Goal: Task Accomplishment & Management: Manage account settings

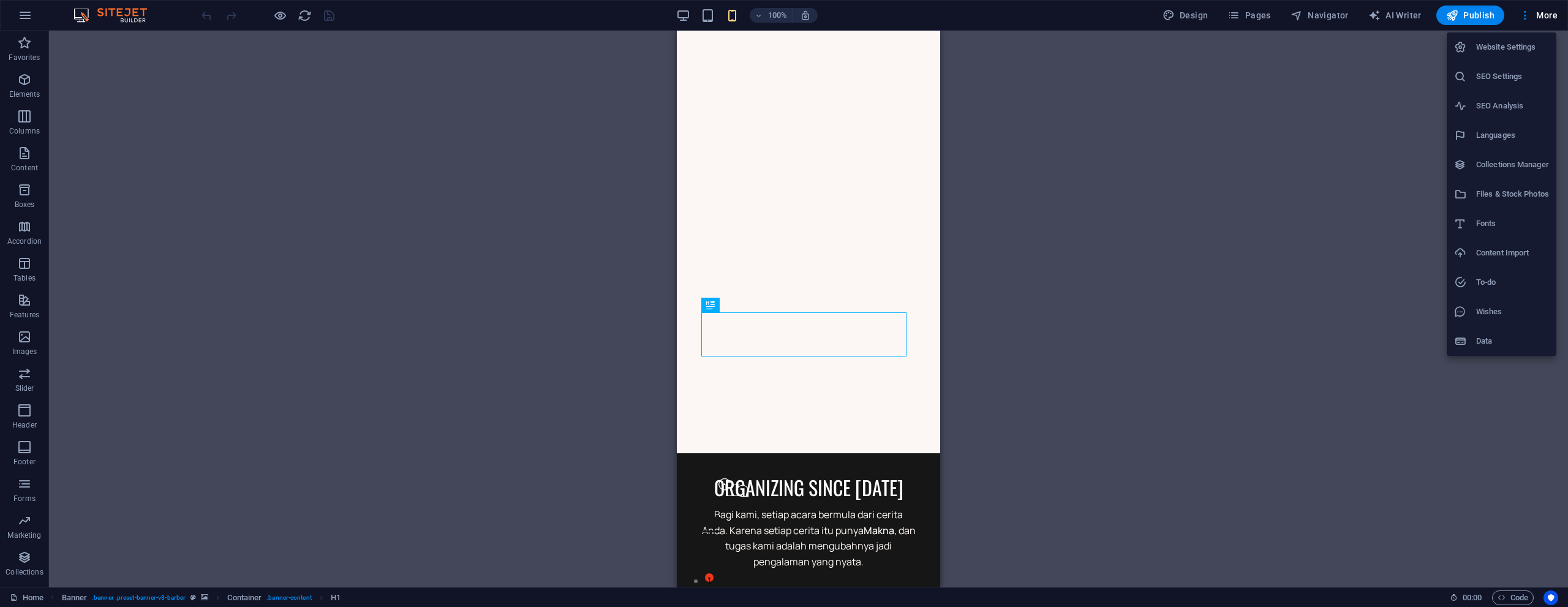
click at [1523, 44] on h6 "Website Settings" at bounding box center [1513, 47] width 73 height 15
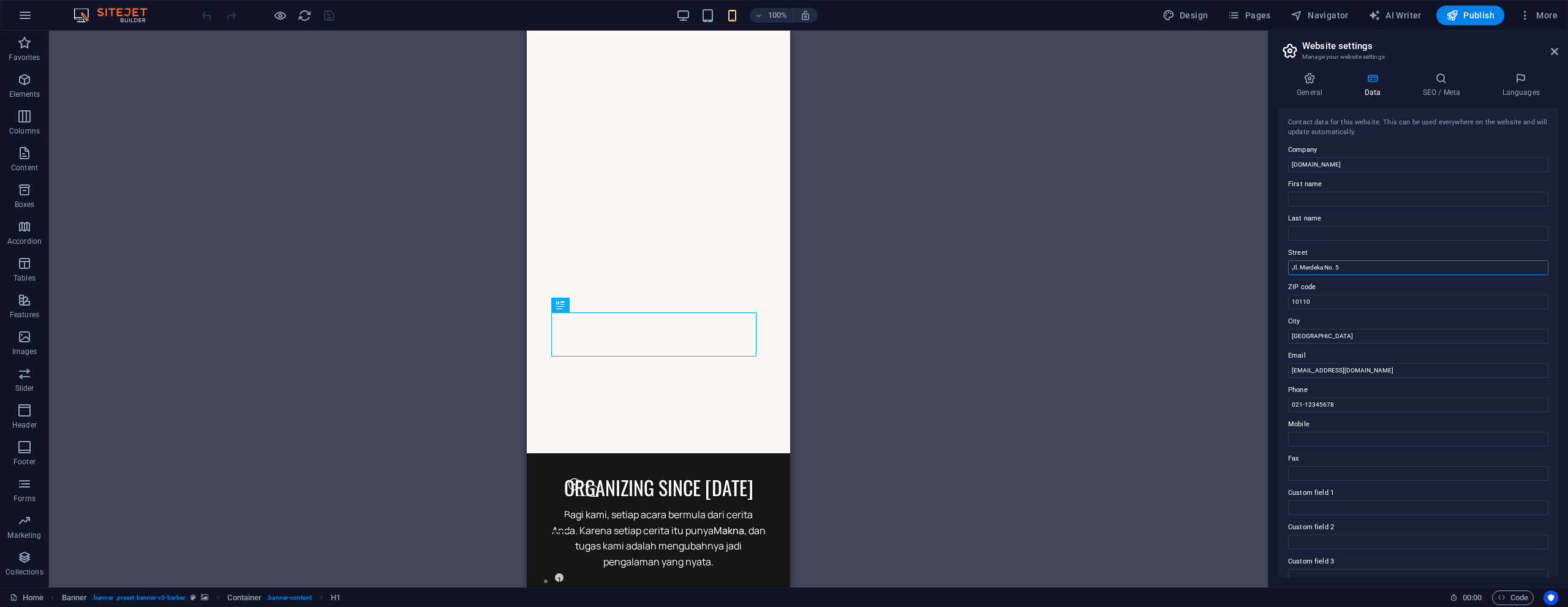
click at [1449, 87] on h4 "SEO / Meta" at bounding box center [1444, 85] width 80 height 26
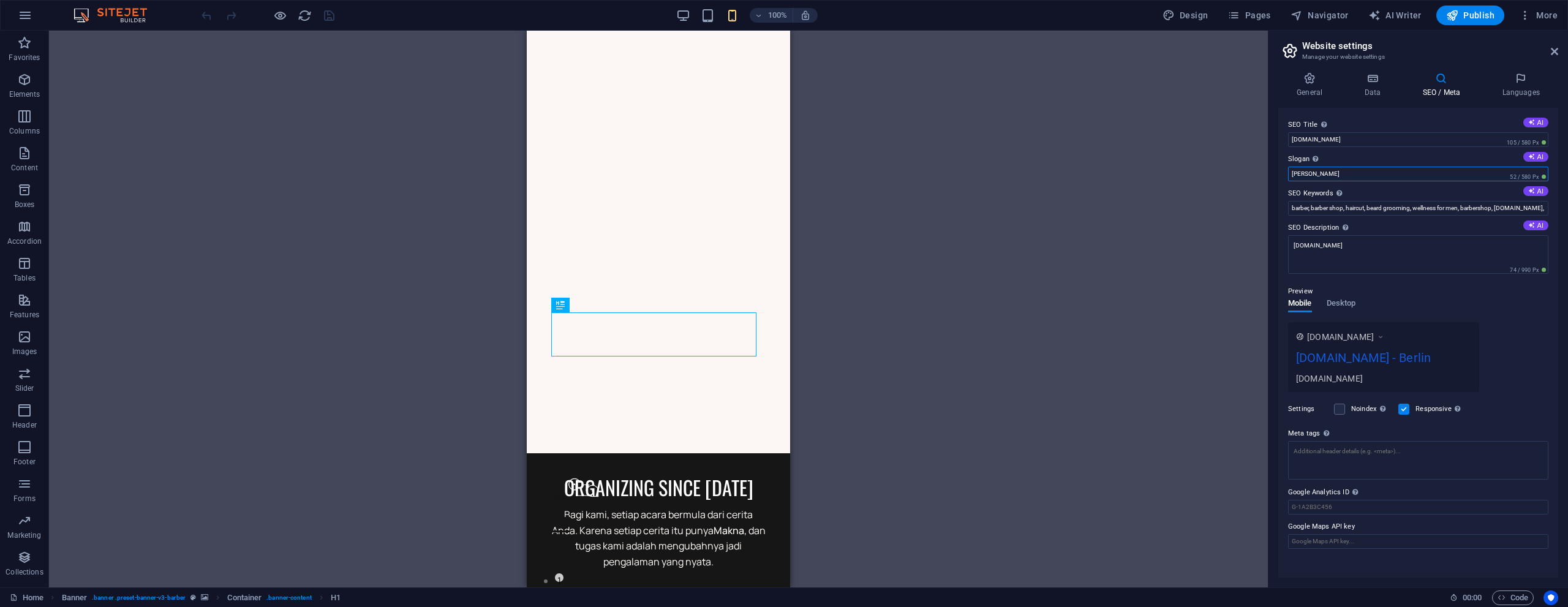
type input "E"
type input "Creative Event Organier"
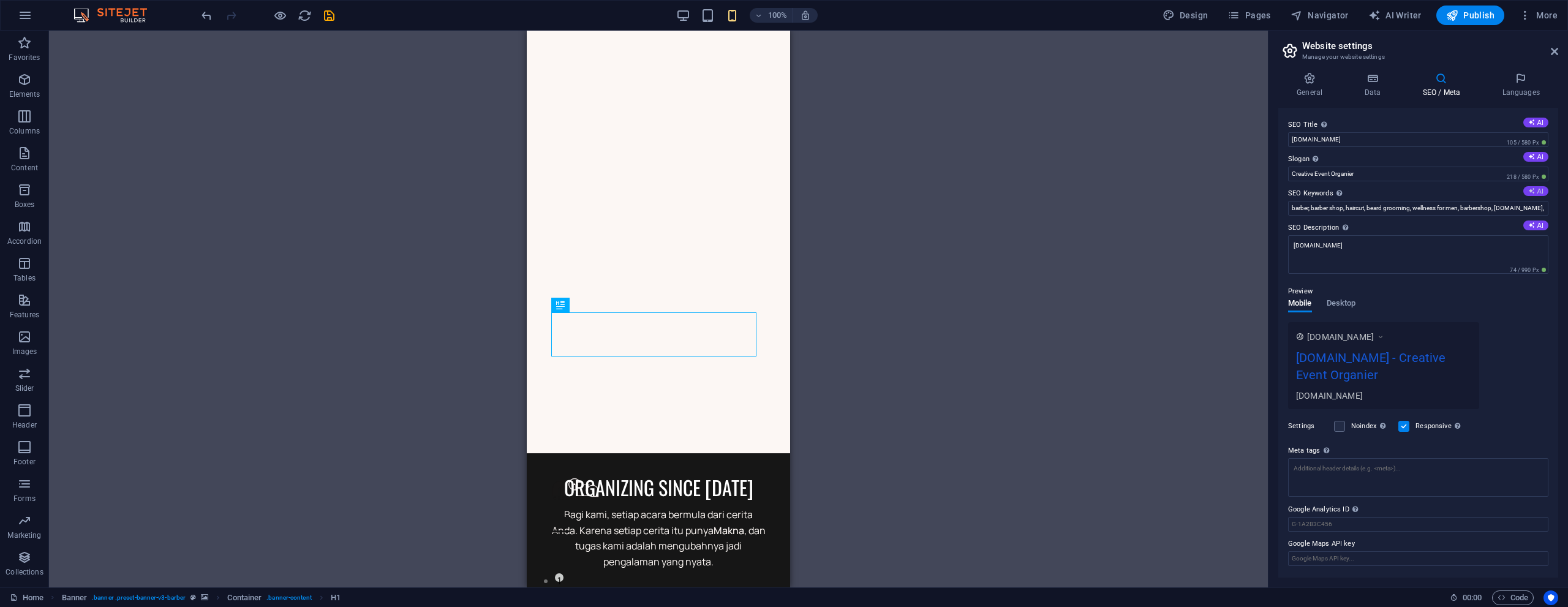
type input "event planning, personalized experiences, storytelling events, unique celebrati…"
click at [0, 0] on input "event planning, personalized experiences, storytelling events, unique celebrati…" at bounding box center [0, 0] width 0 height 0
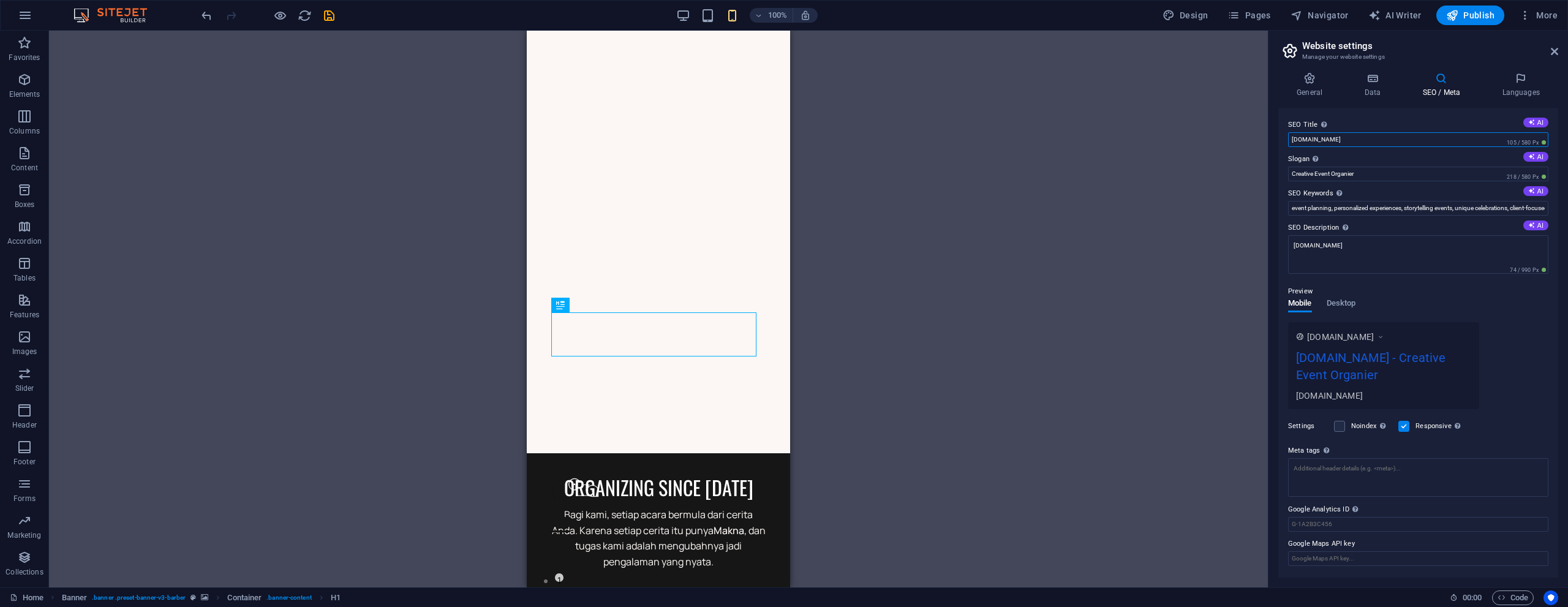
click at [1335, 141] on input "eomakna.id" at bounding box center [1418, 139] width 261 height 15
type input "eoMakna"
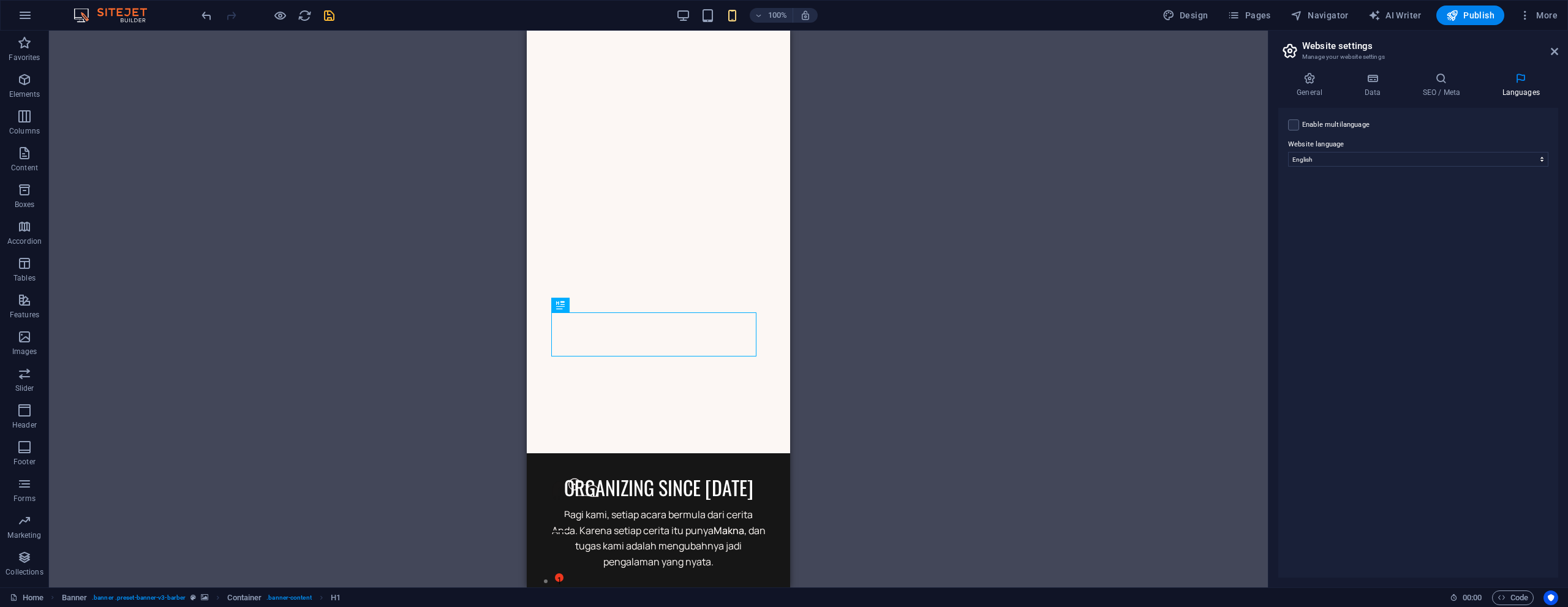
click at [331, 19] on icon "save" at bounding box center [329, 15] width 14 height 14
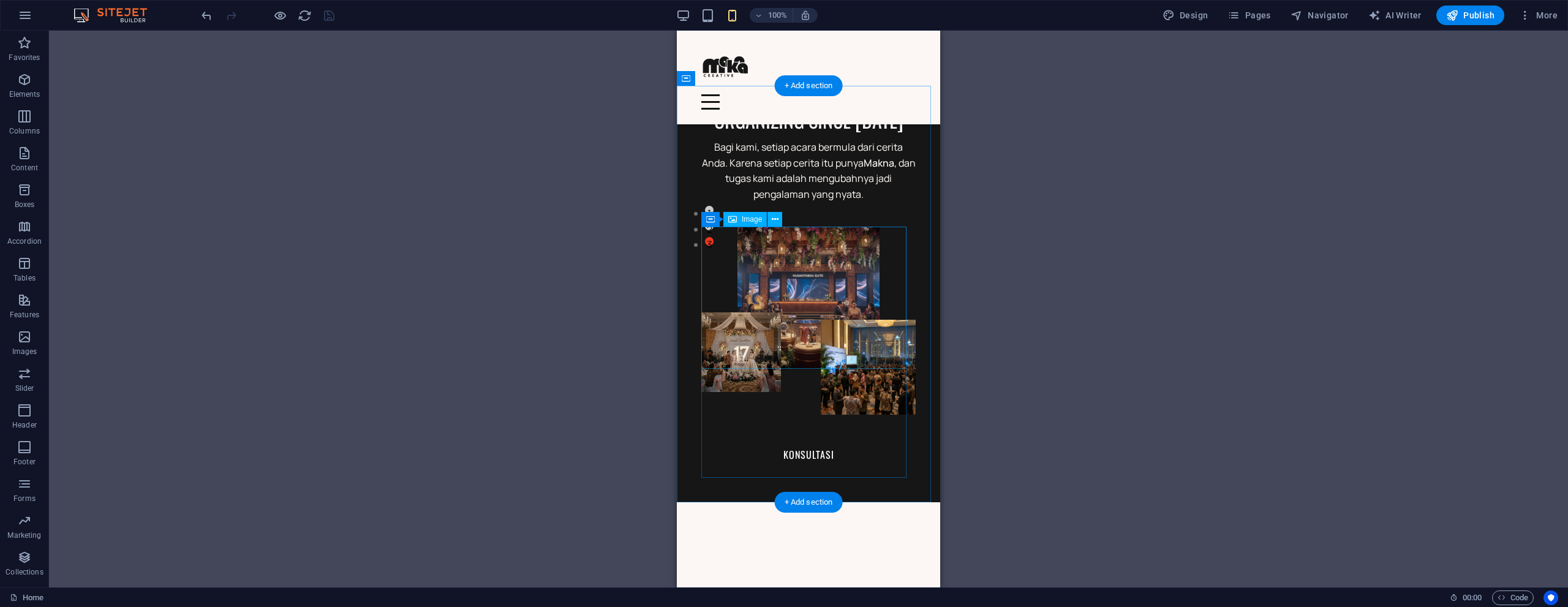
scroll to position [734, 0]
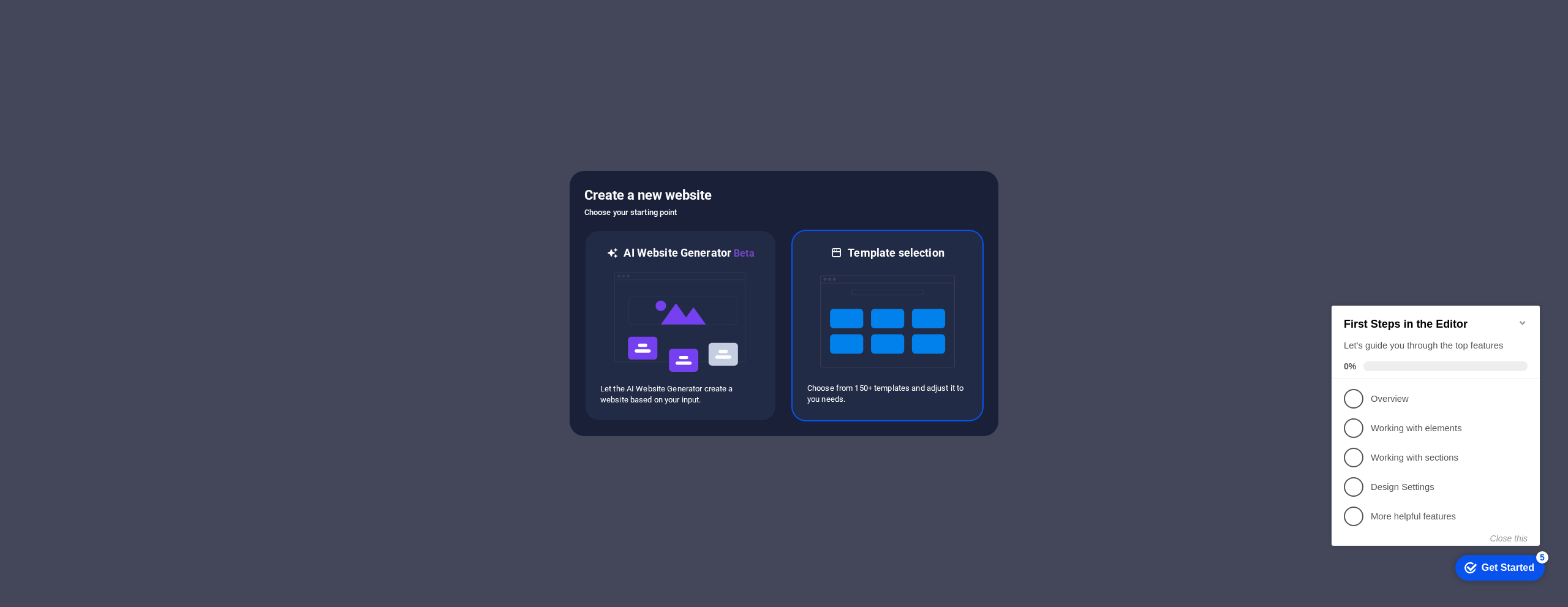
click at [842, 297] on img at bounding box center [887, 322] width 135 height 123
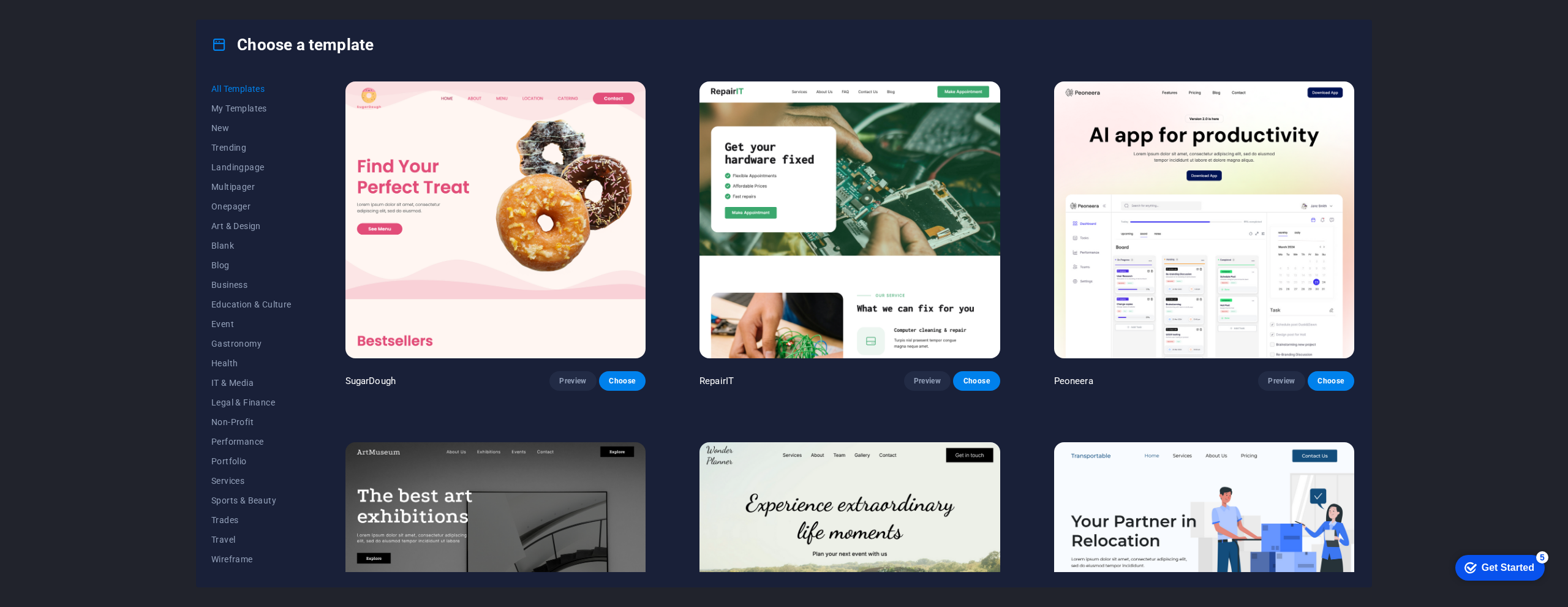
scroll to position [123, 0]
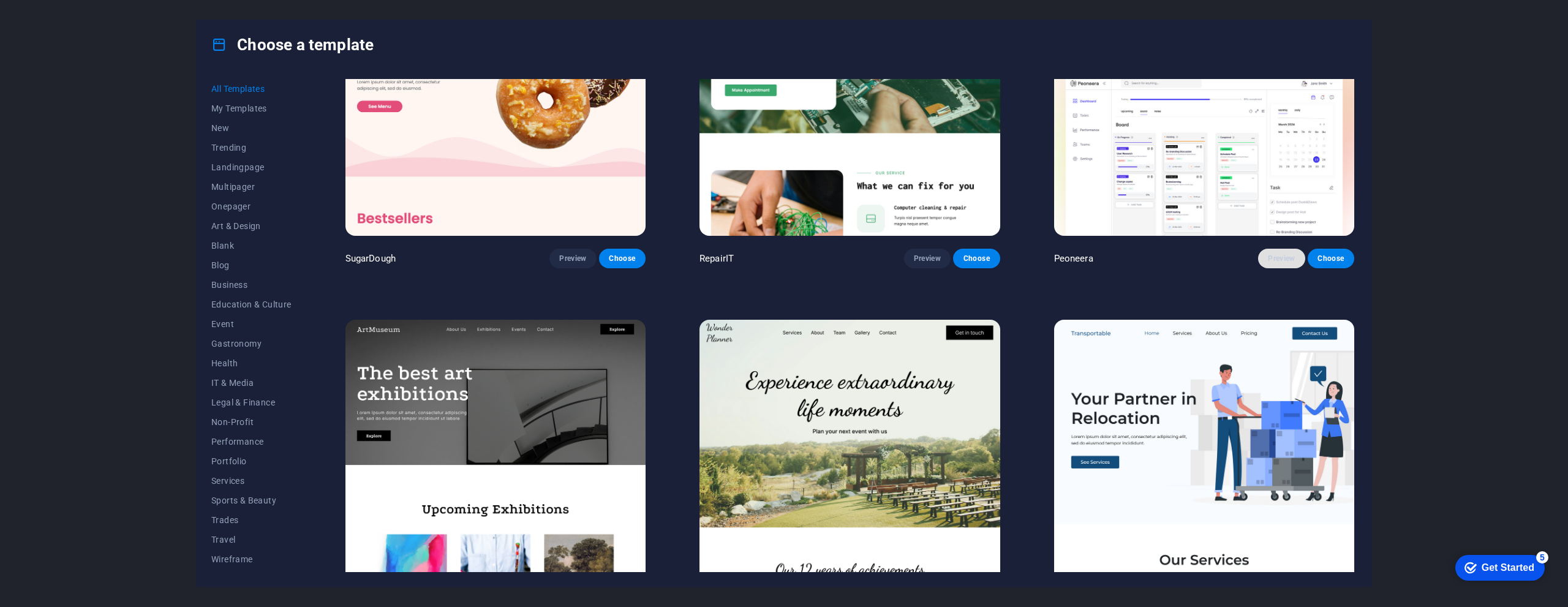
click at [1268, 259] on span "Preview" at bounding box center [1281, 258] width 27 height 10
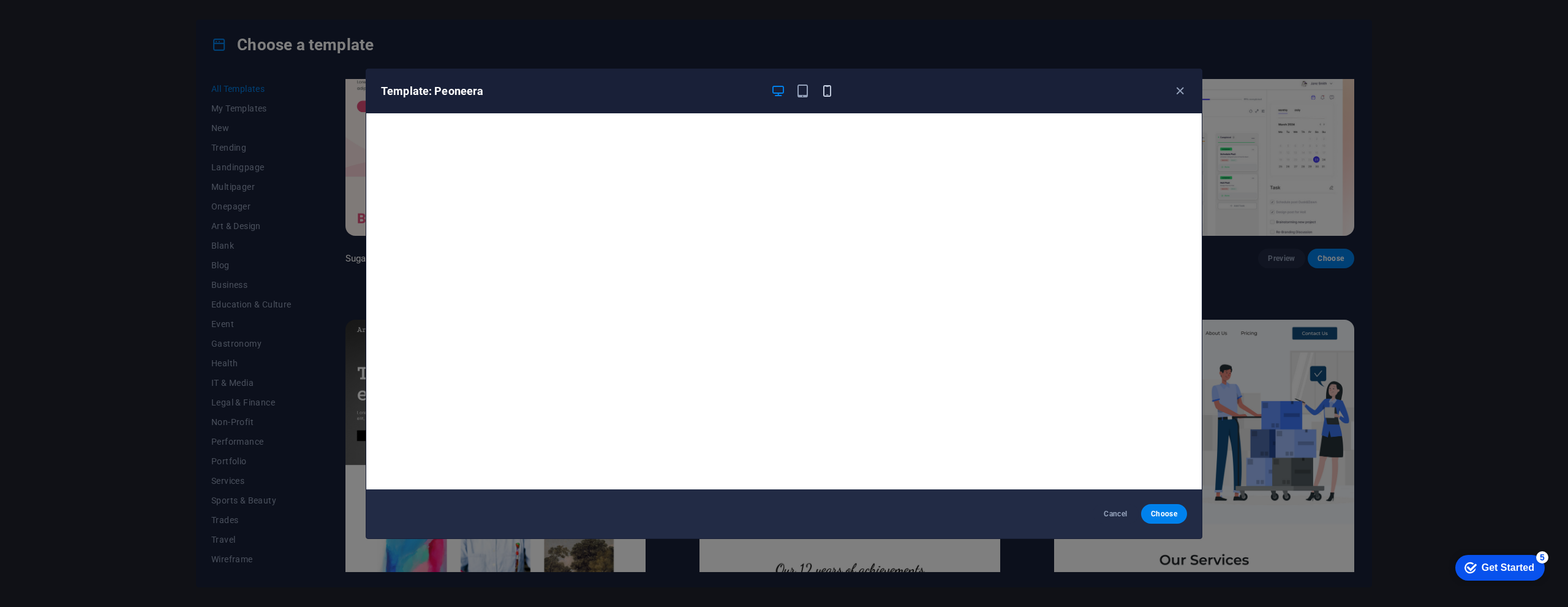
click at [827, 93] on icon "button" at bounding box center [827, 90] width 14 height 14
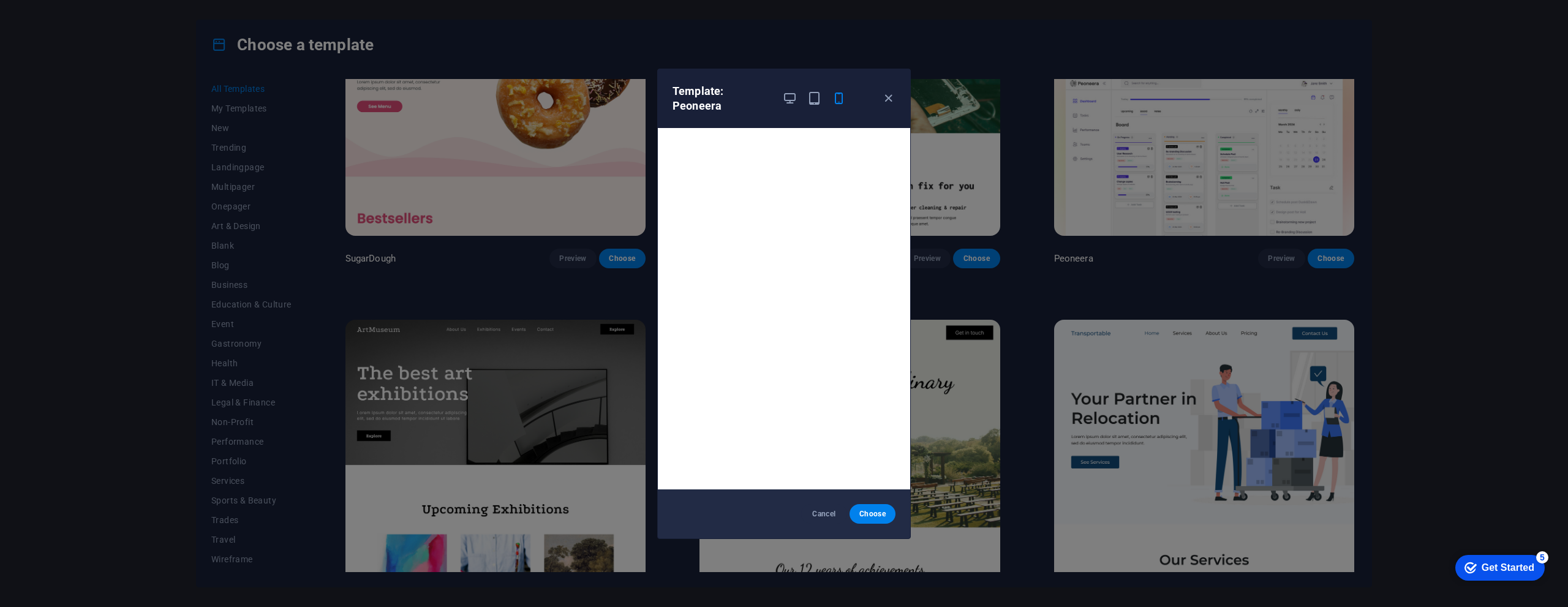
click at [1475, 214] on div "Template: Peoneera Cancel Choose" at bounding box center [784, 303] width 1568 height 607
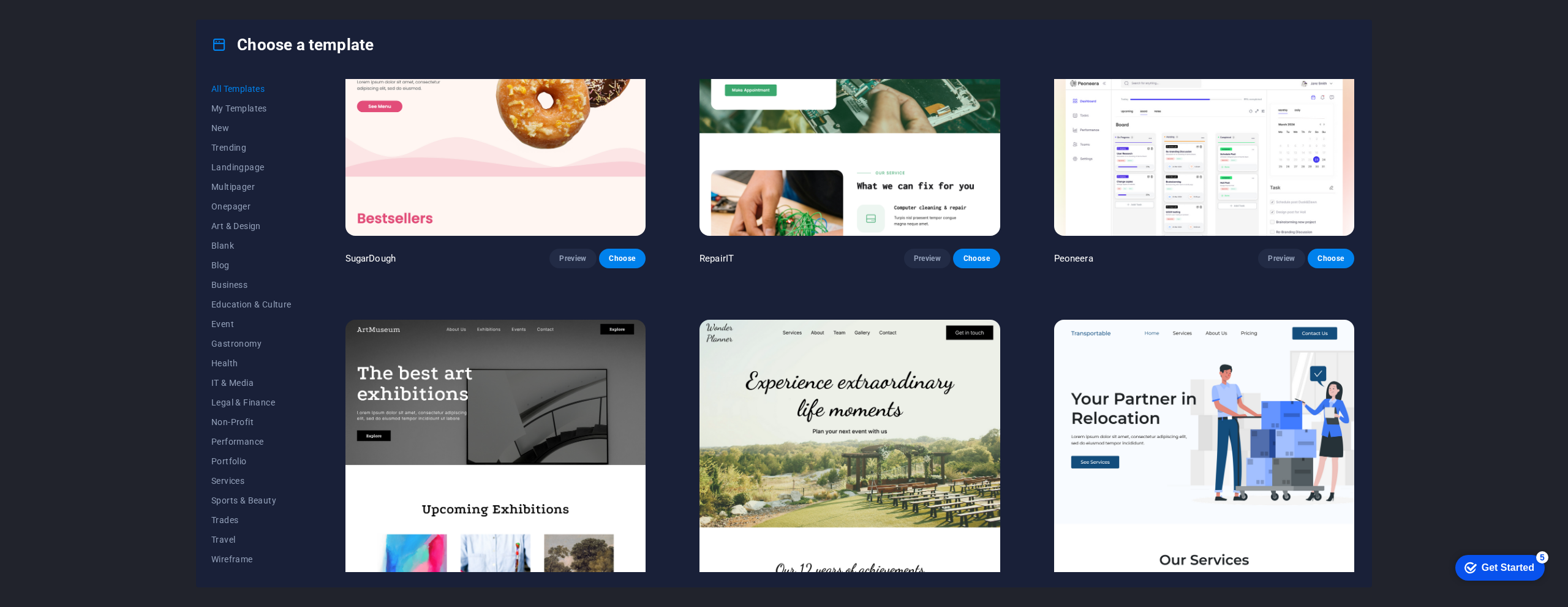
scroll to position [245, 0]
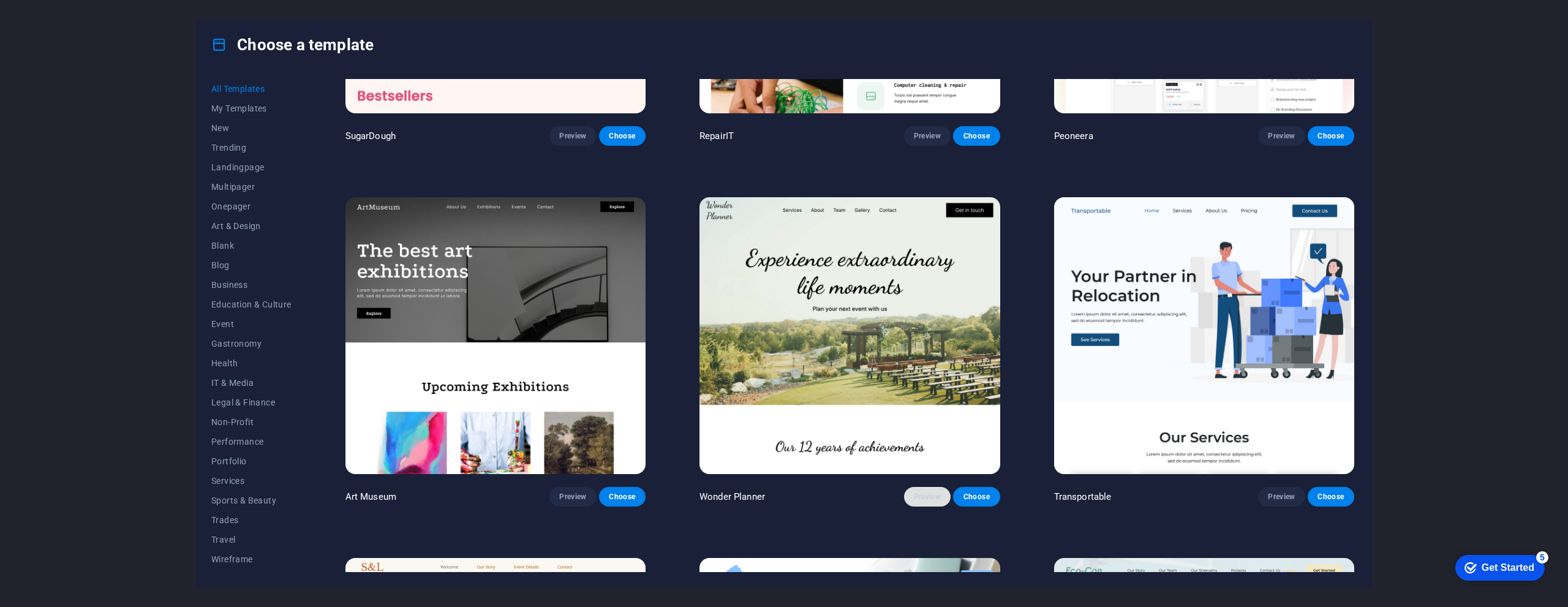
click at [930, 492] on span "Preview" at bounding box center [927, 497] width 27 height 10
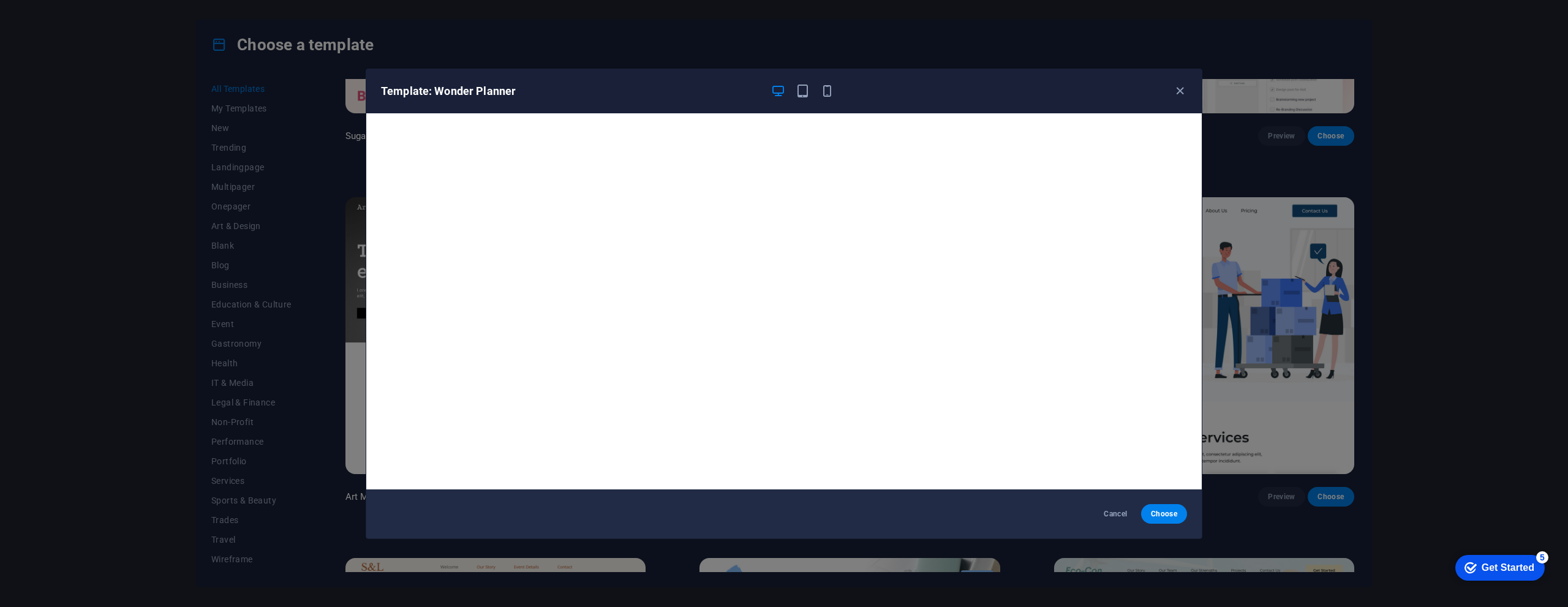
click at [1405, 248] on div "Template: Wonder Planner Cancel Choose" at bounding box center [784, 303] width 1568 height 607
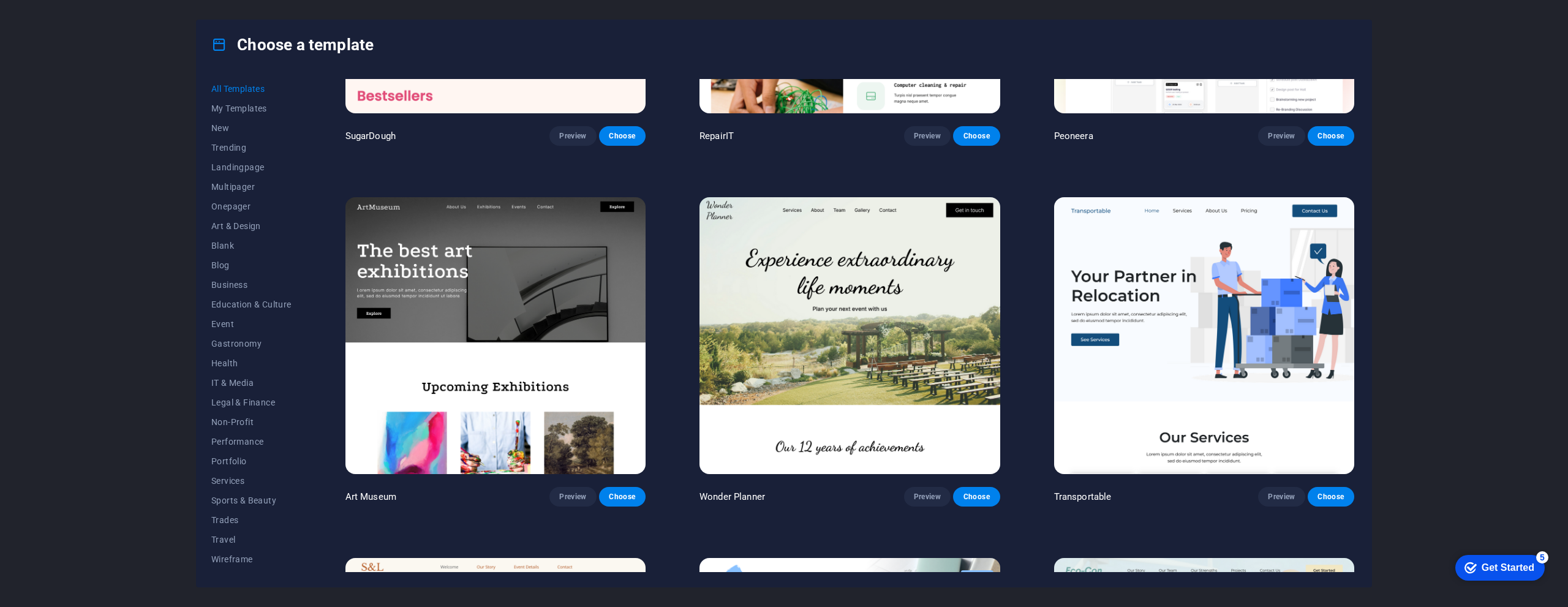
click at [468, 318] on img at bounding box center [495, 335] width 300 height 276
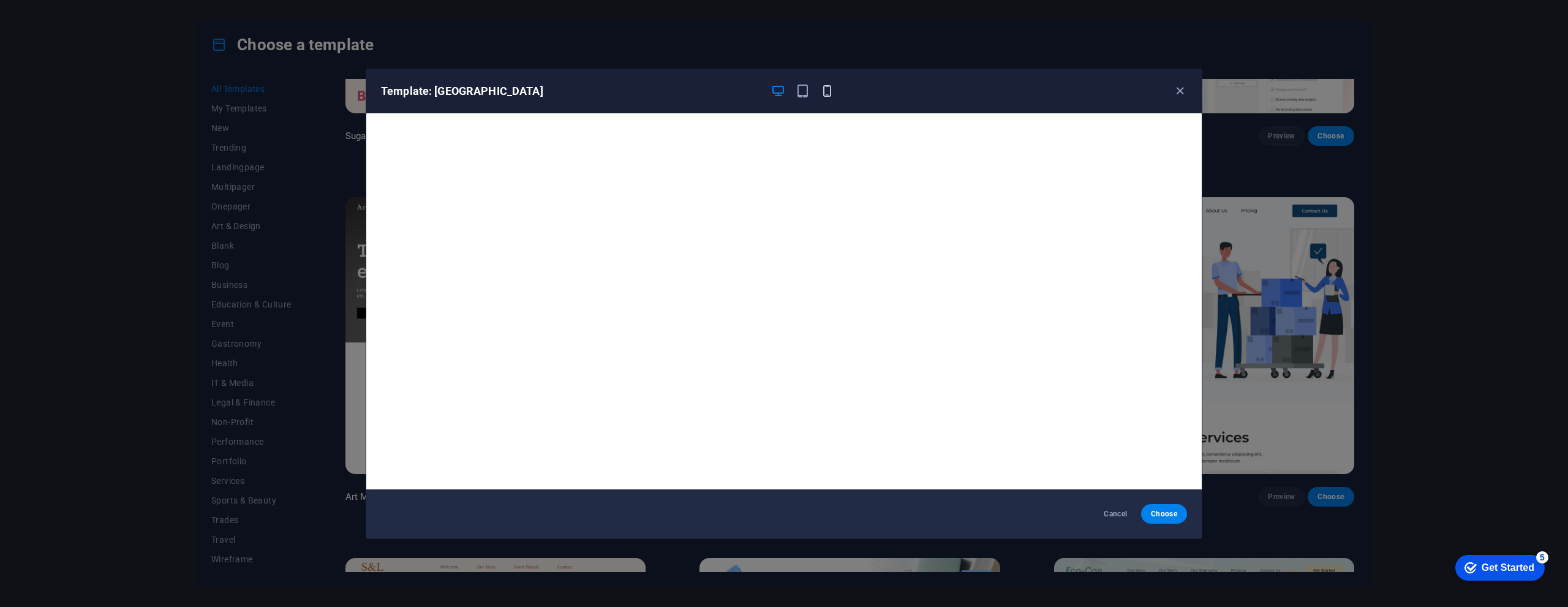
click at [829, 95] on icon "button" at bounding box center [827, 90] width 14 height 14
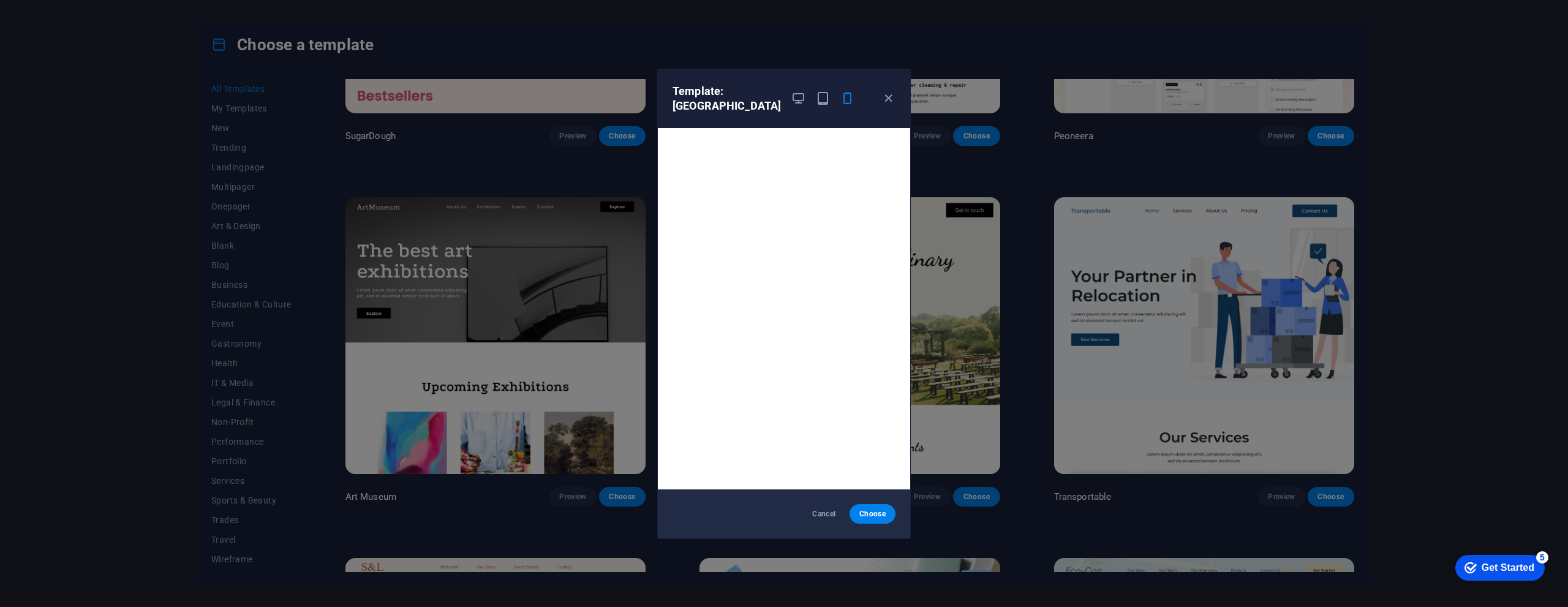
click at [1523, 297] on div "Template: [GEOGRAPHIC_DATA] Cancel Choose" at bounding box center [784, 303] width 1568 height 607
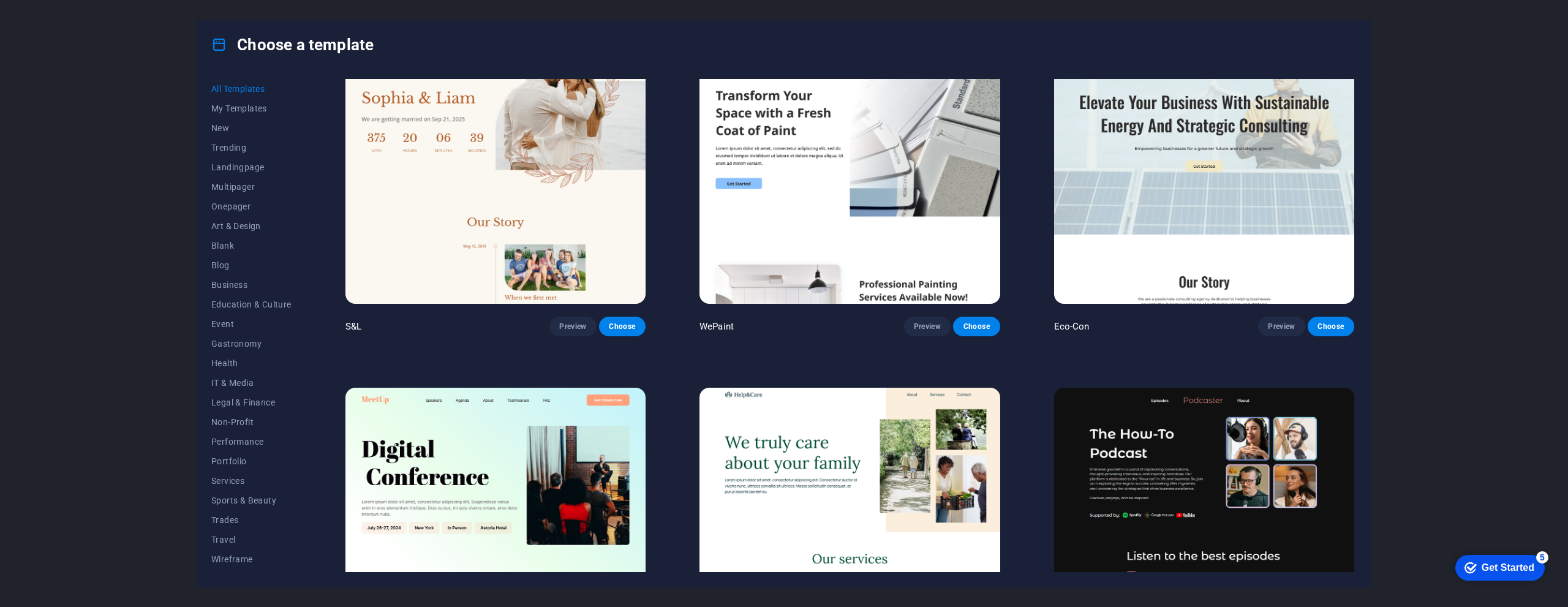
scroll to position [979, 0]
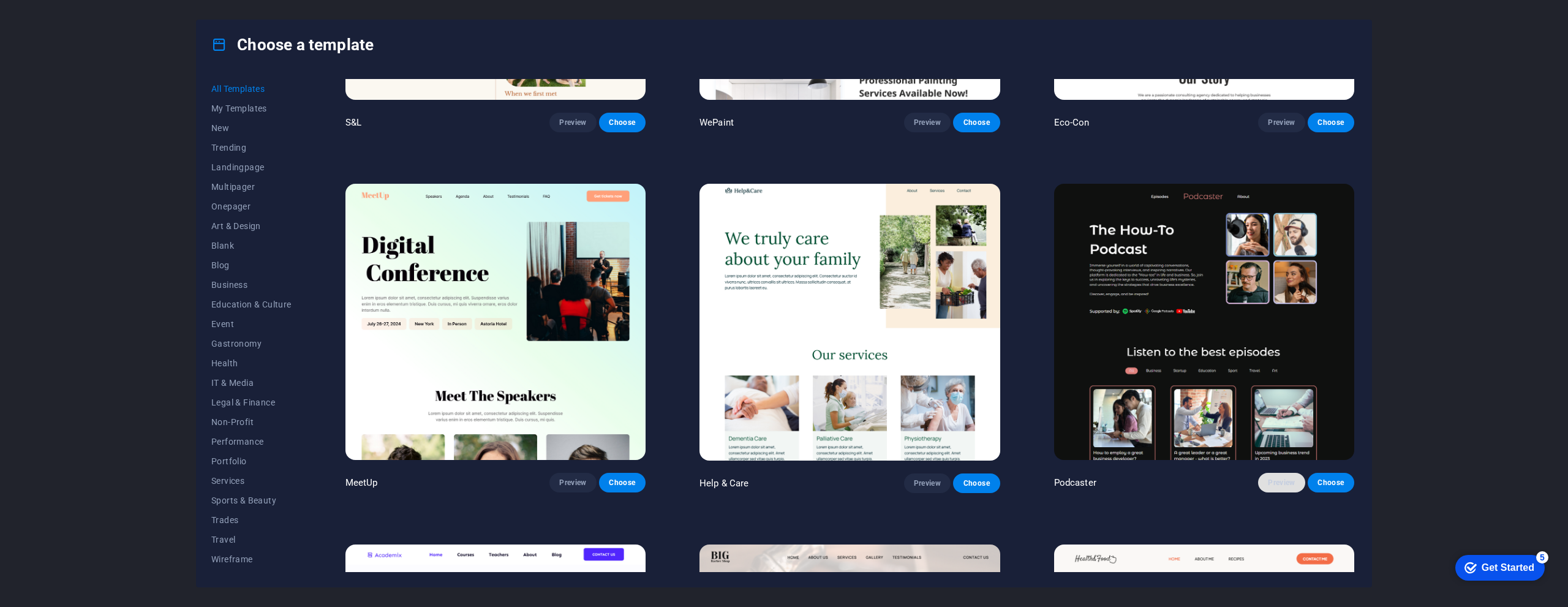
click at [1284, 477] on span "Preview" at bounding box center [1281, 482] width 27 height 10
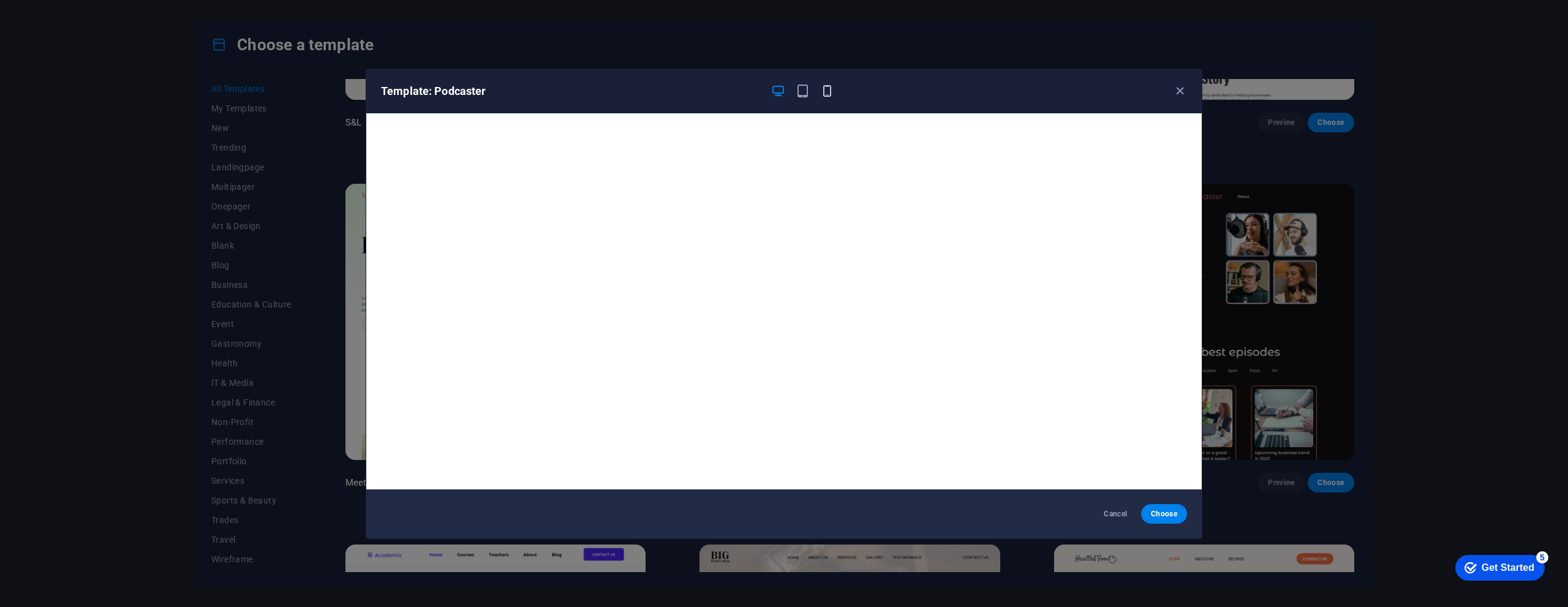
click at [827, 98] on button "button" at bounding box center [827, 91] width 15 height 15
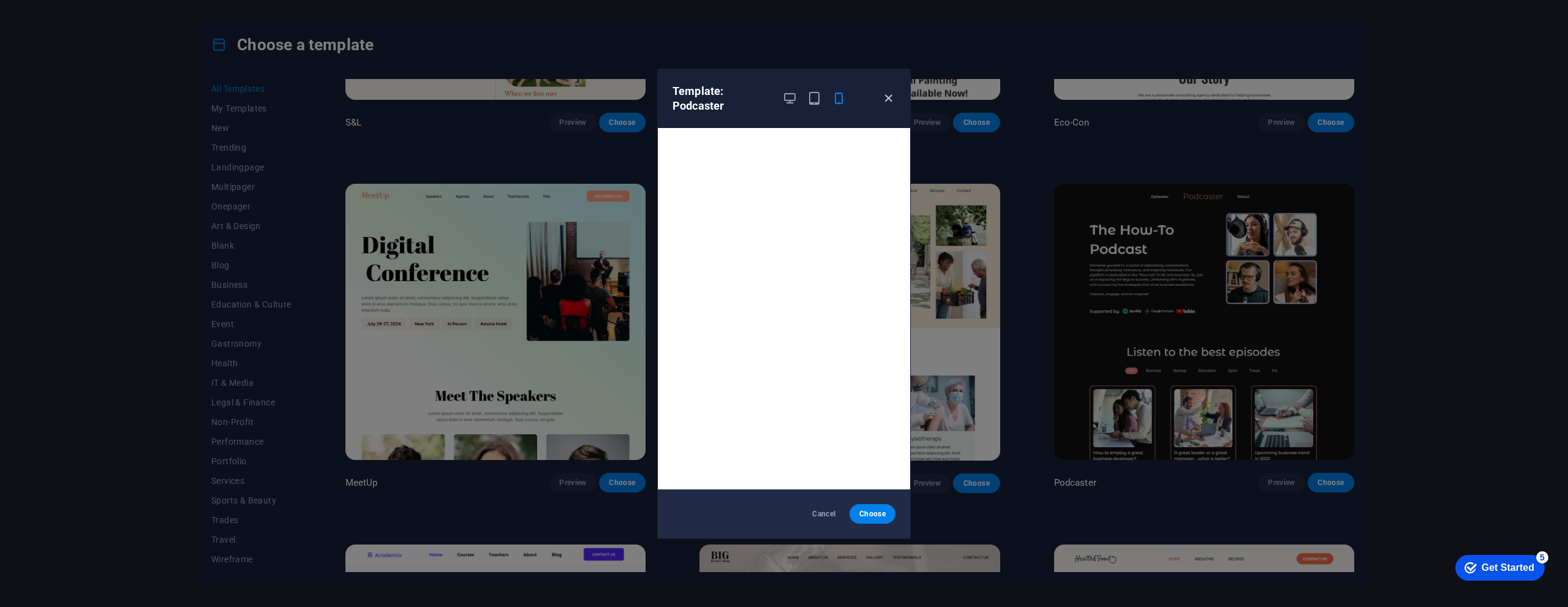
click at [886, 97] on icon "button" at bounding box center [888, 98] width 14 height 14
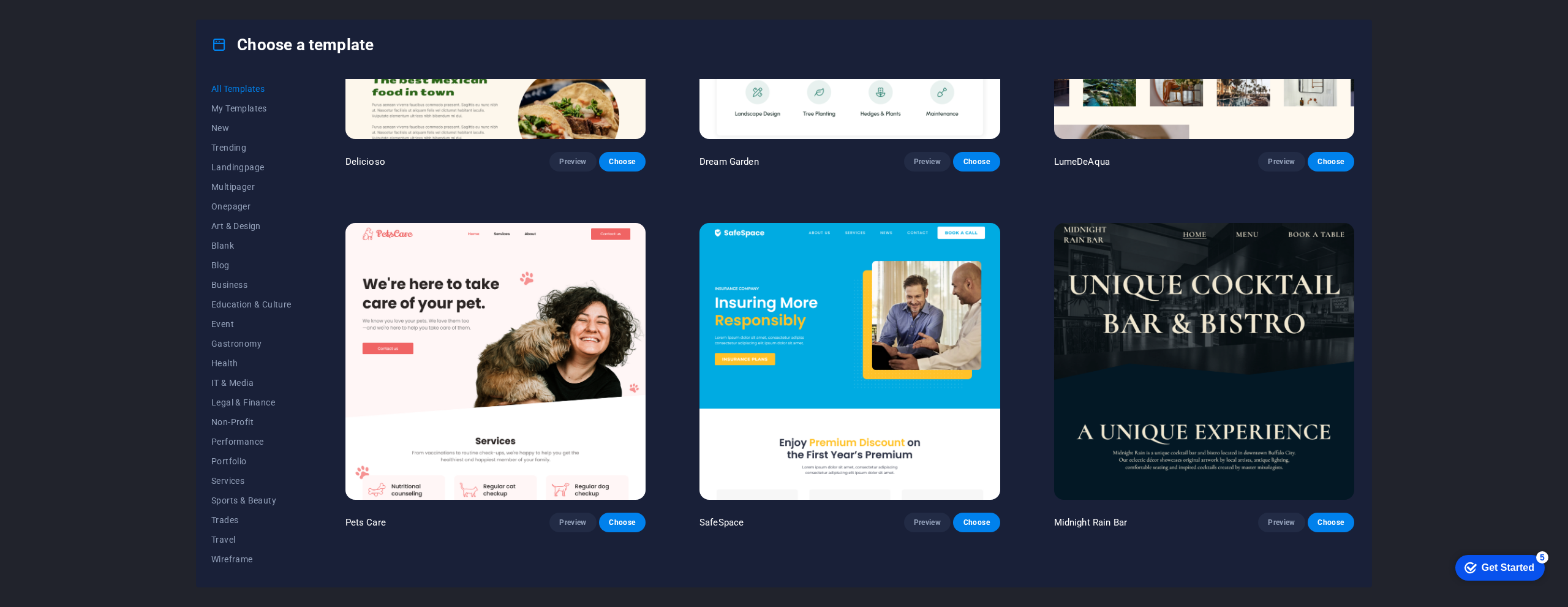
scroll to position [2755, 0]
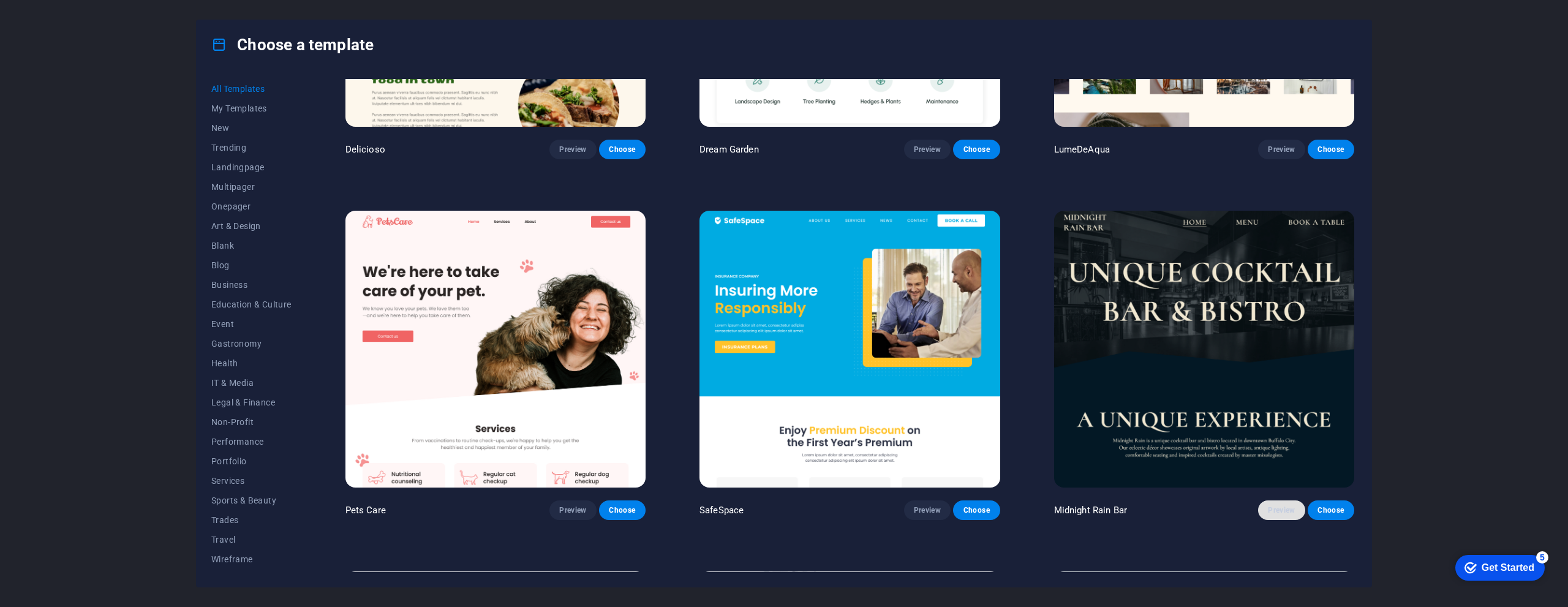
click at [1273, 501] on button "Preview" at bounding box center [1282, 510] width 47 height 19
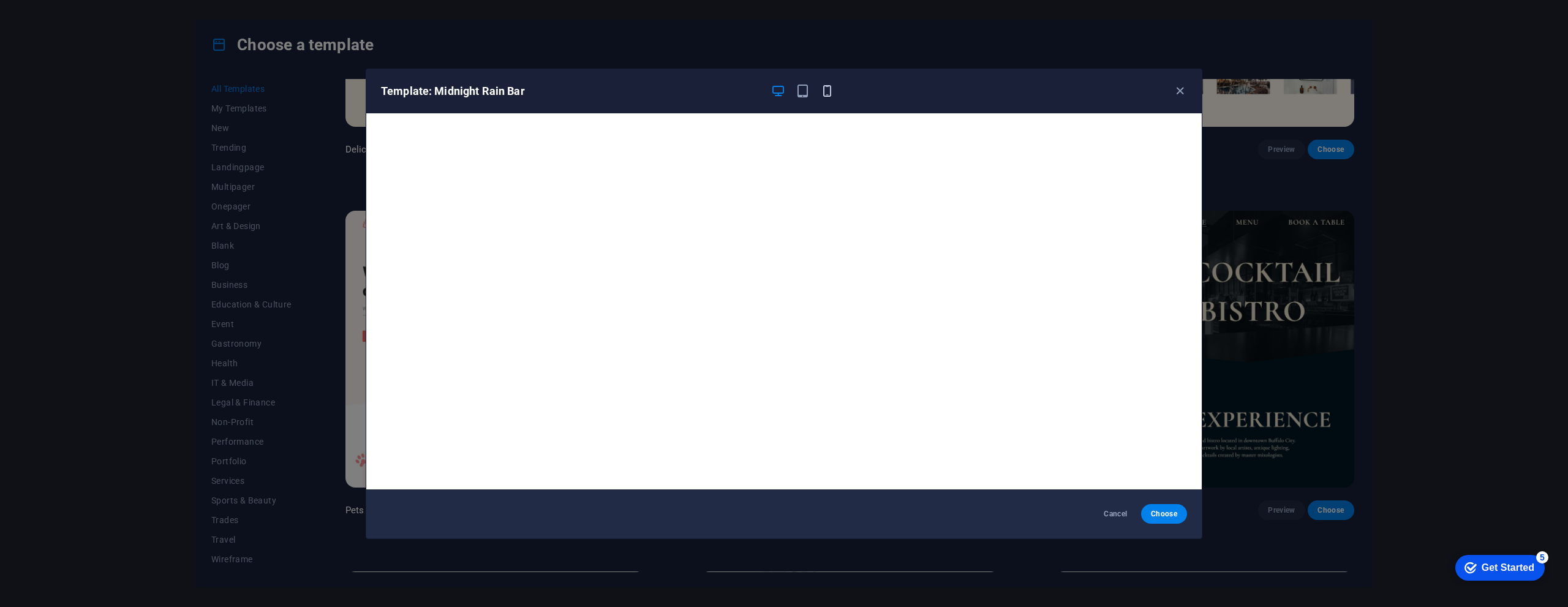
click at [828, 88] on icon "button" at bounding box center [827, 90] width 14 height 14
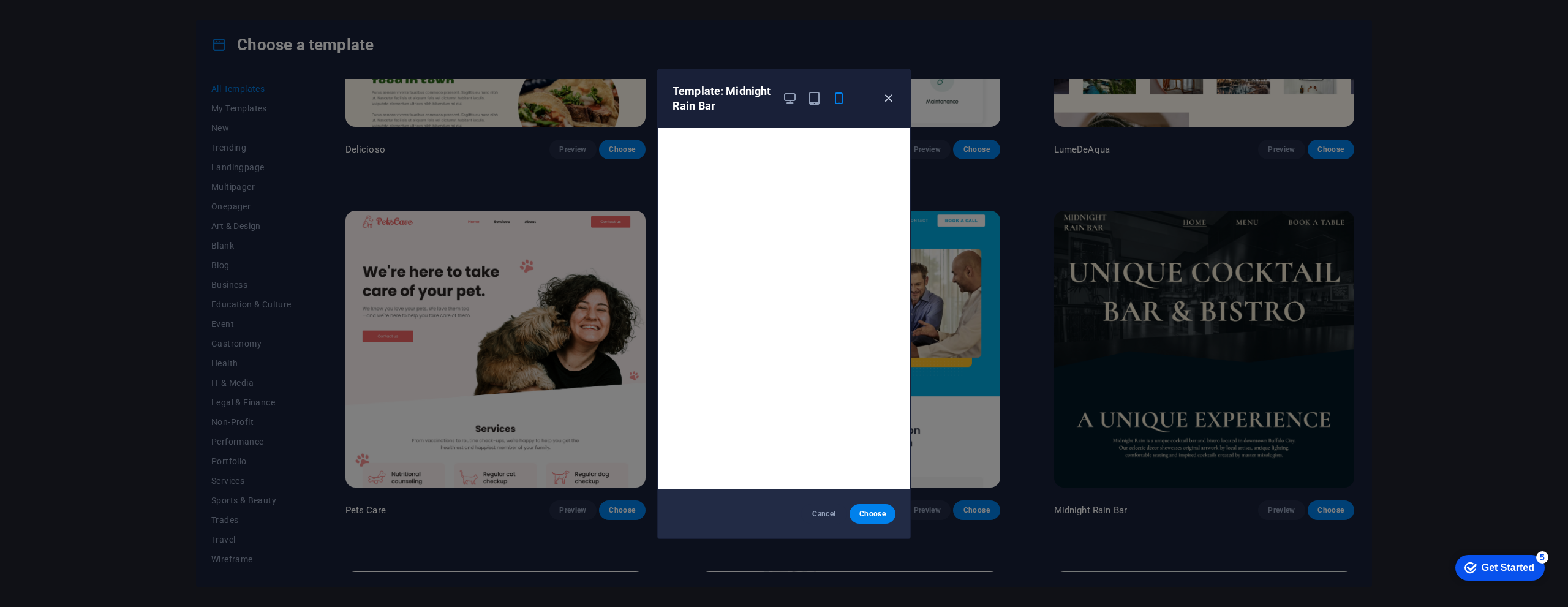
click at [890, 105] on icon "button" at bounding box center [888, 98] width 14 height 14
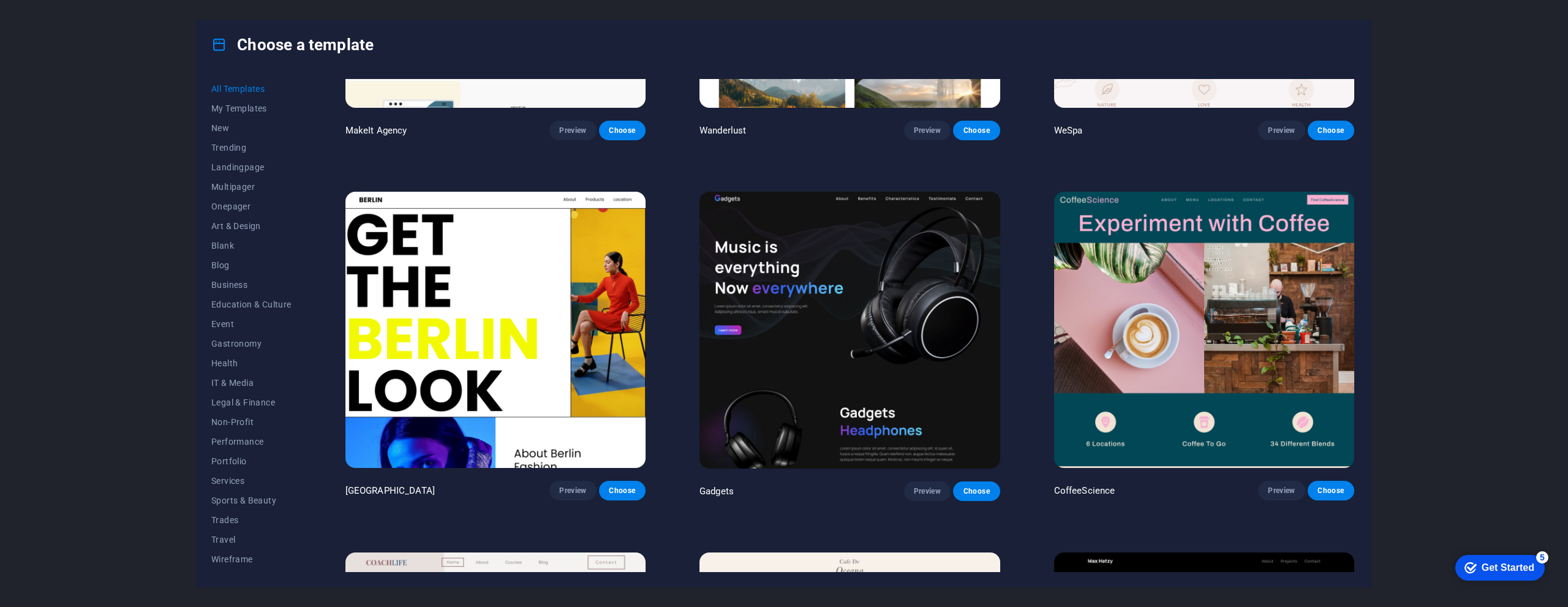
scroll to position [3857, 0]
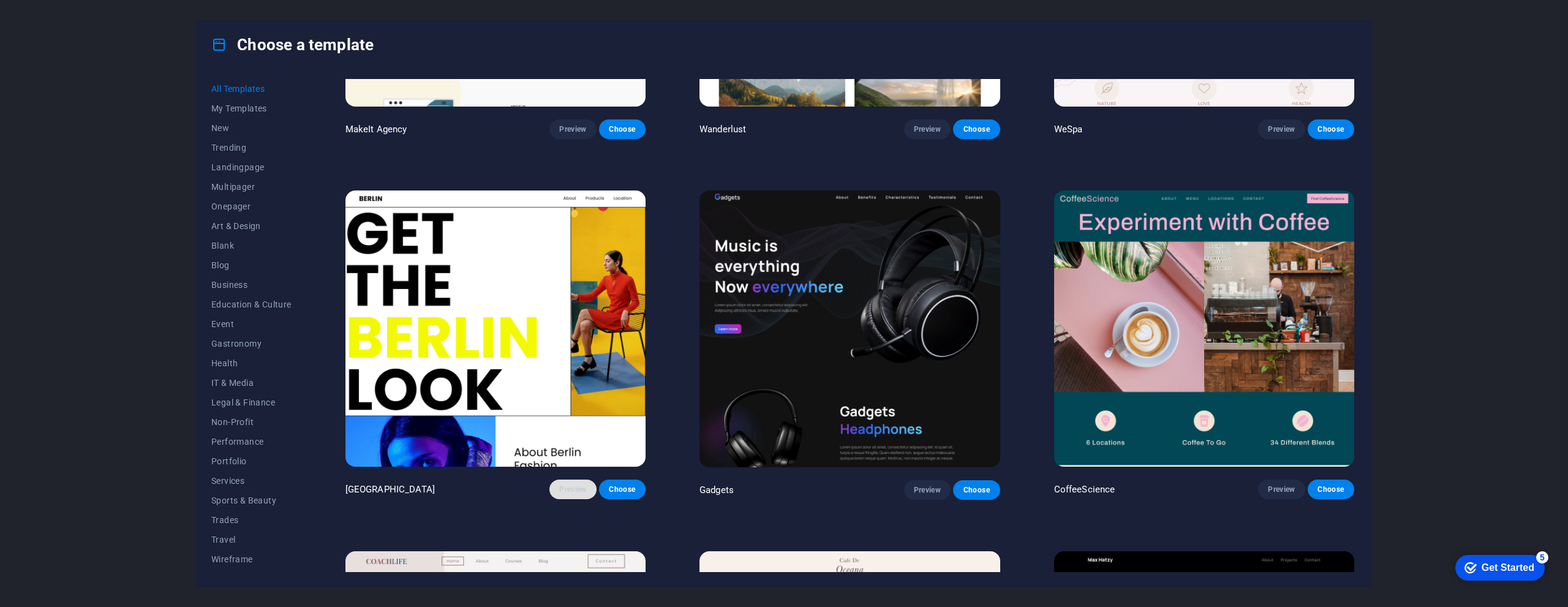
click at [565, 484] on span "Preview" at bounding box center [572, 489] width 27 height 10
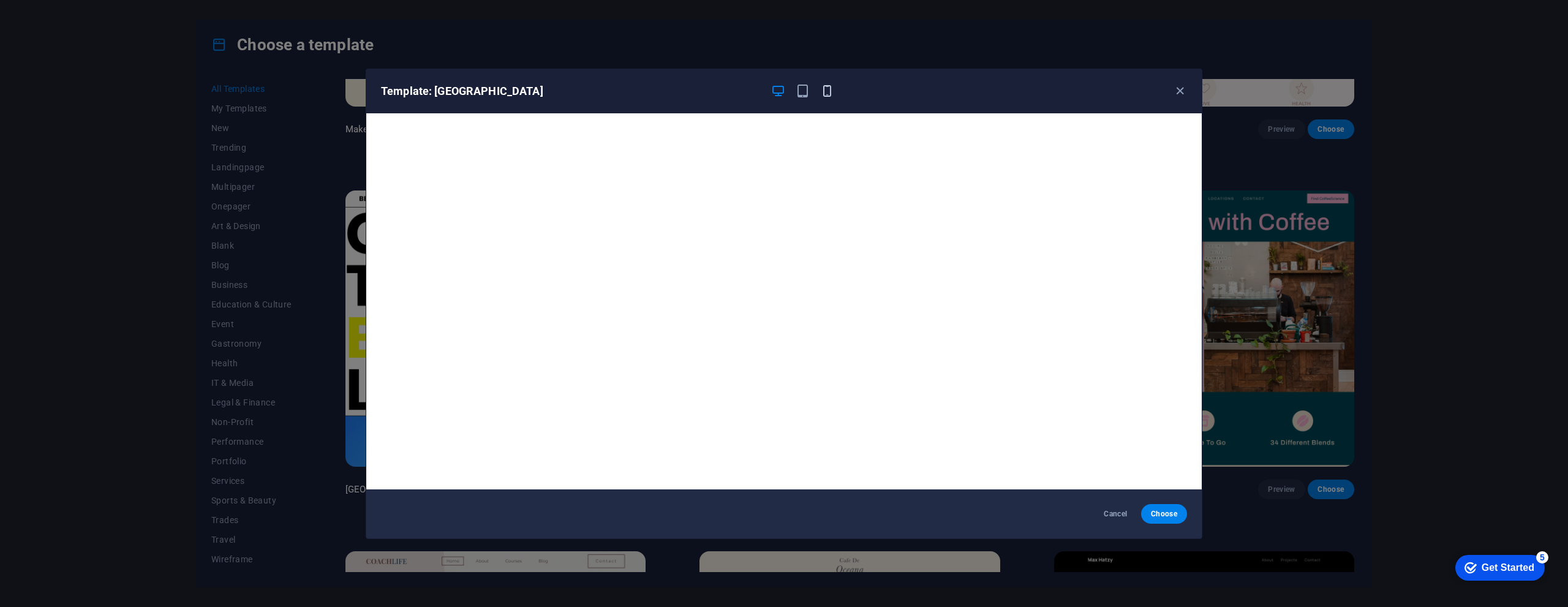
click at [830, 95] on icon "button" at bounding box center [827, 90] width 14 height 14
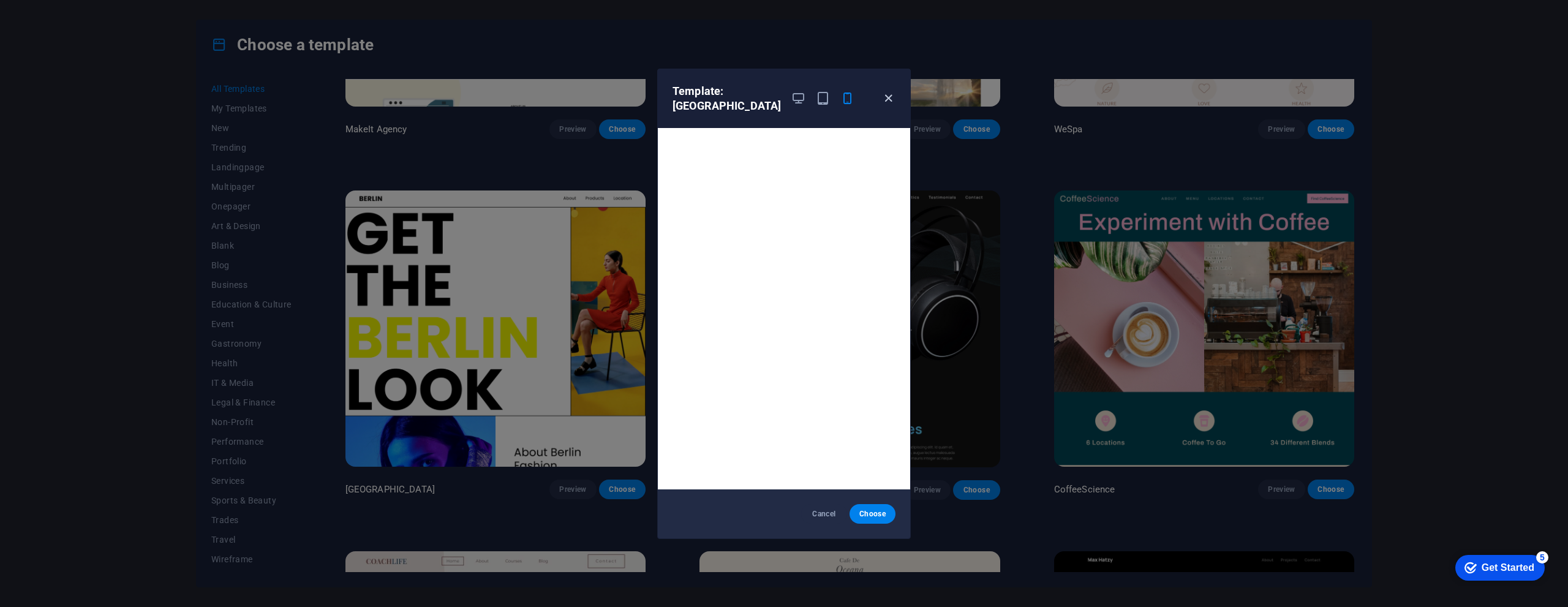
click at [890, 93] on icon "button" at bounding box center [888, 98] width 14 height 14
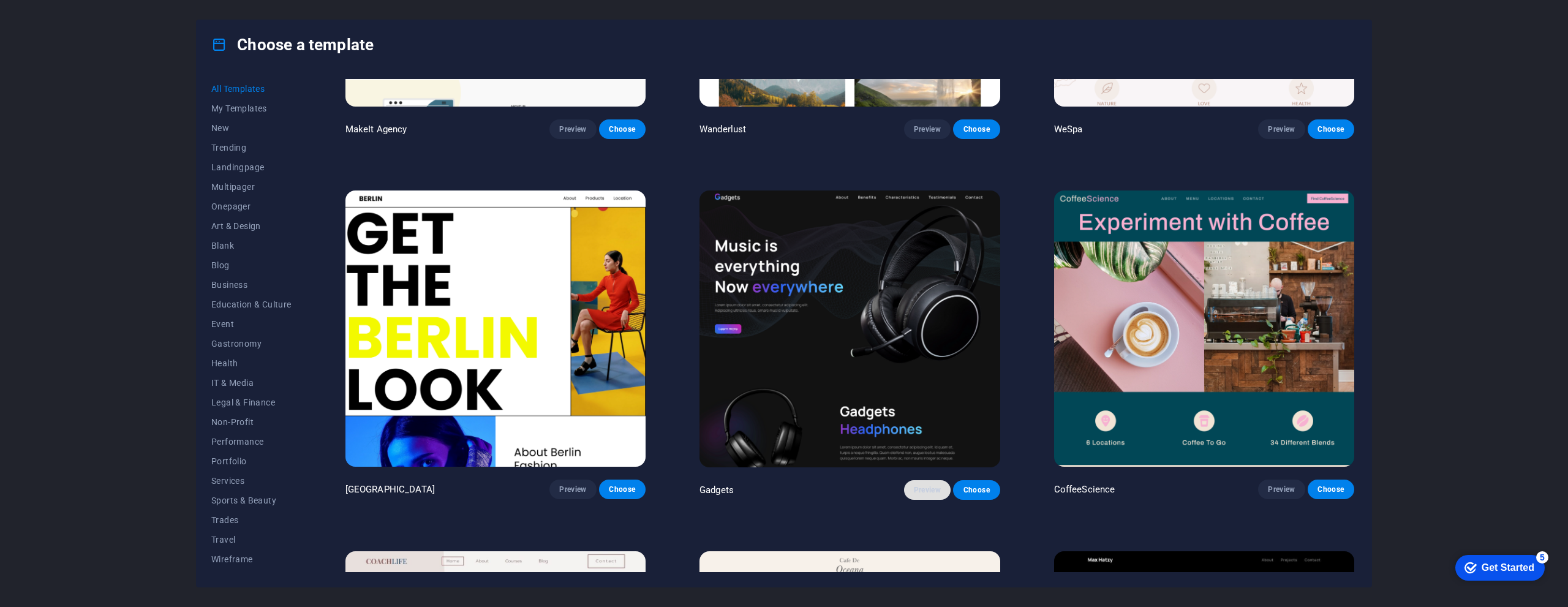
click at [929, 485] on span "Preview" at bounding box center [927, 490] width 27 height 10
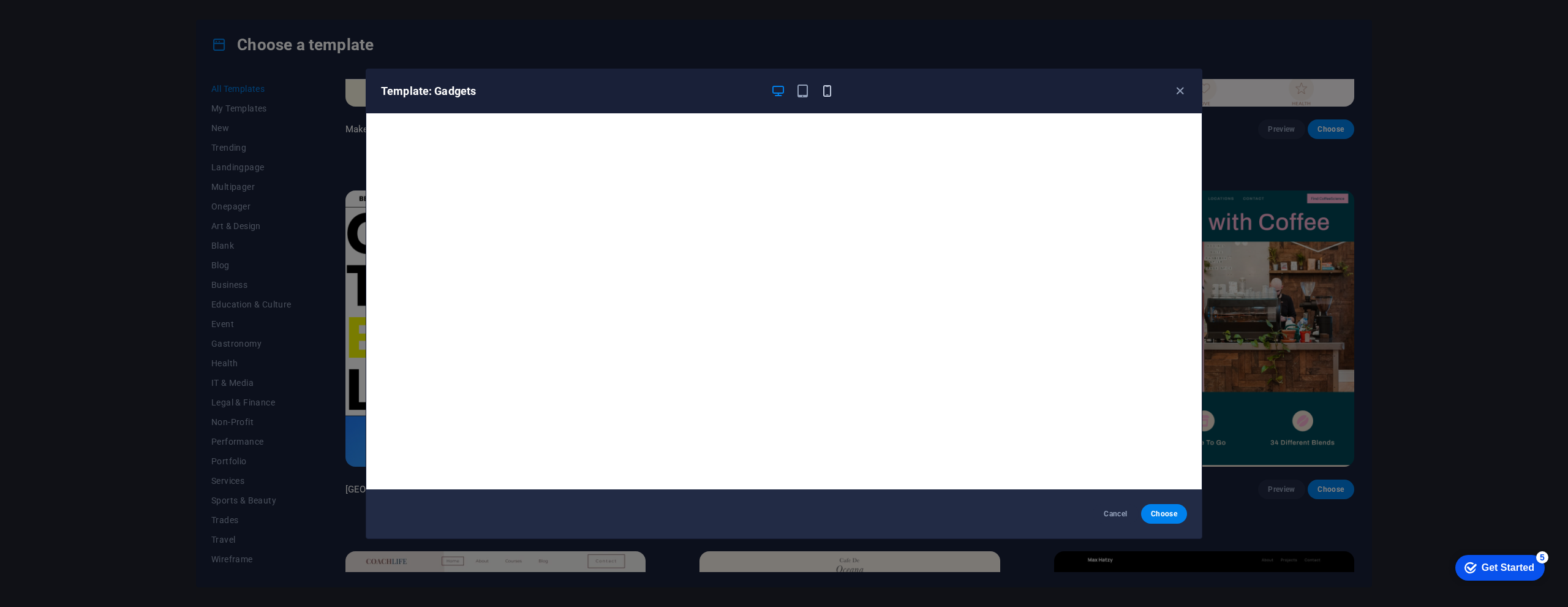
click at [828, 94] on icon "button" at bounding box center [827, 90] width 14 height 14
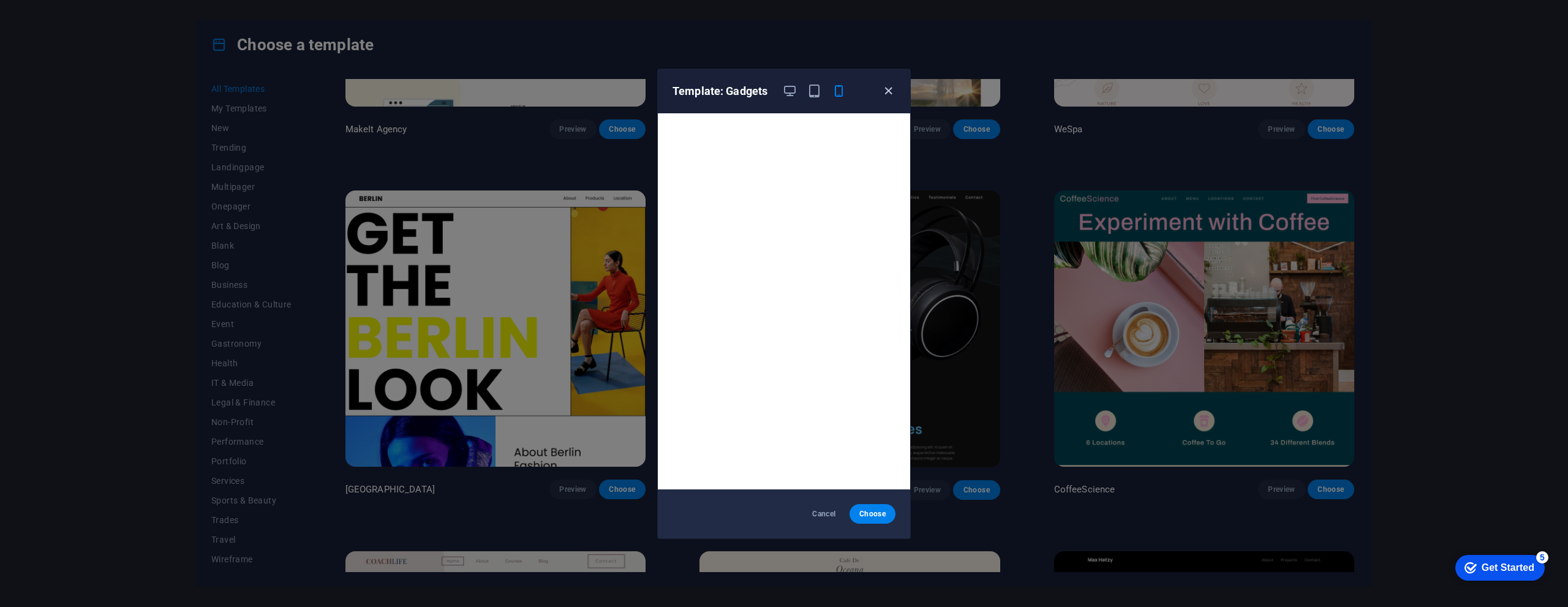
click at [890, 89] on icon "button" at bounding box center [888, 90] width 14 height 14
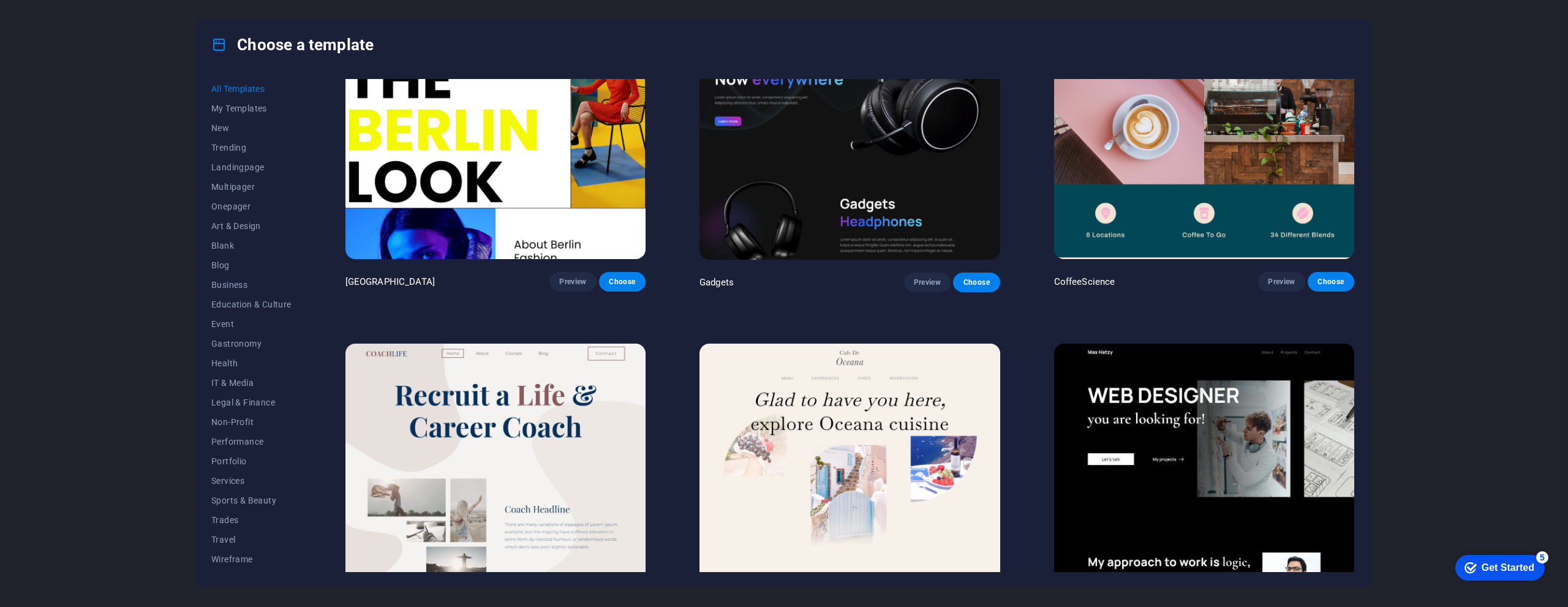
scroll to position [4225, 0]
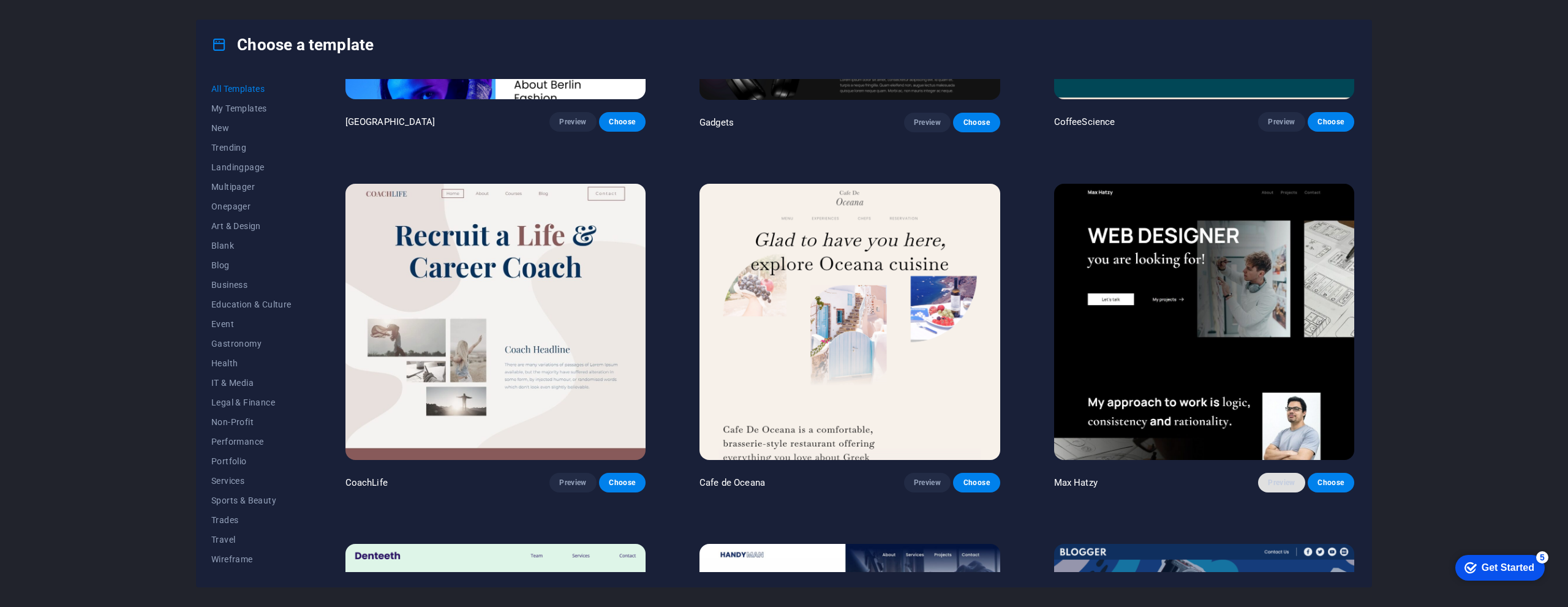
click at [1268, 477] on span "Preview" at bounding box center [1281, 482] width 27 height 10
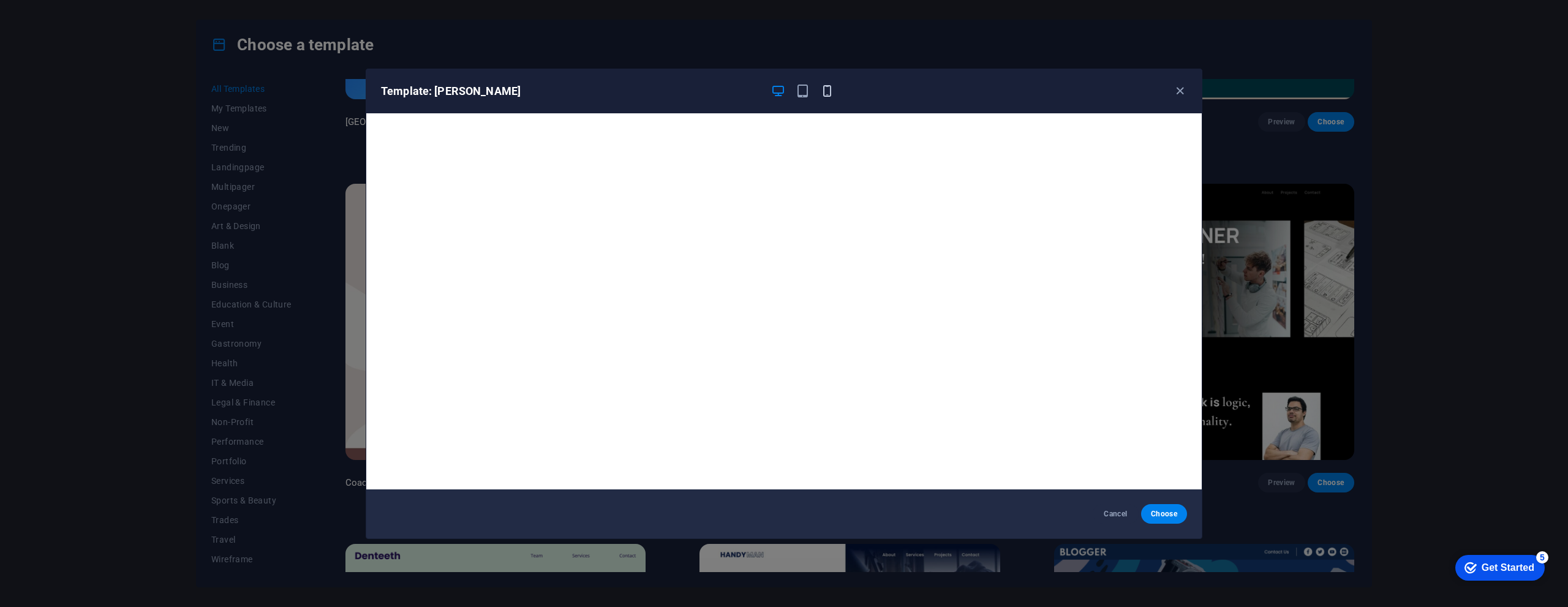
click at [832, 95] on icon "button" at bounding box center [827, 90] width 14 height 14
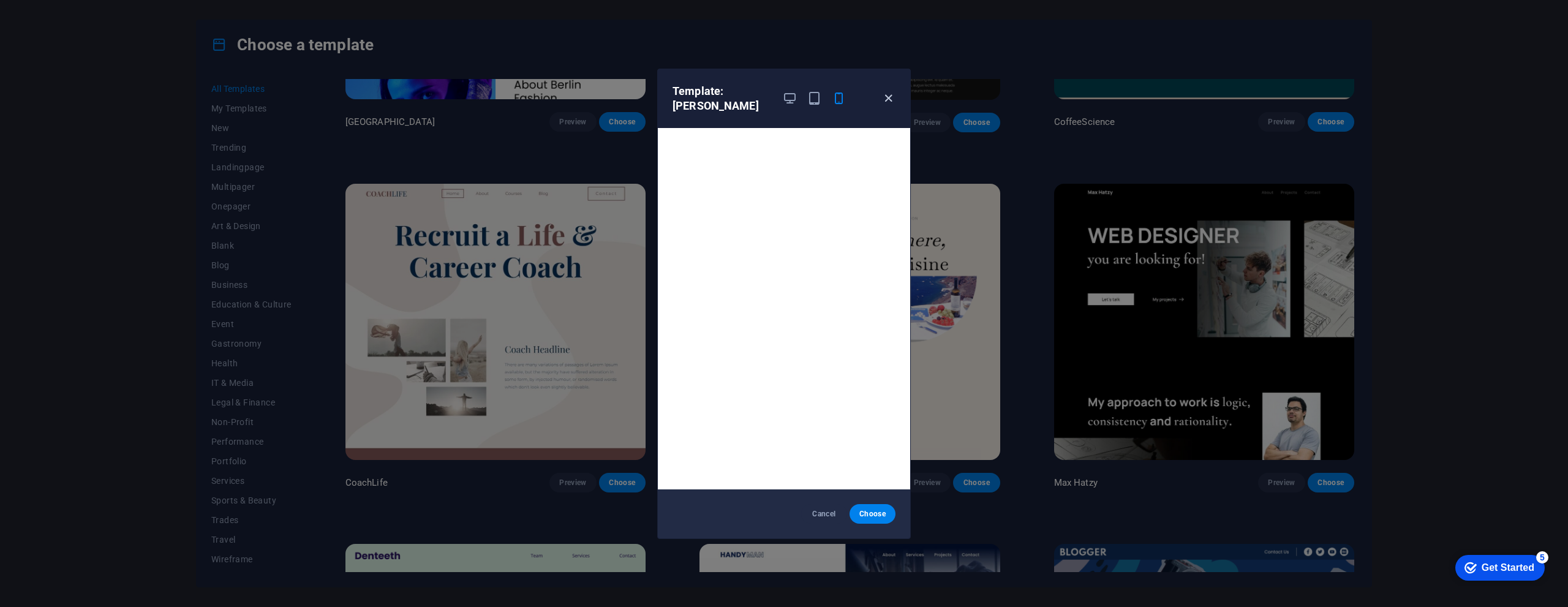
click at [886, 99] on icon "button" at bounding box center [888, 98] width 14 height 14
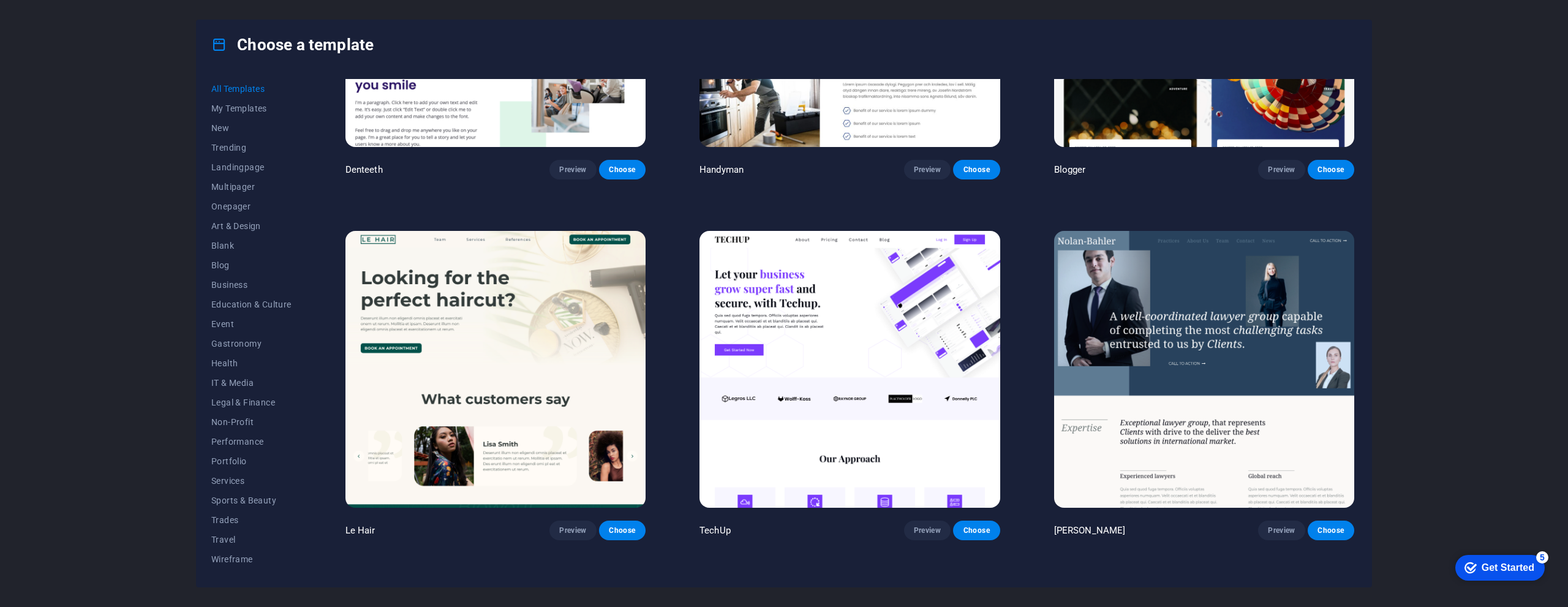
scroll to position [5266, 0]
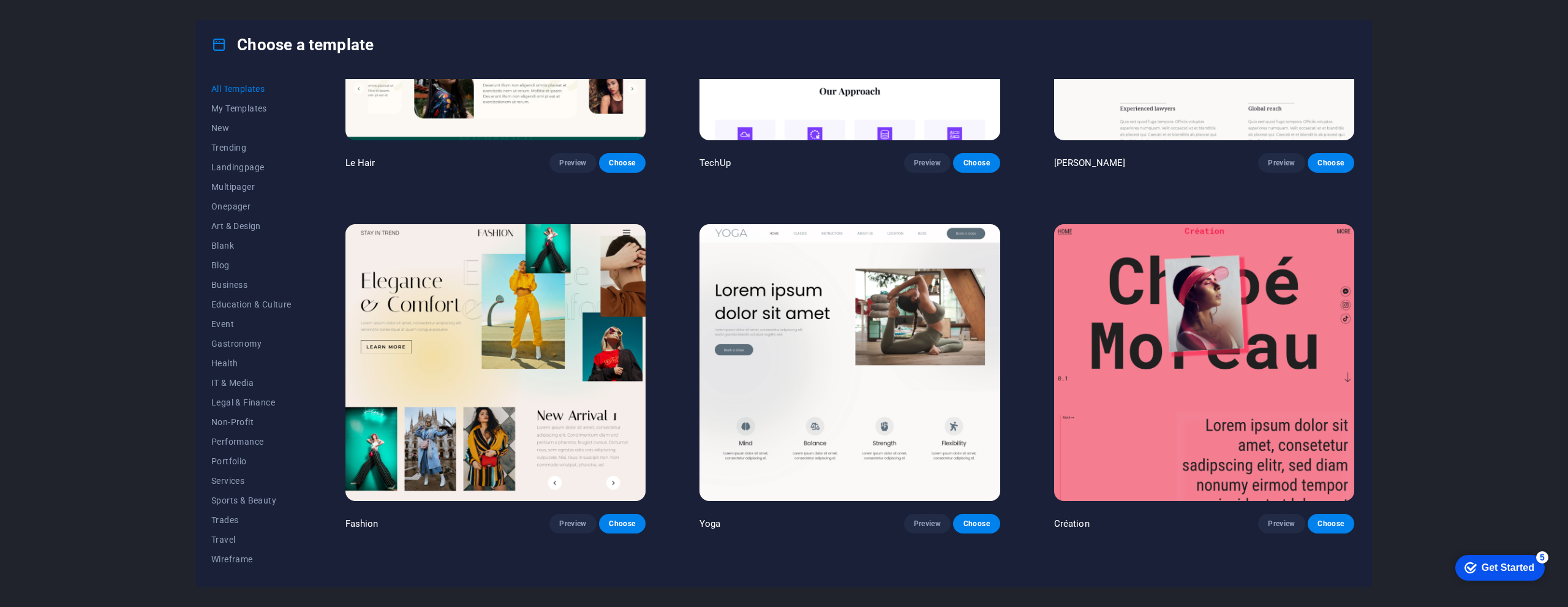
click at [1145, 318] on img at bounding box center [1204, 362] width 300 height 276
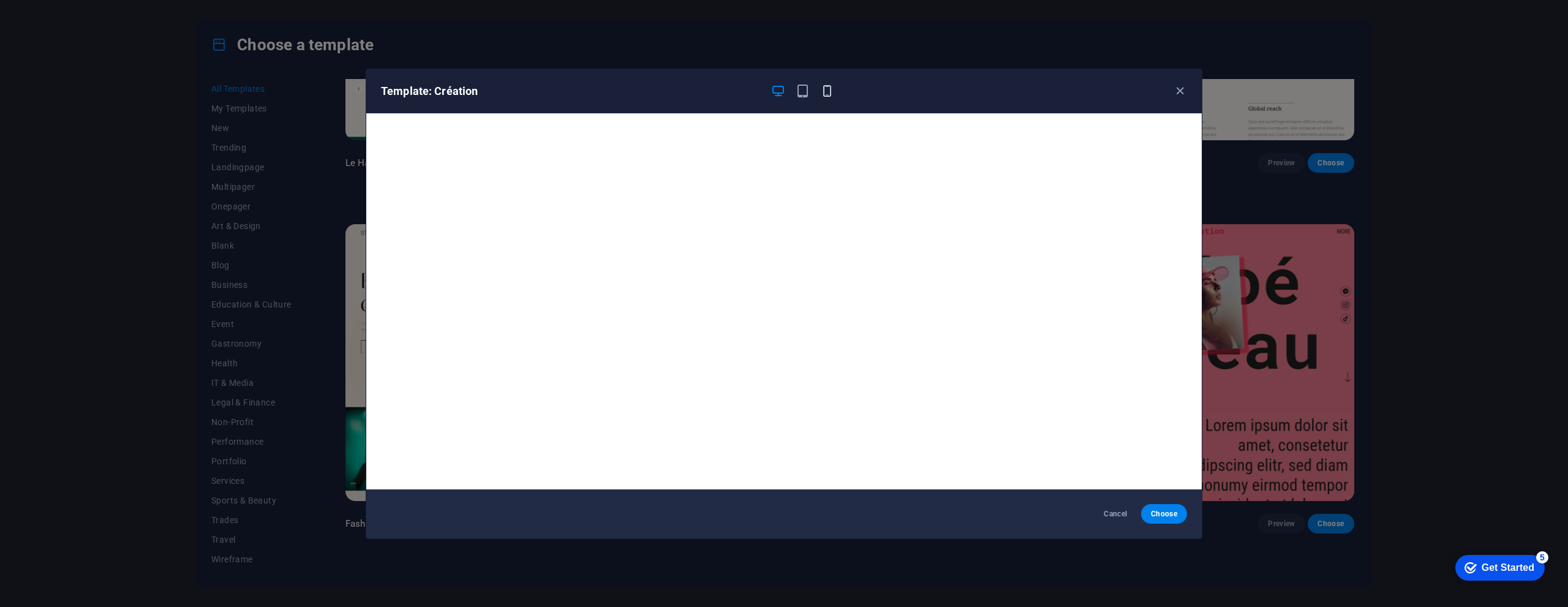
click at [829, 91] on icon "button" at bounding box center [827, 90] width 14 height 14
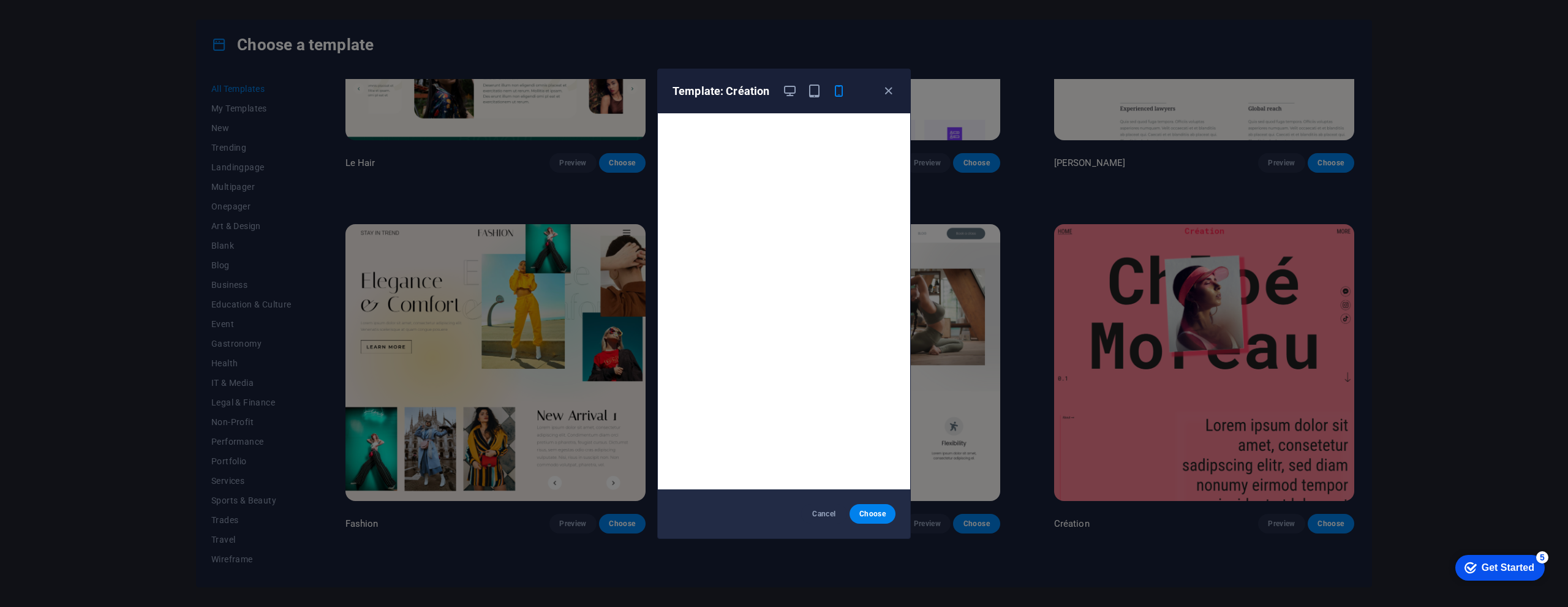
click at [1394, 216] on div "Template: Création Cancel Choose" at bounding box center [784, 303] width 1568 height 607
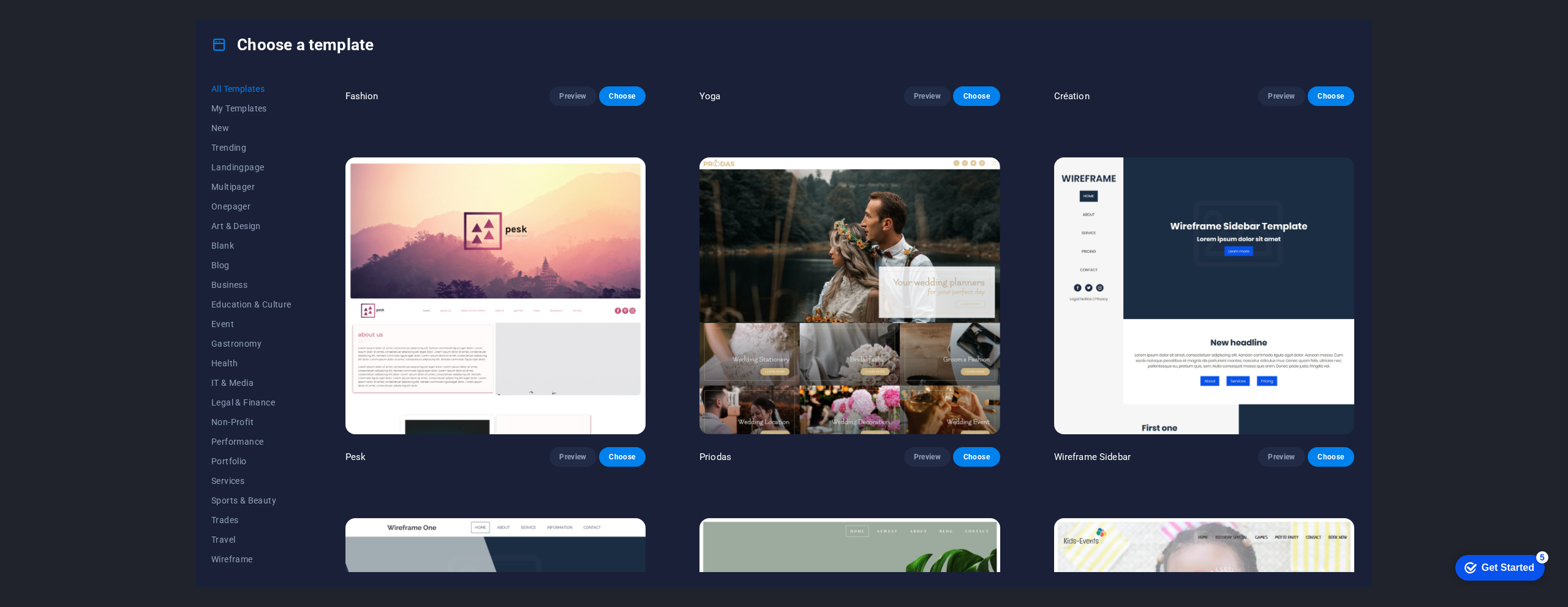
scroll to position [5694, 0]
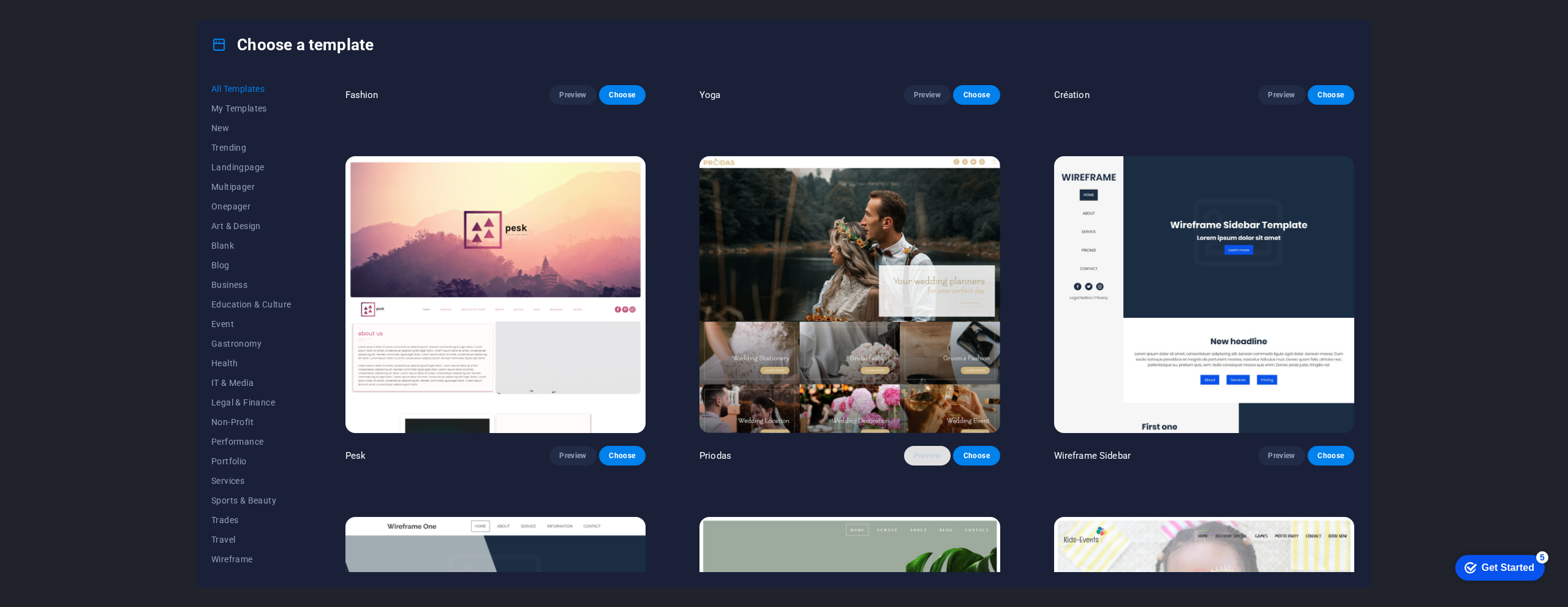
click at [930, 451] on span "Preview" at bounding box center [927, 455] width 27 height 10
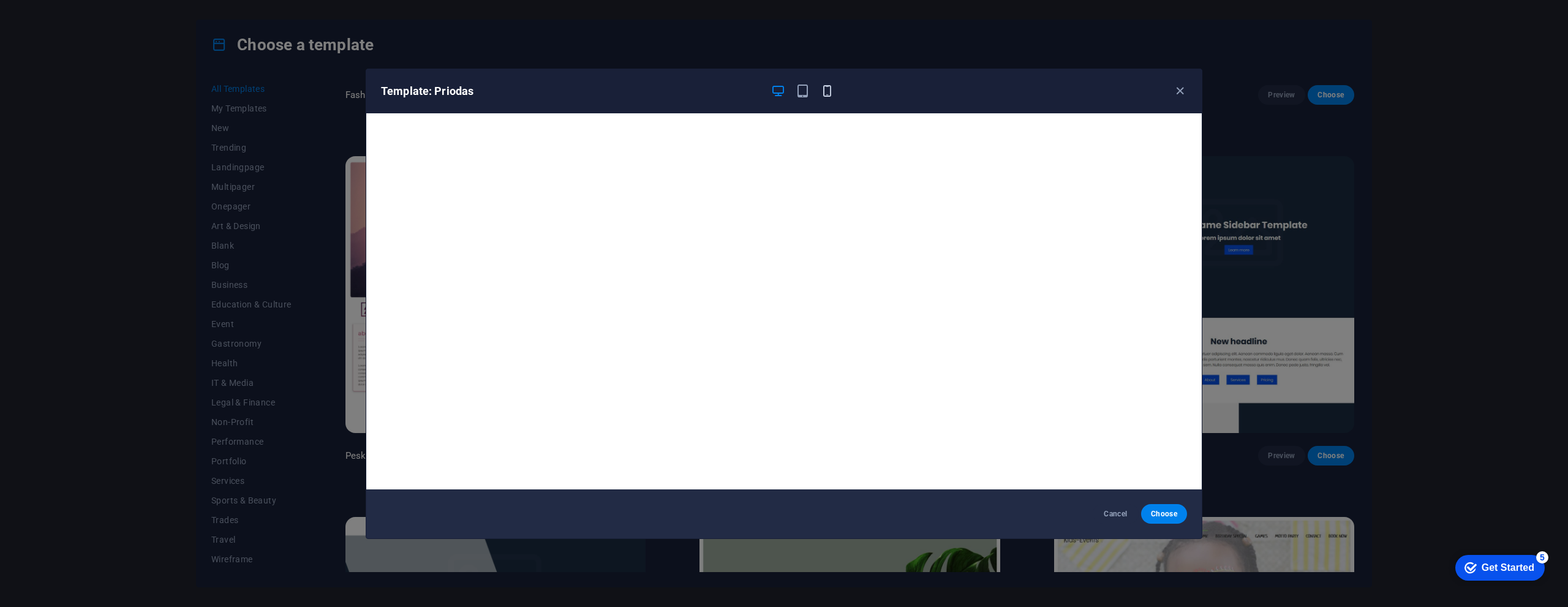
click at [827, 90] on icon "button" at bounding box center [827, 90] width 14 height 14
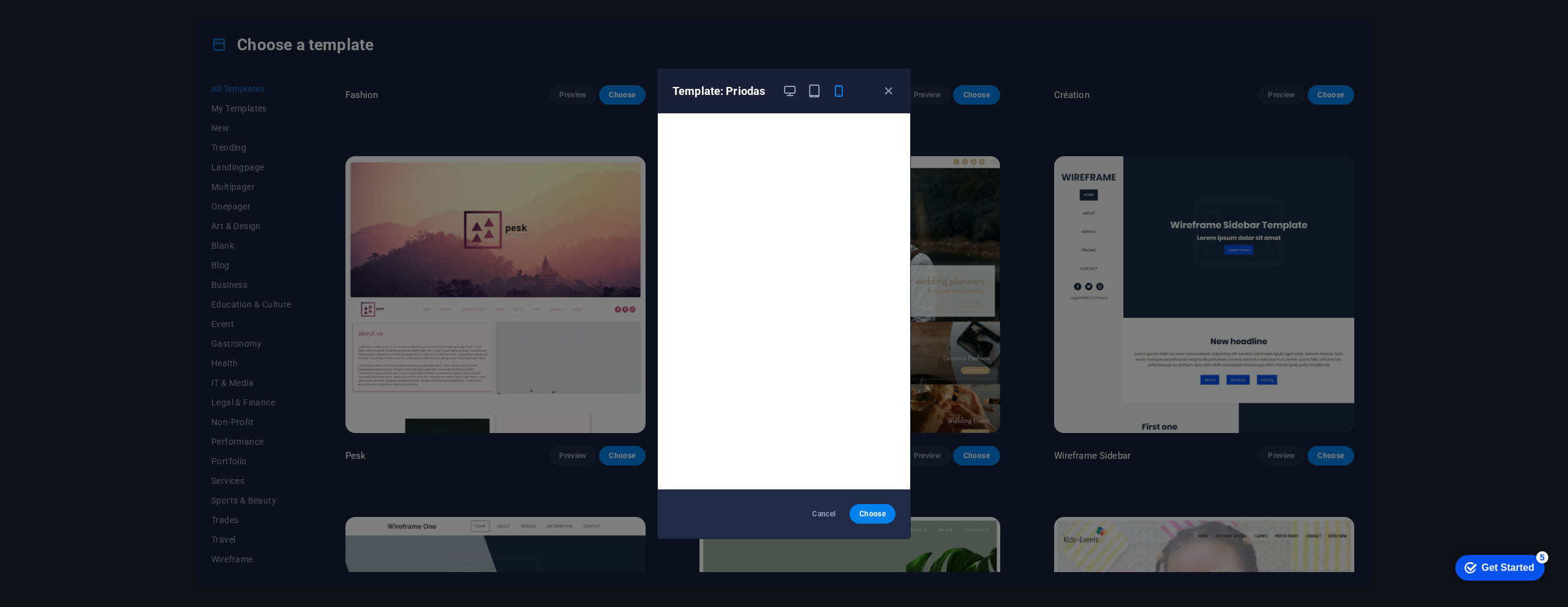
click at [1441, 232] on div "Template: Priodas Cancel Choose" at bounding box center [784, 303] width 1568 height 607
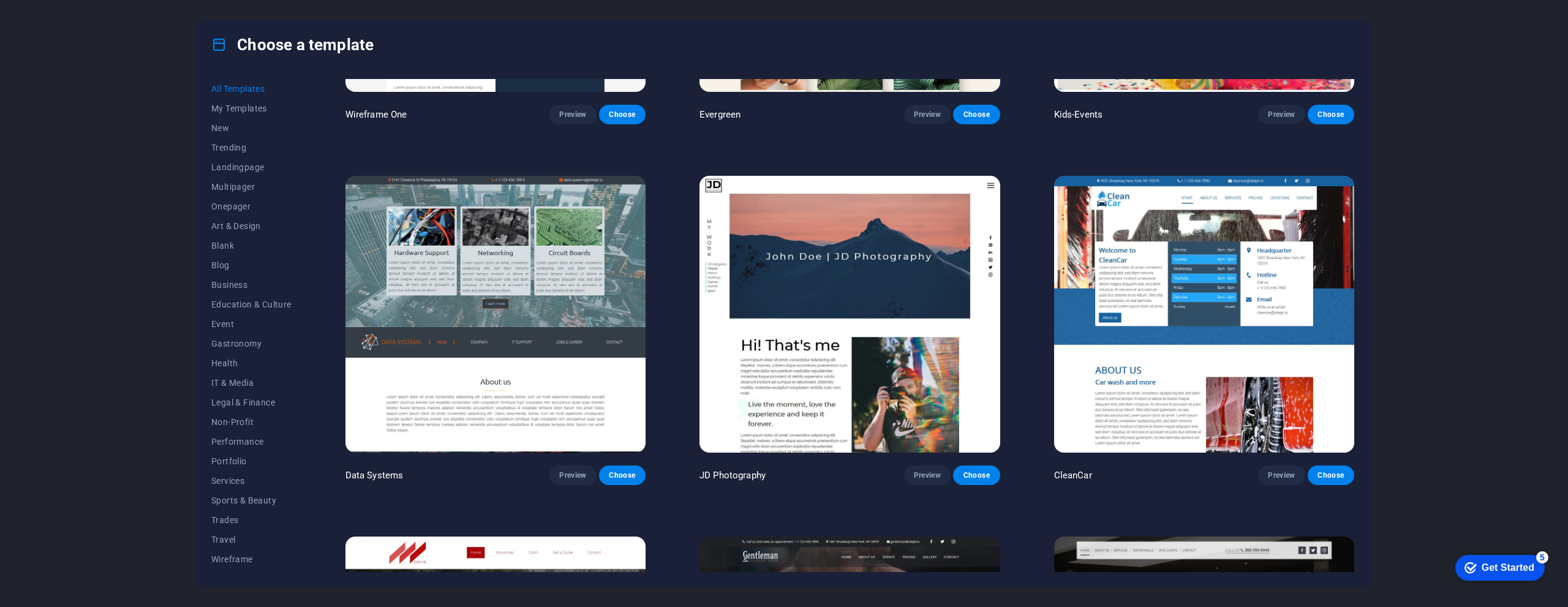
scroll to position [6367, 0]
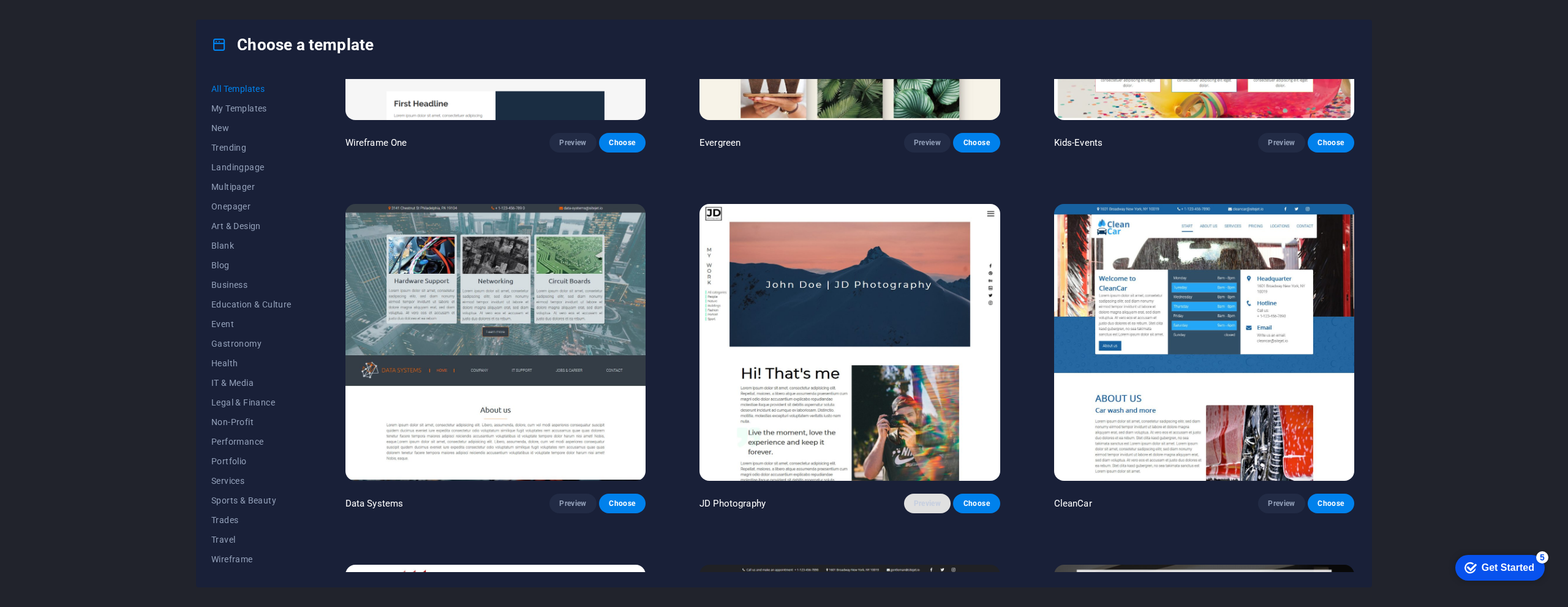
click at [928, 498] on span "Preview" at bounding box center [927, 503] width 27 height 10
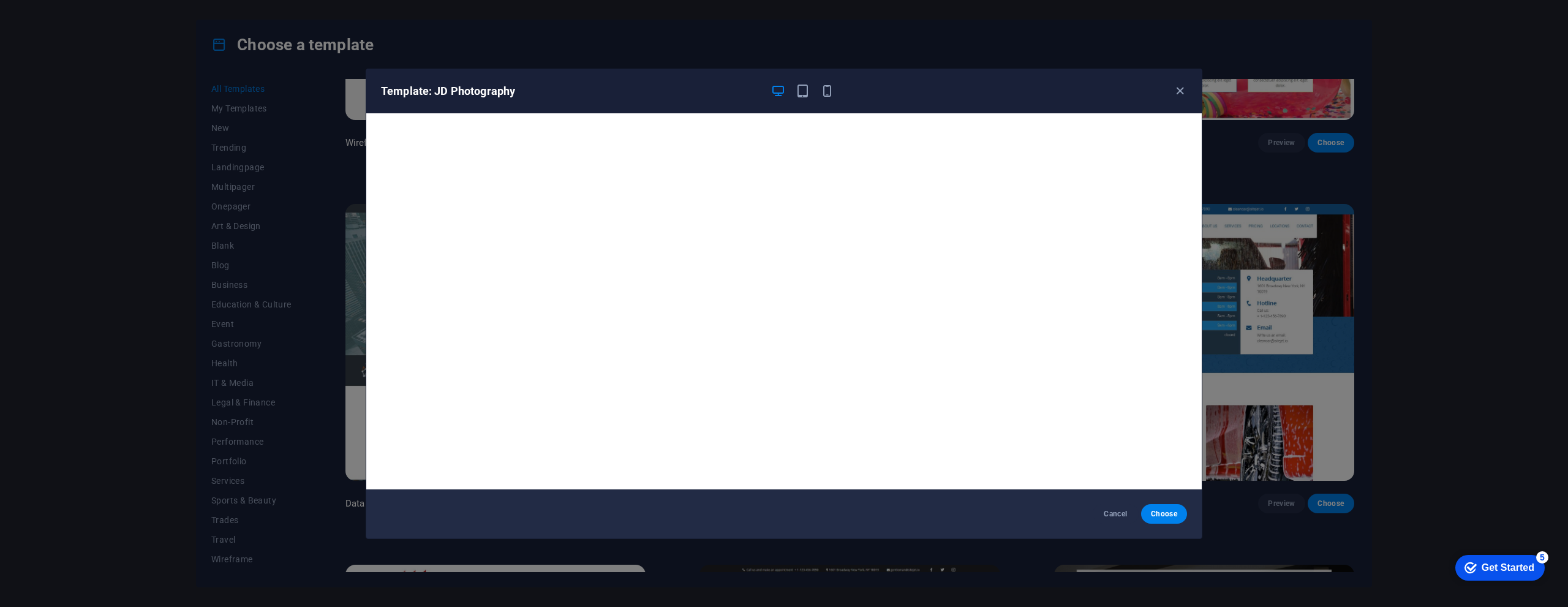
scroll to position [3, 0]
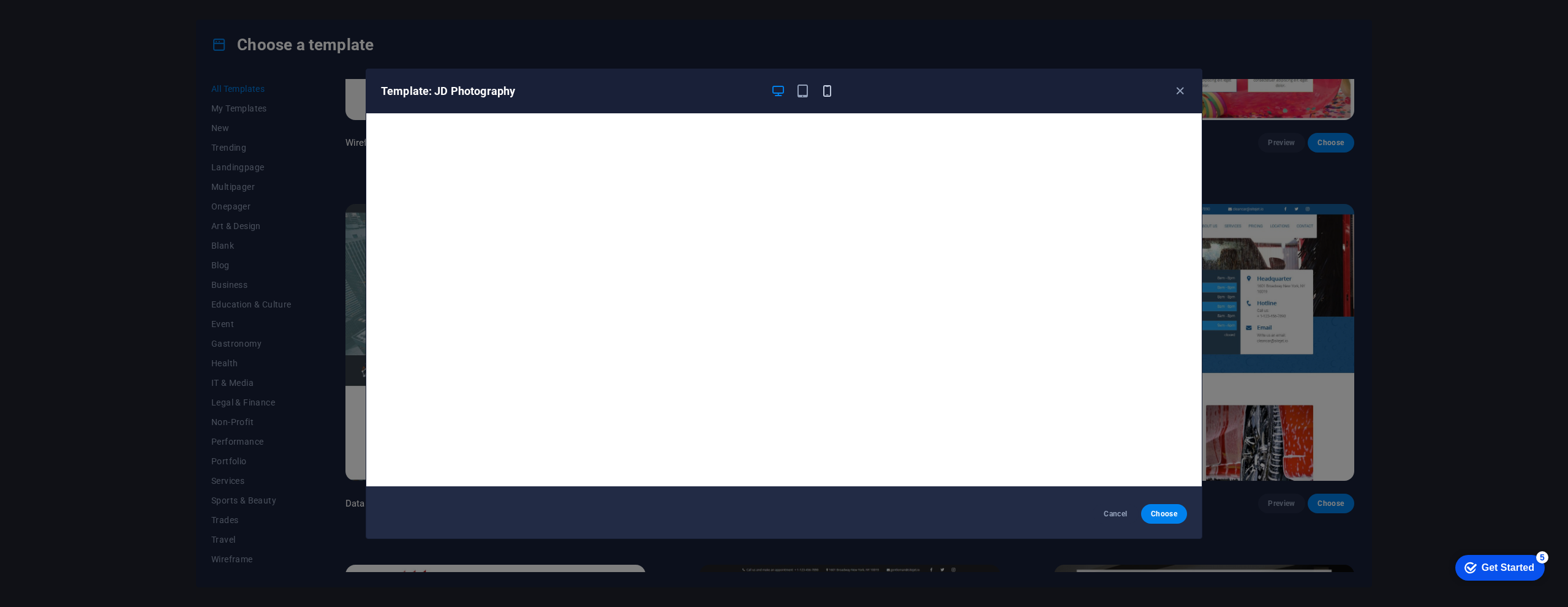
click at [832, 92] on icon "button" at bounding box center [827, 90] width 14 height 14
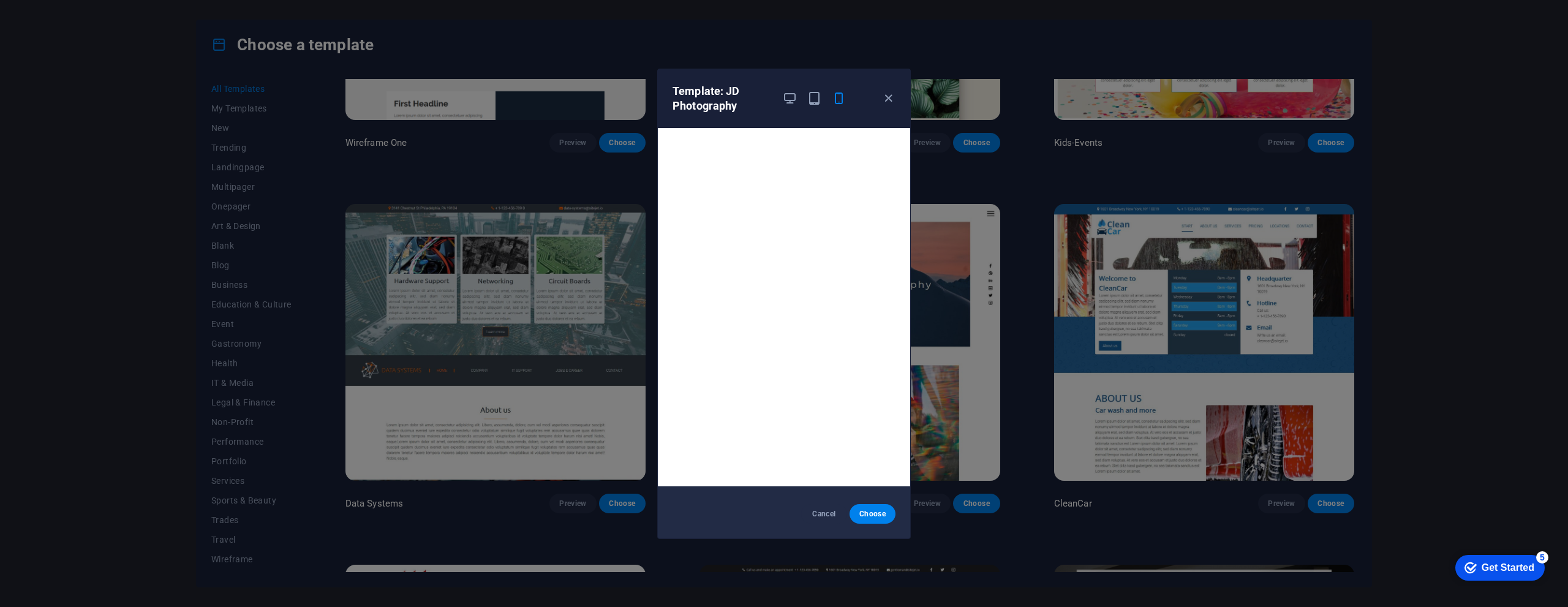
scroll to position [0, 0]
click at [888, 98] on icon "button" at bounding box center [888, 98] width 14 height 14
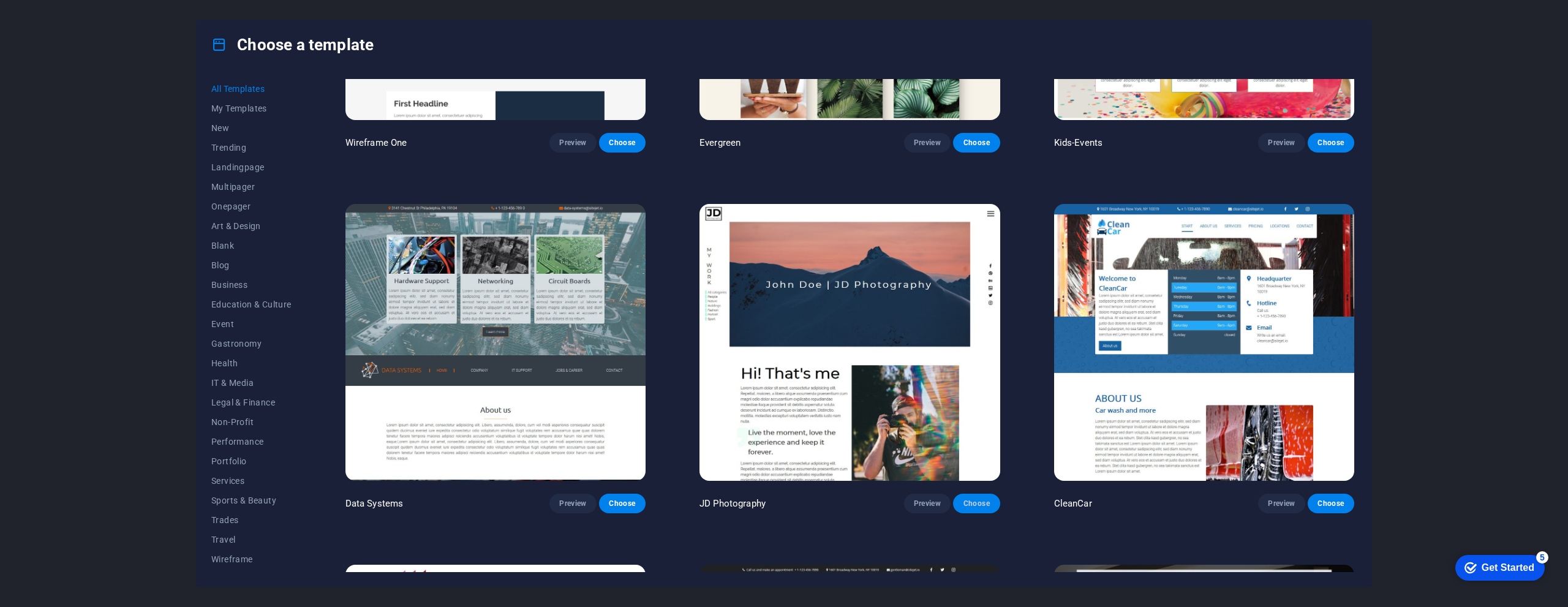
click at [983, 498] on span "Choose" at bounding box center [976, 503] width 27 height 10
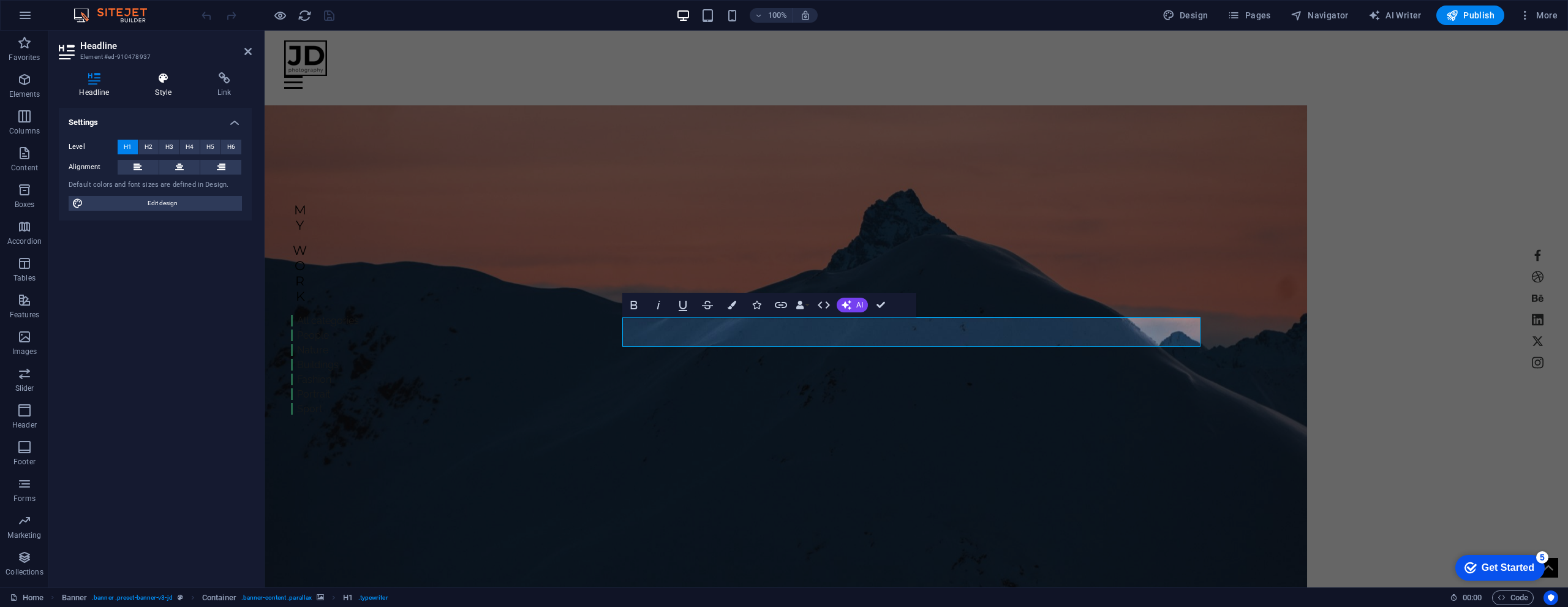
click at [169, 87] on h4 "Style" at bounding box center [165, 85] width 62 height 26
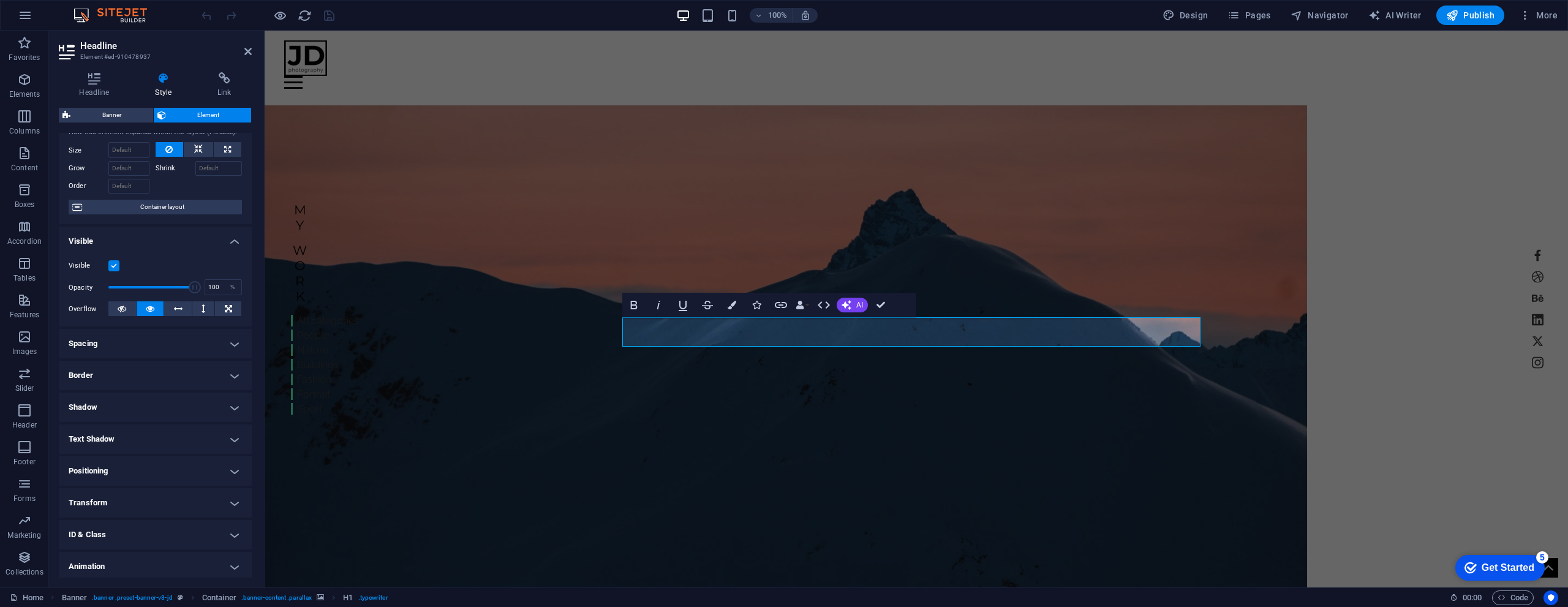
scroll to position [73, 0]
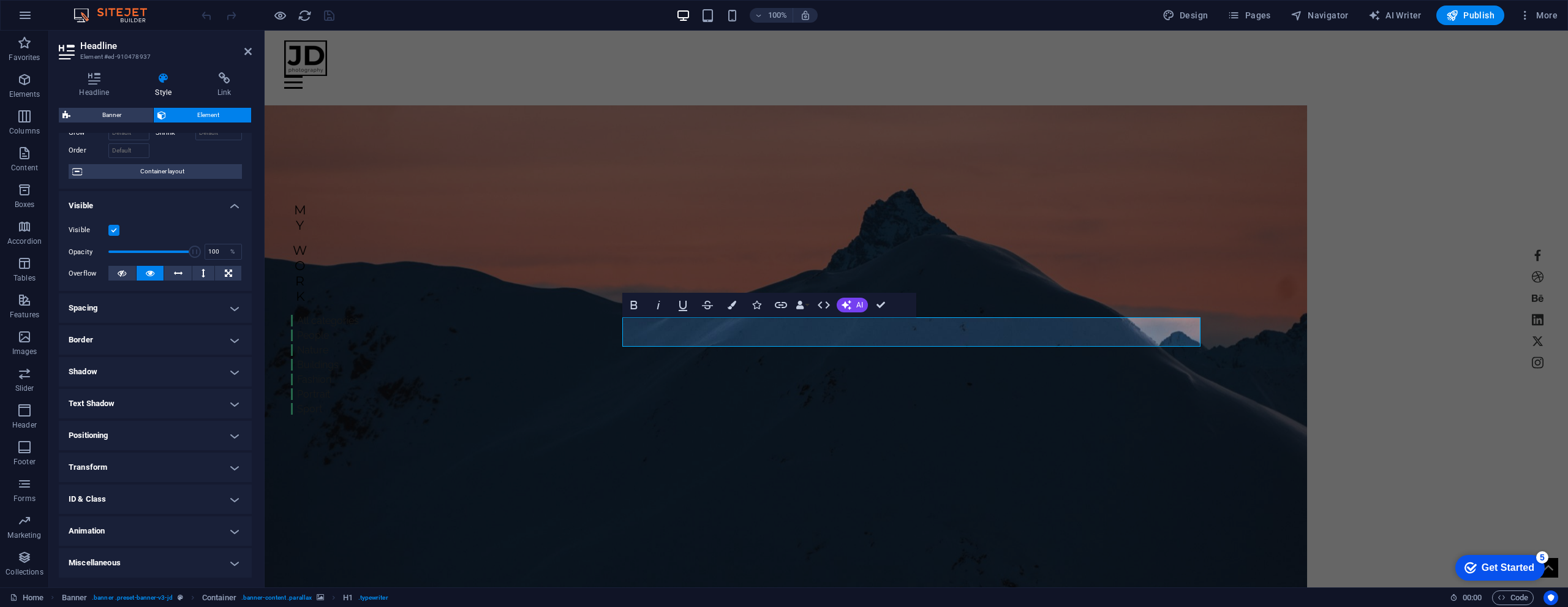
click at [538, 37] on div "Home Work About Pricing News Contact" at bounding box center [916, 60] width 1303 height 58
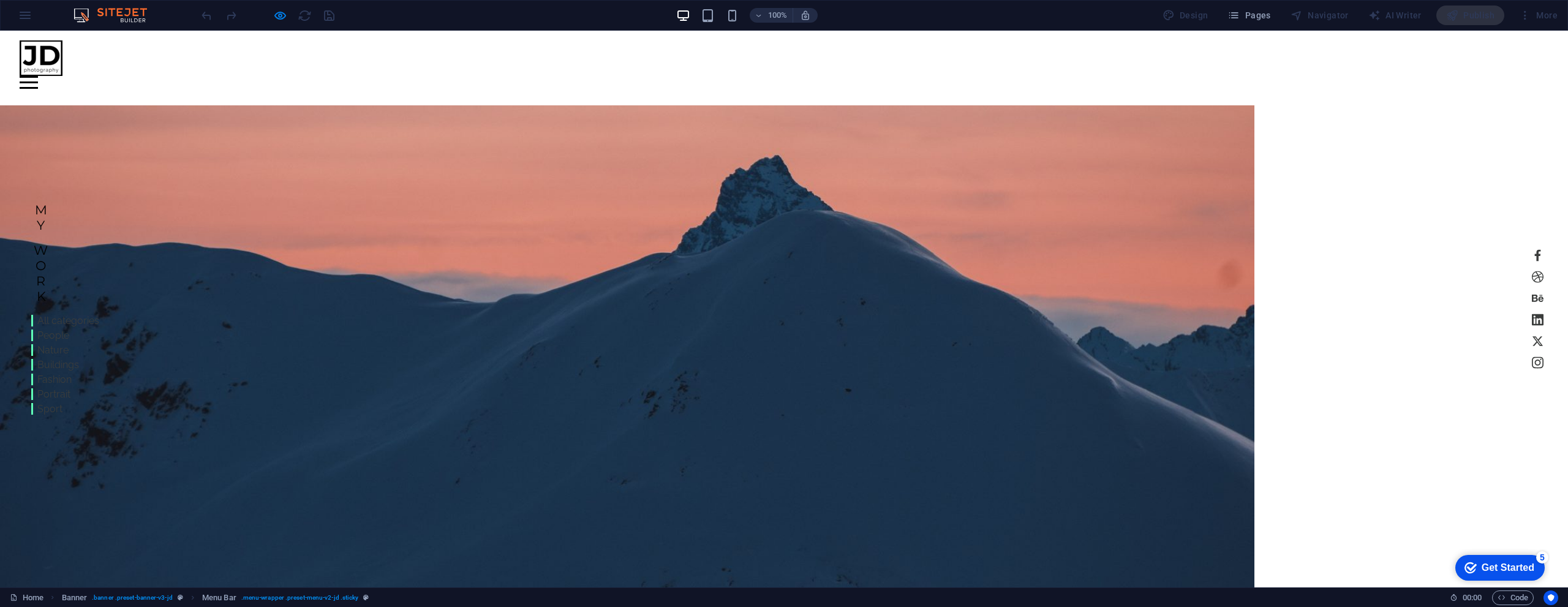
click at [0, 0] on div "100%" at bounding box center [0, 0] width 0 height 0
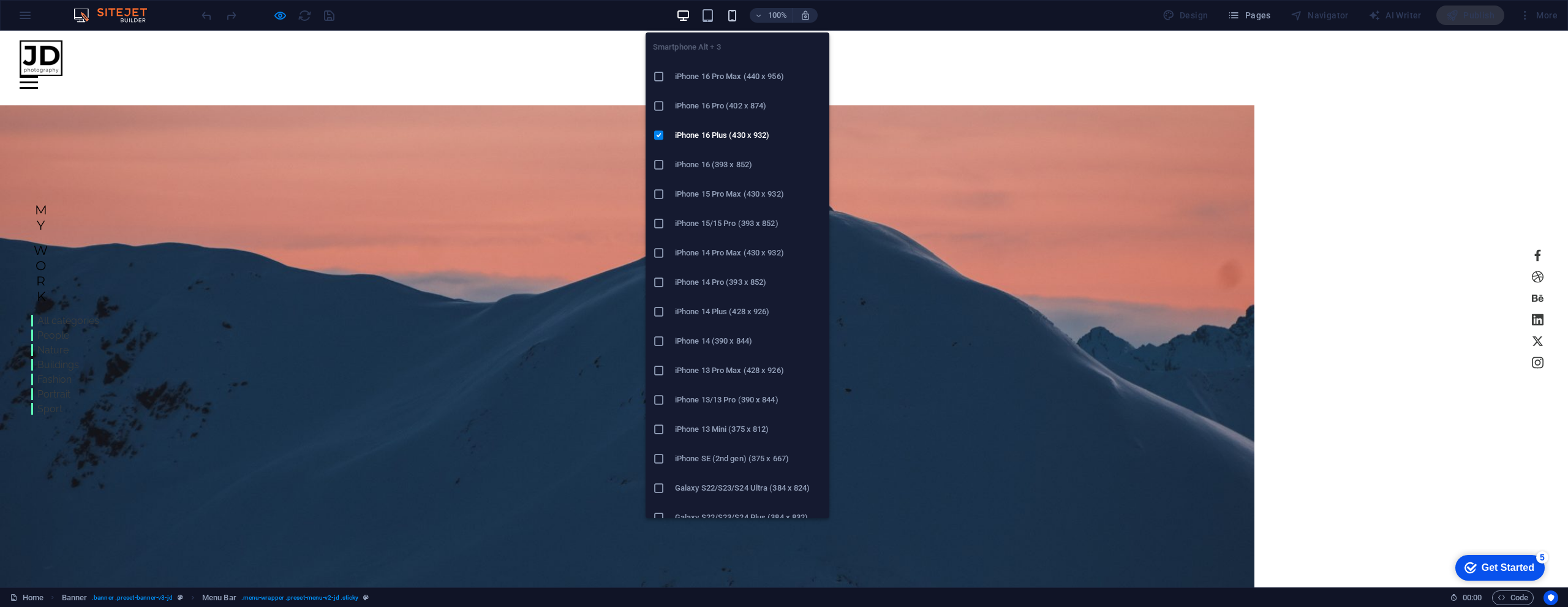
click at [0, 0] on icon "button" at bounding box center [0, 0] width 0 height 0
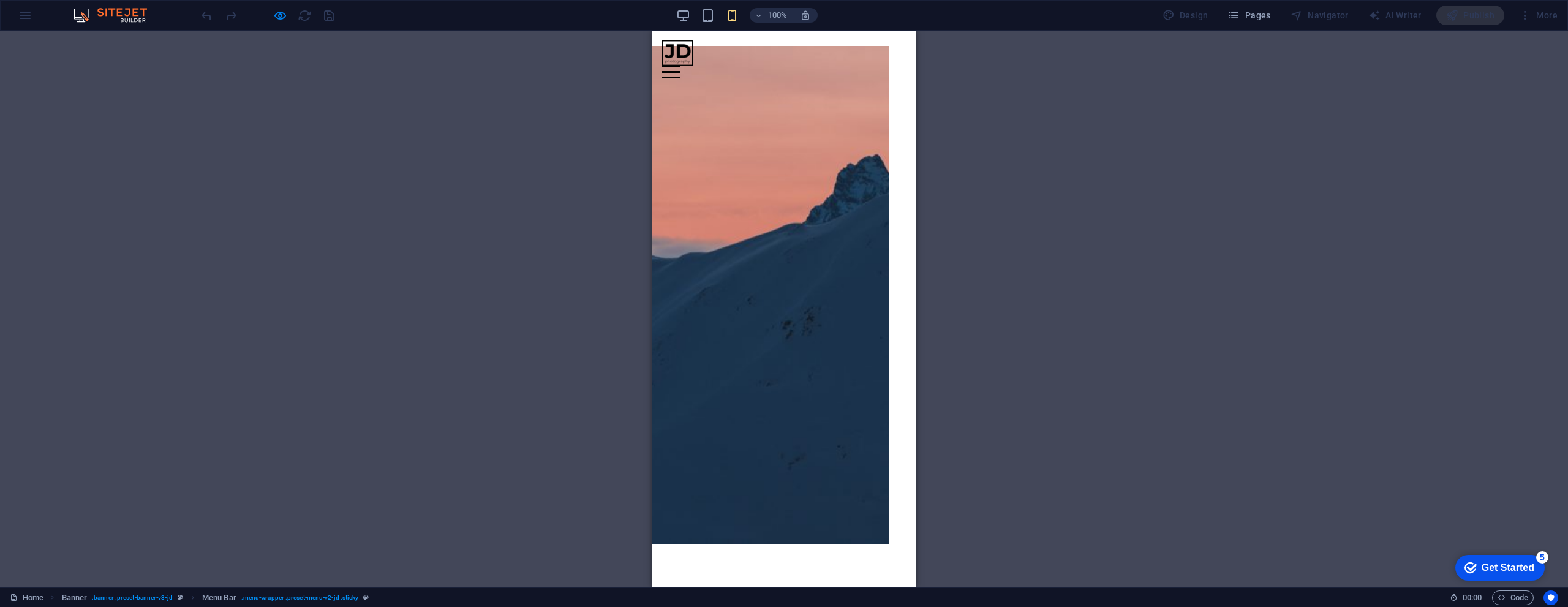
scroll to position [0, 0]
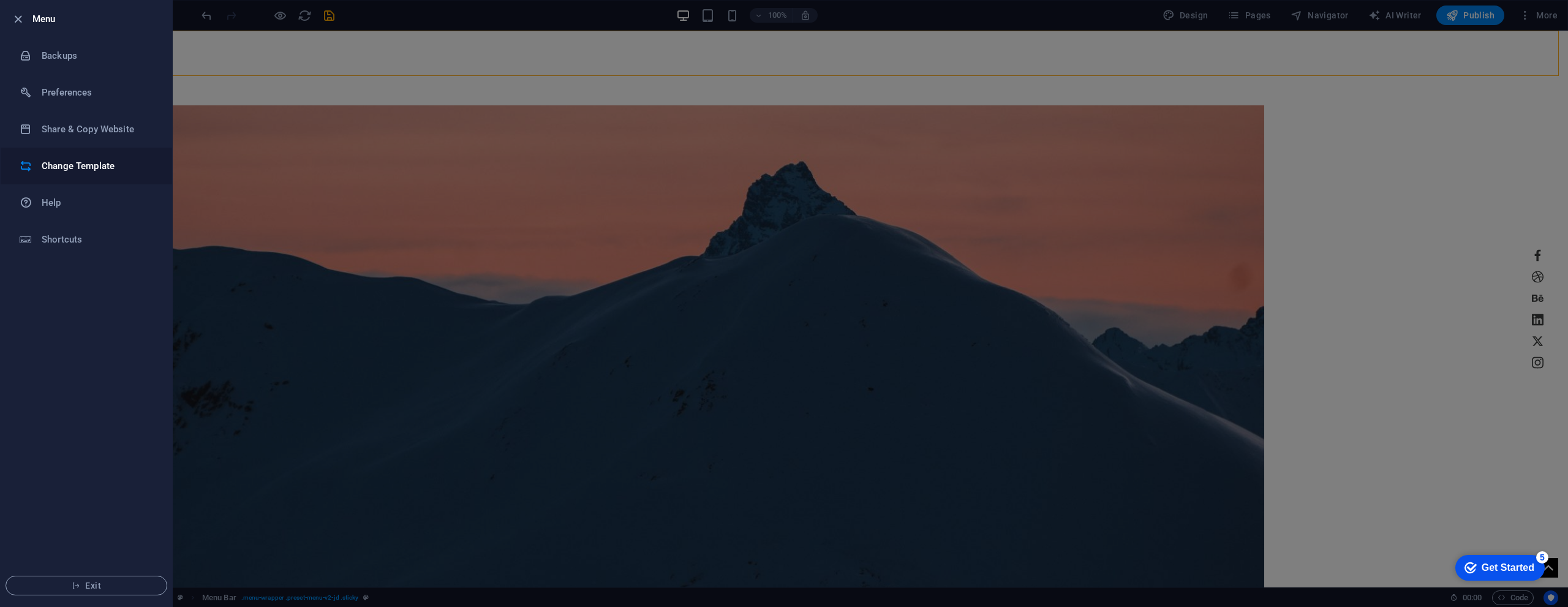
click at [77, 157] on li "Change Template" at bounding box center [86, 166] width 172 height 37
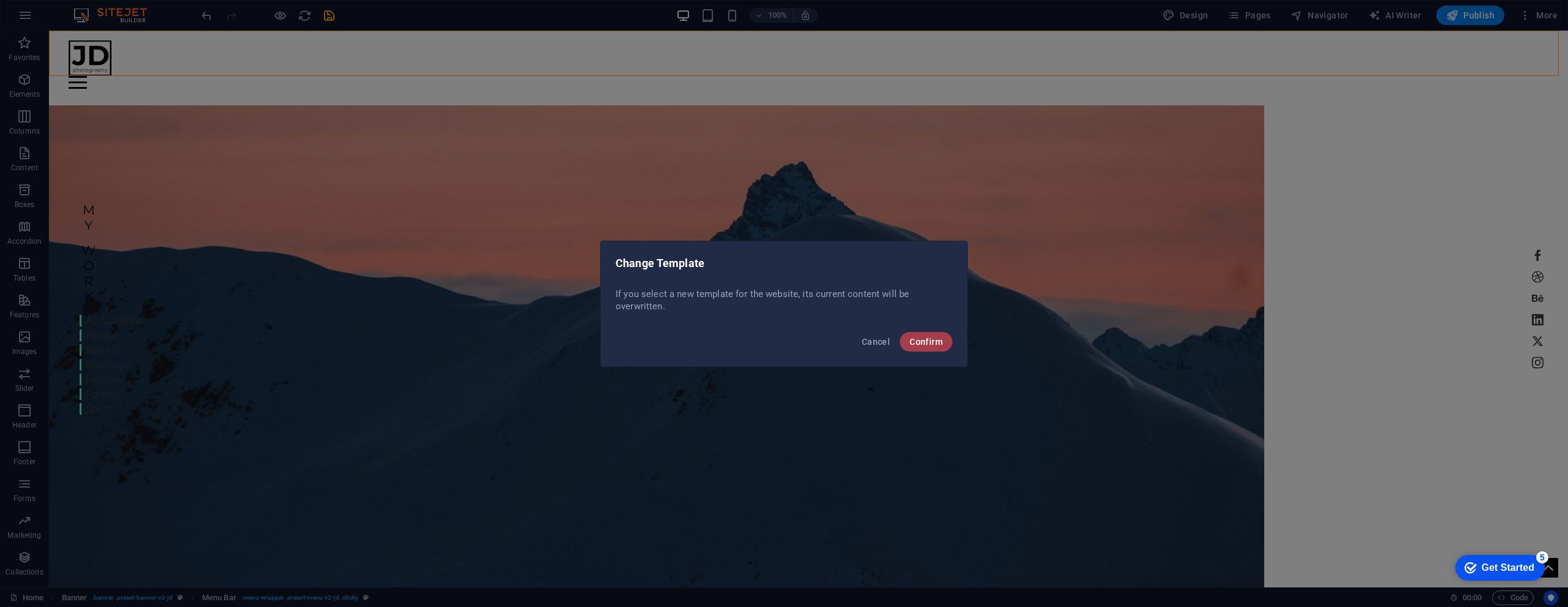
click at [923, 341] on span "Confirm" at bounding box center [926, 342] width 33 height 10
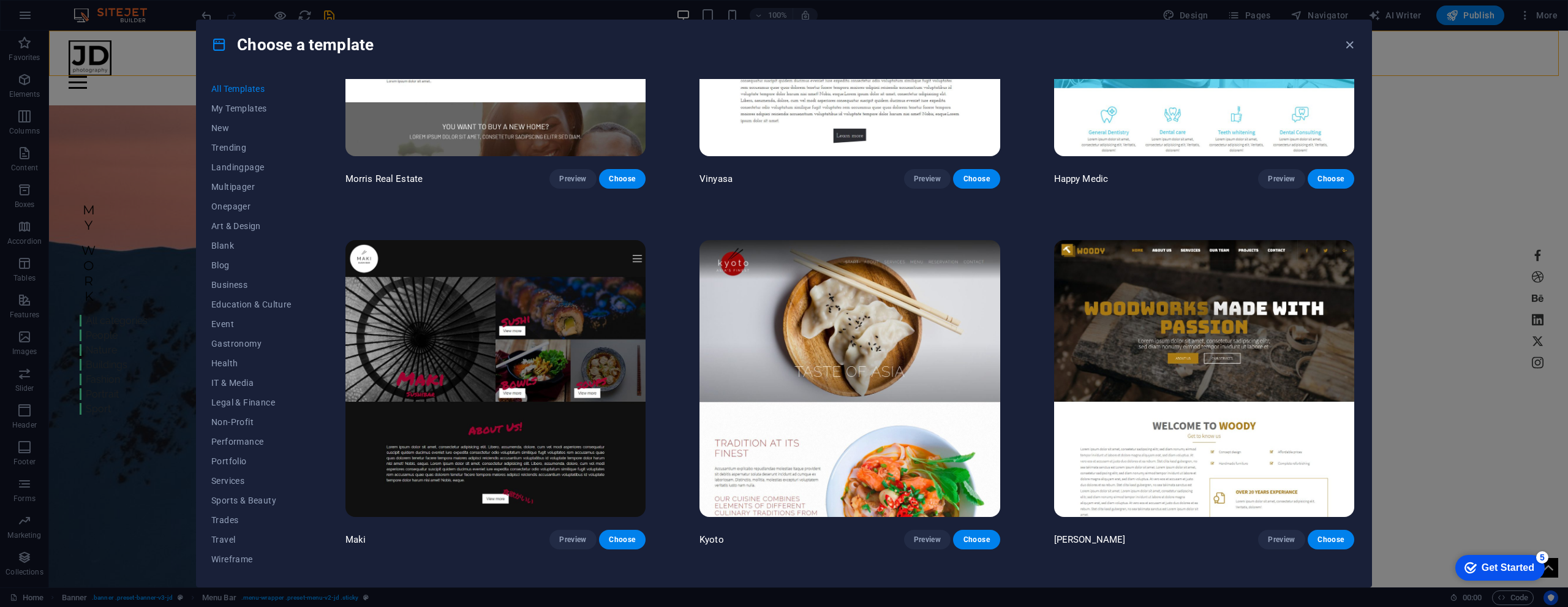
scroll to position [7776, 0]
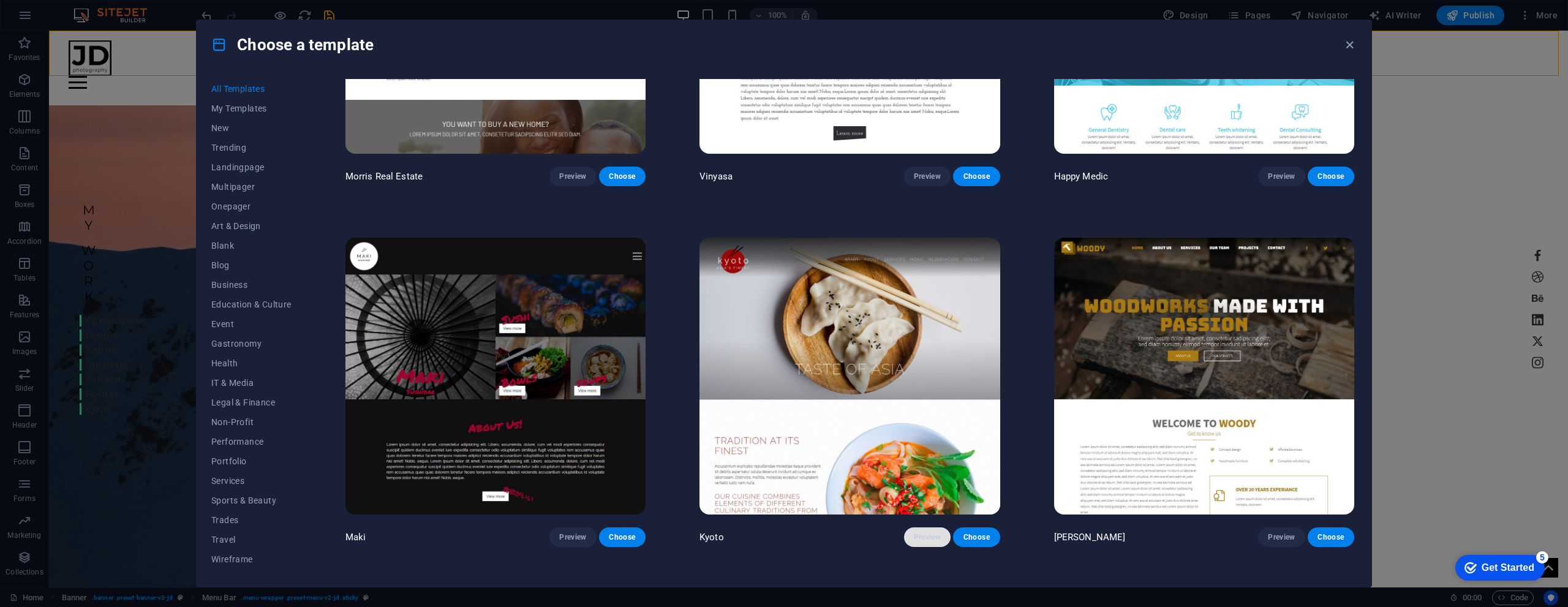
click at [914, 532] on span "Preview" at bounding box center [927, 537] width 27 height 10
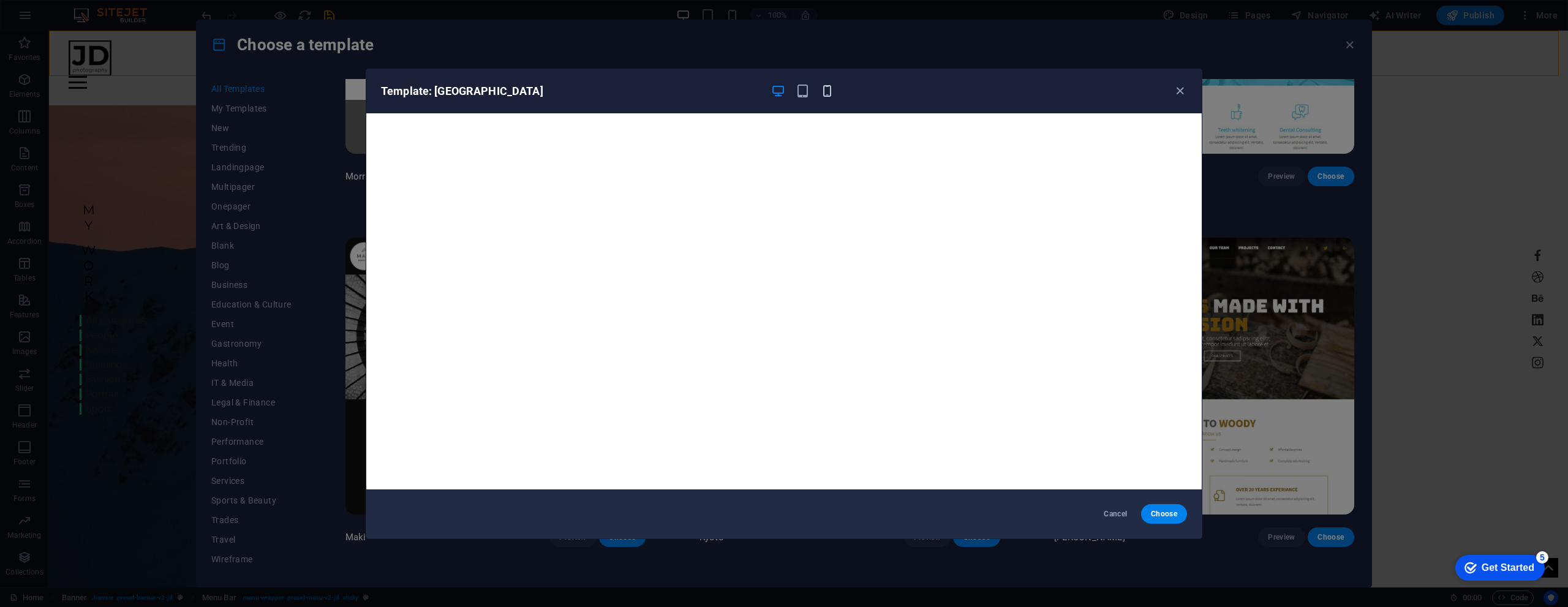
click at [827, 91] on icon "button" at bounding box center [827, 90] width 14 height 14
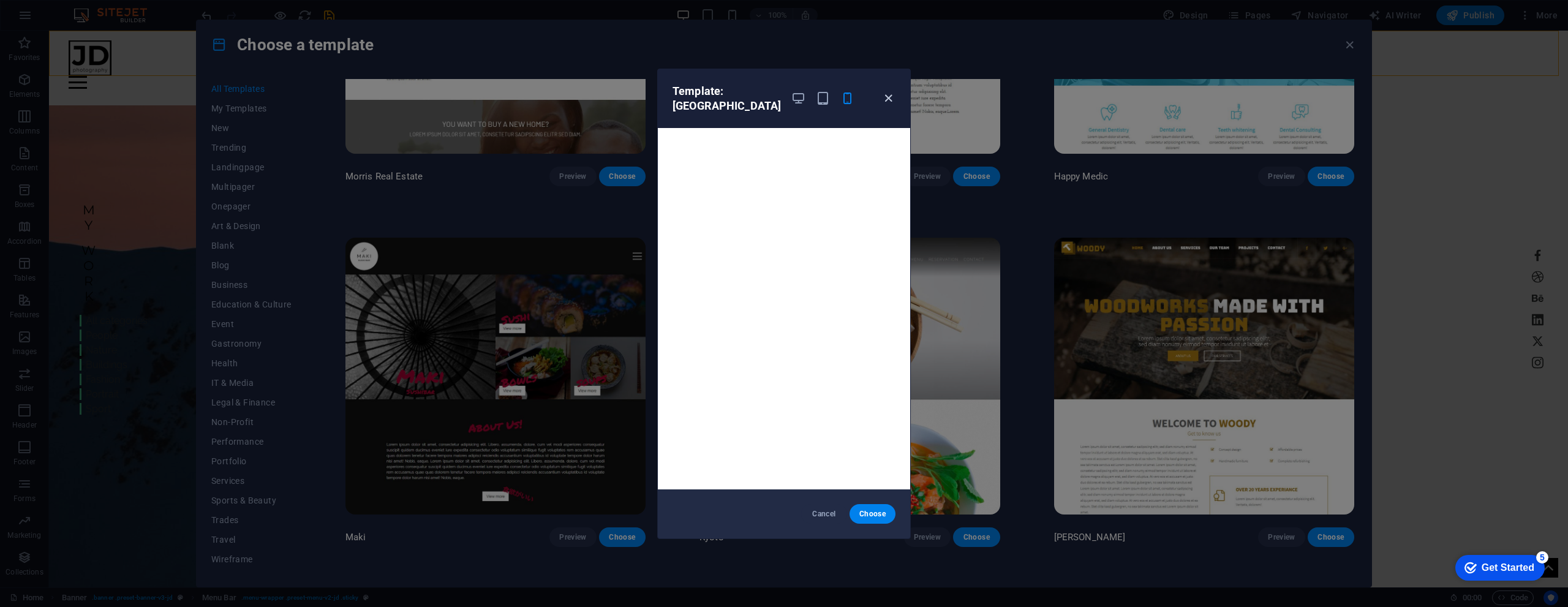
click at [890, 91] on icon "button" at bounding box center [888, 98] width 14 height 14
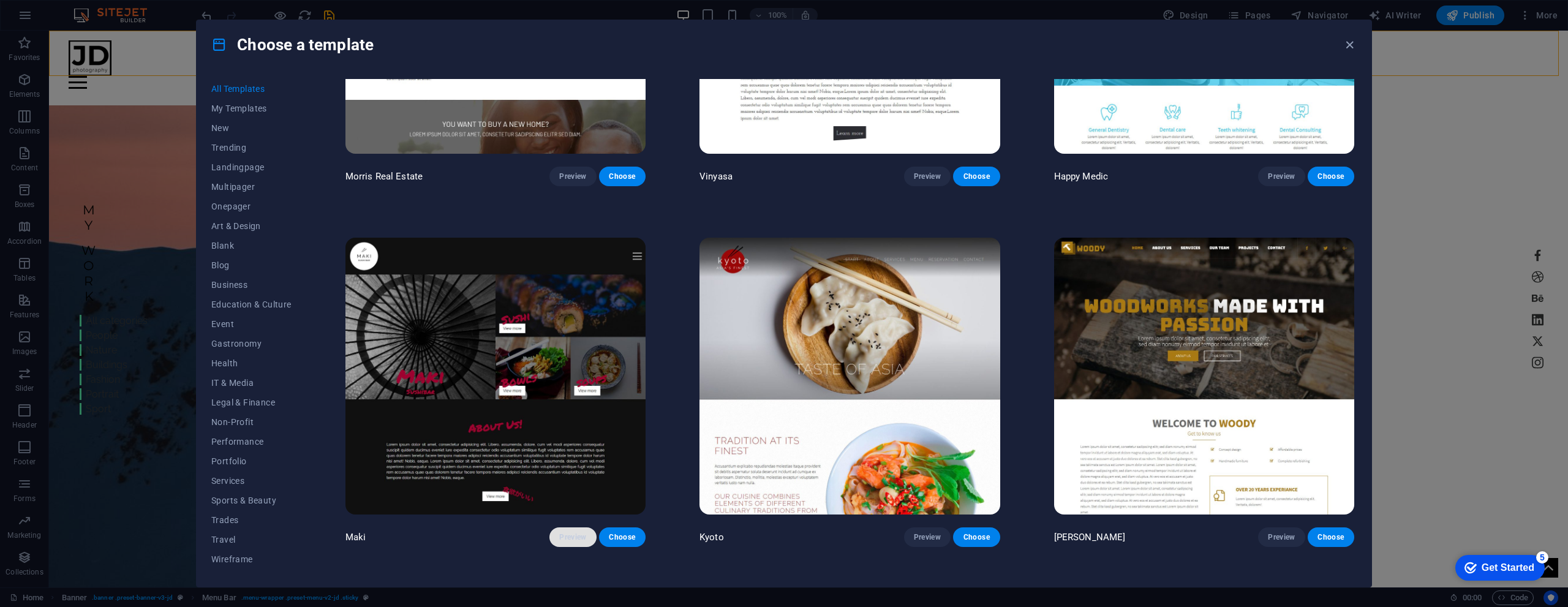
click at [578, 532] on span "Preview" at bounding box center [572, 537] width 27 height 10
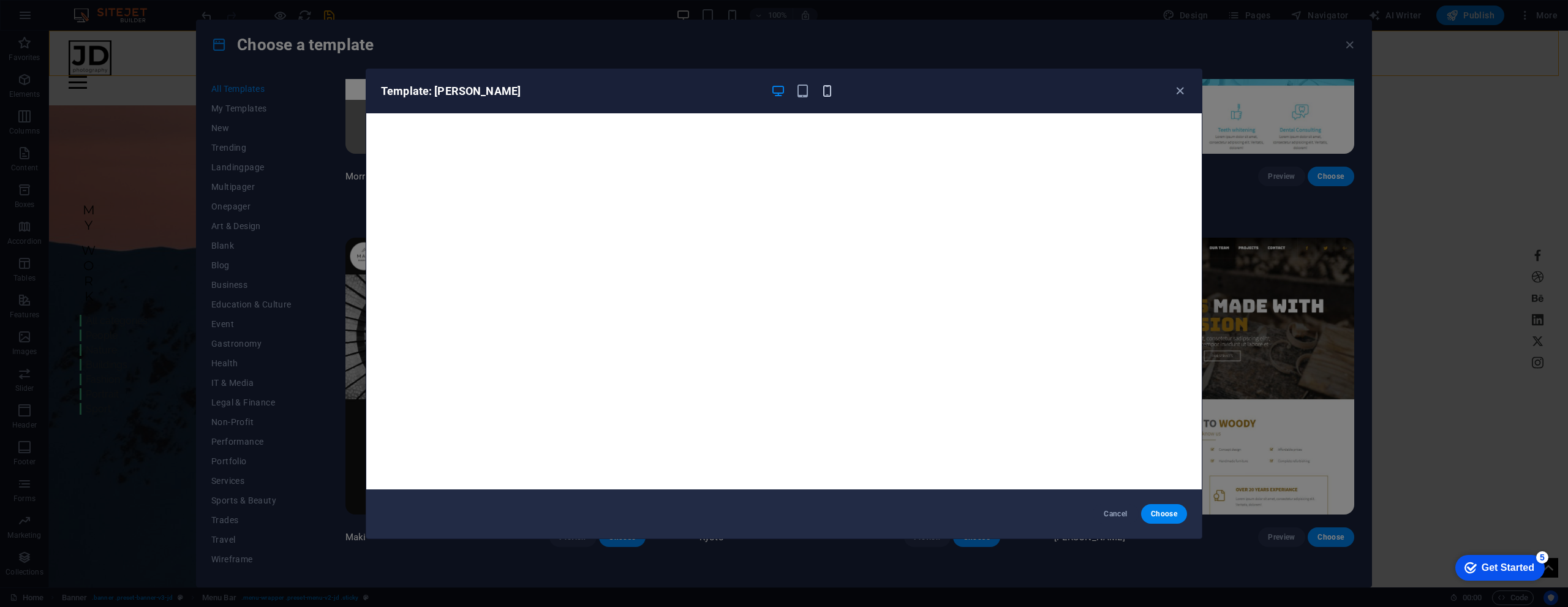
click at [828, 94] on icon "button" at bounding box center [827, 90] width 14 height 14
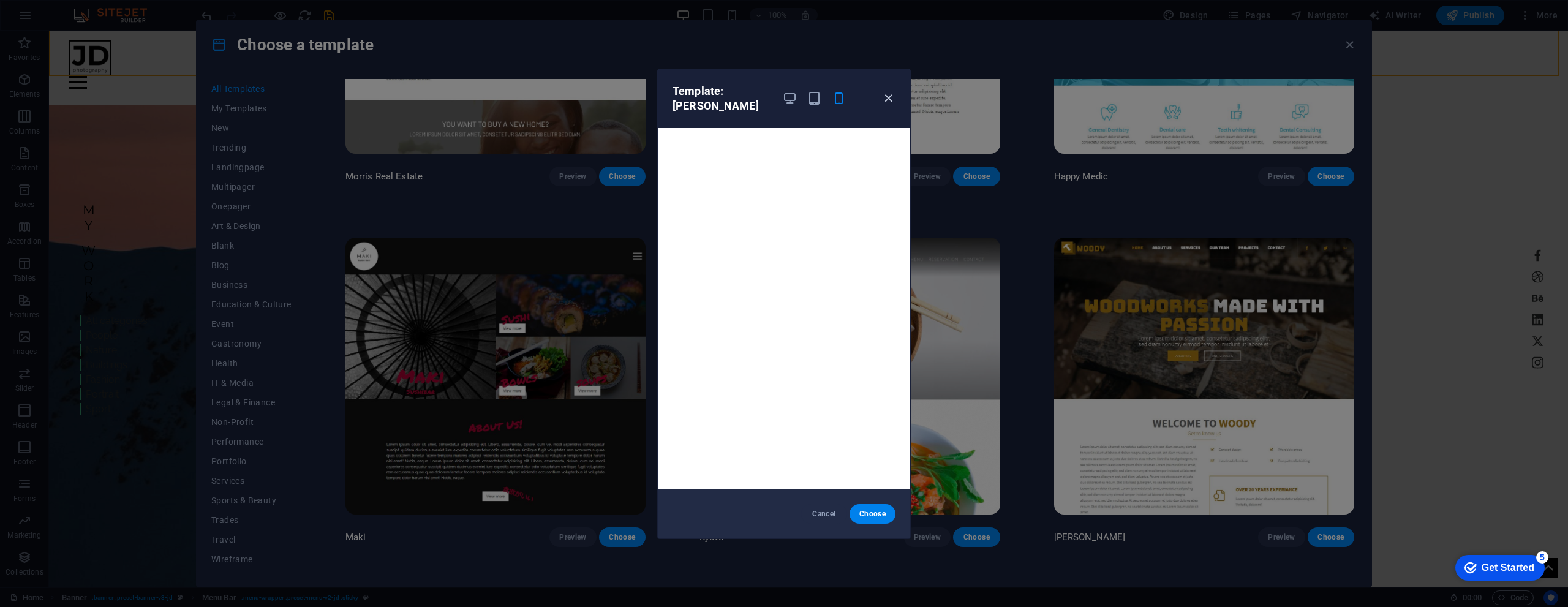
click at [885, 91] on icon "button" at bounding box center [888, 98] width 14 height 14
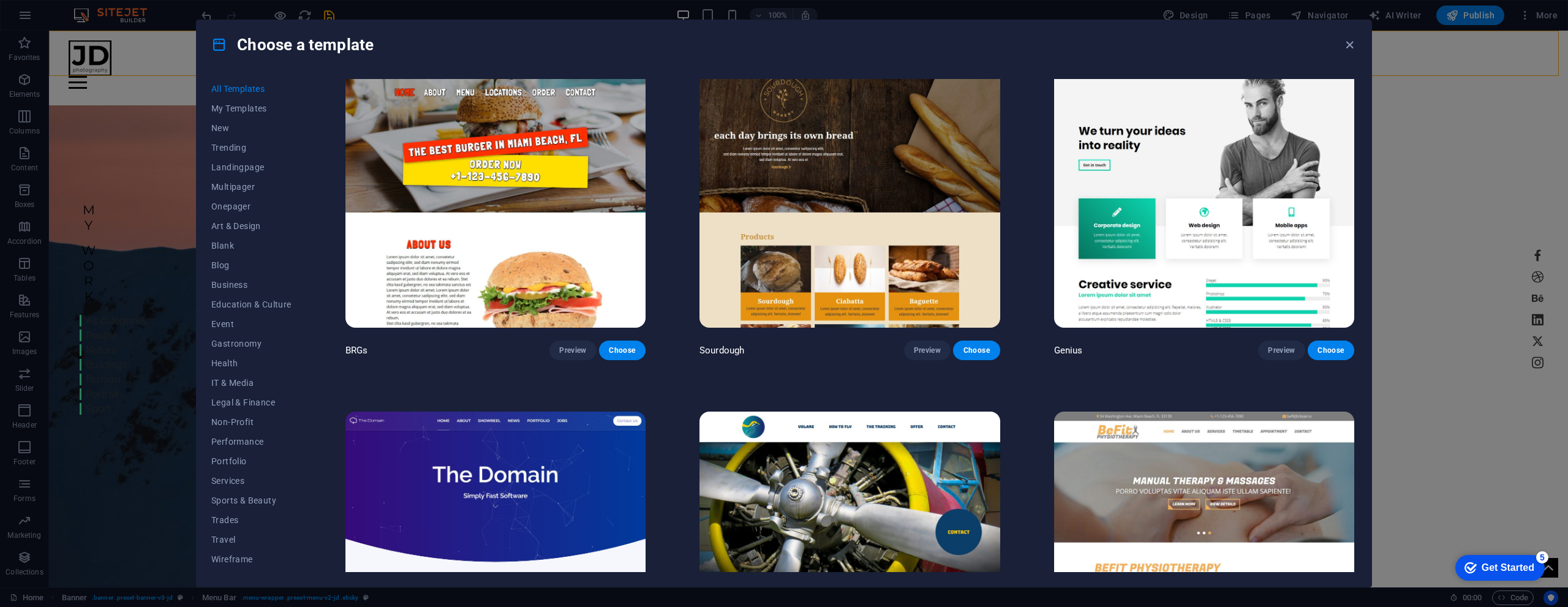
scroll to position [8450, 0]
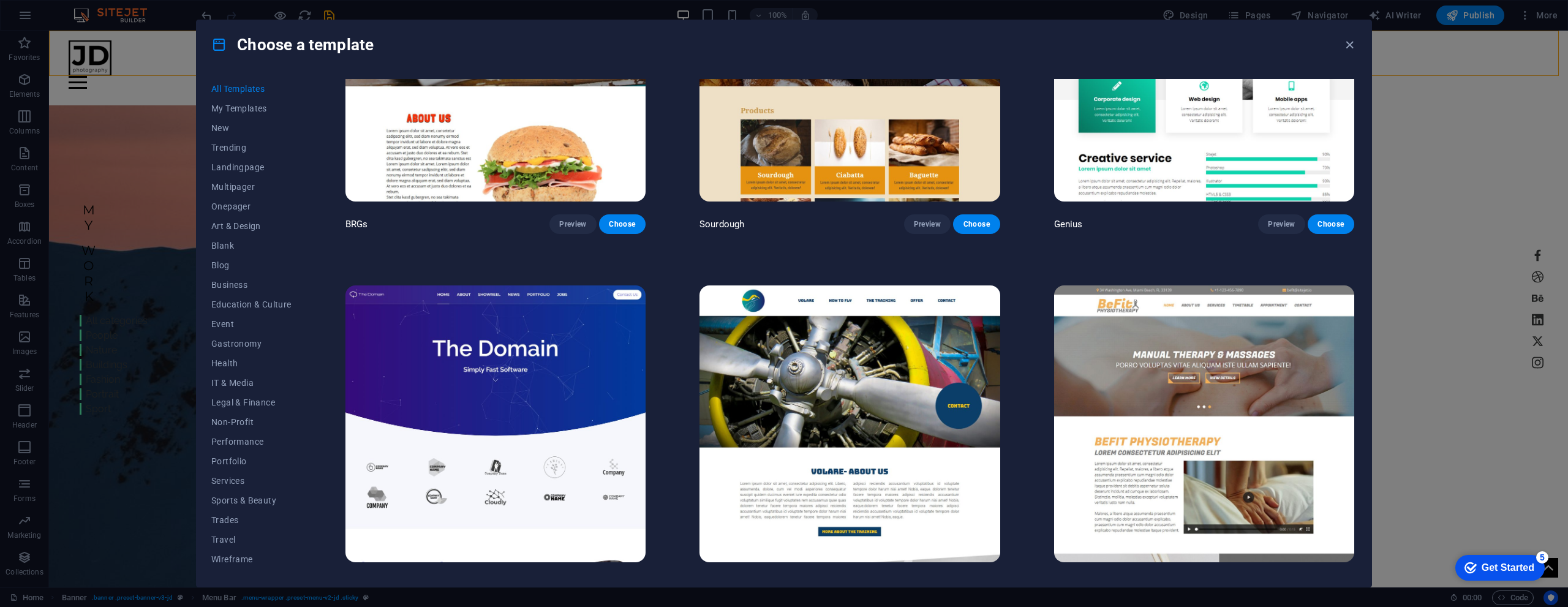
click at [575, 580] on span "Preview" at bounding box center [572, 584] width 27 height 10
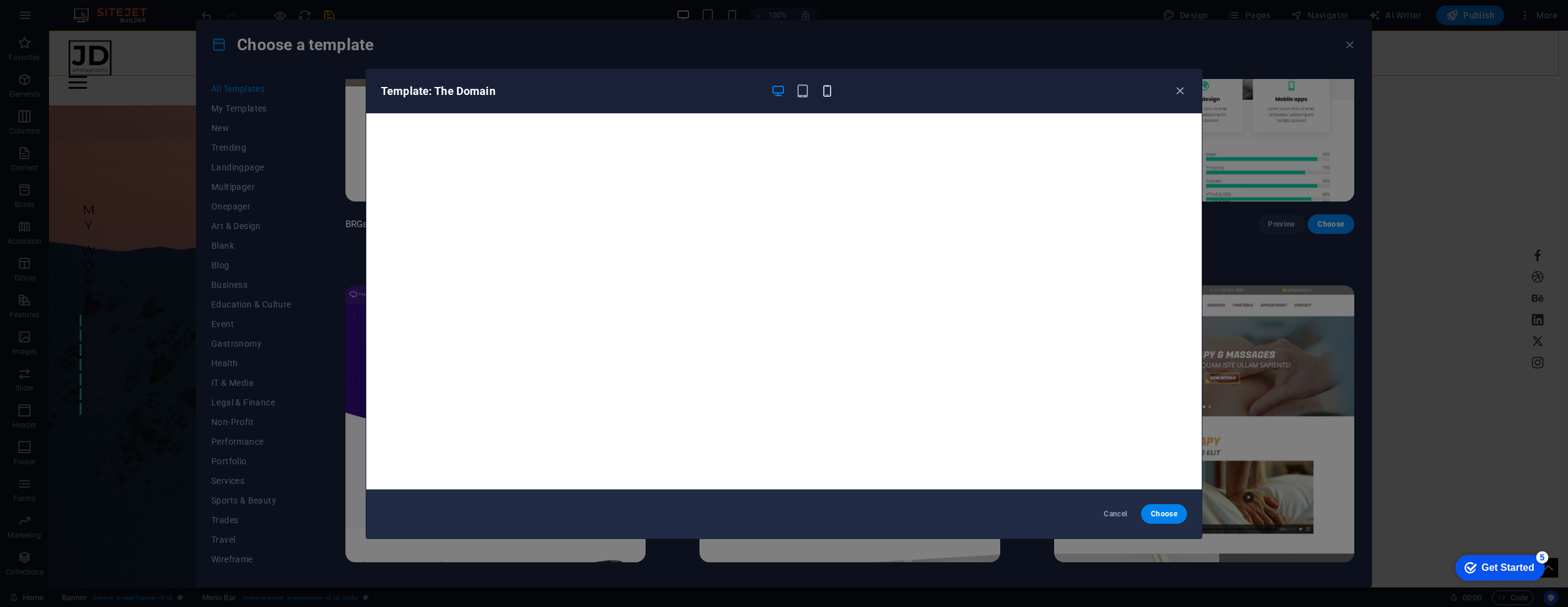
click at [824, 90] on icon "button" at bounding box center [827, 90] width 14 height 14
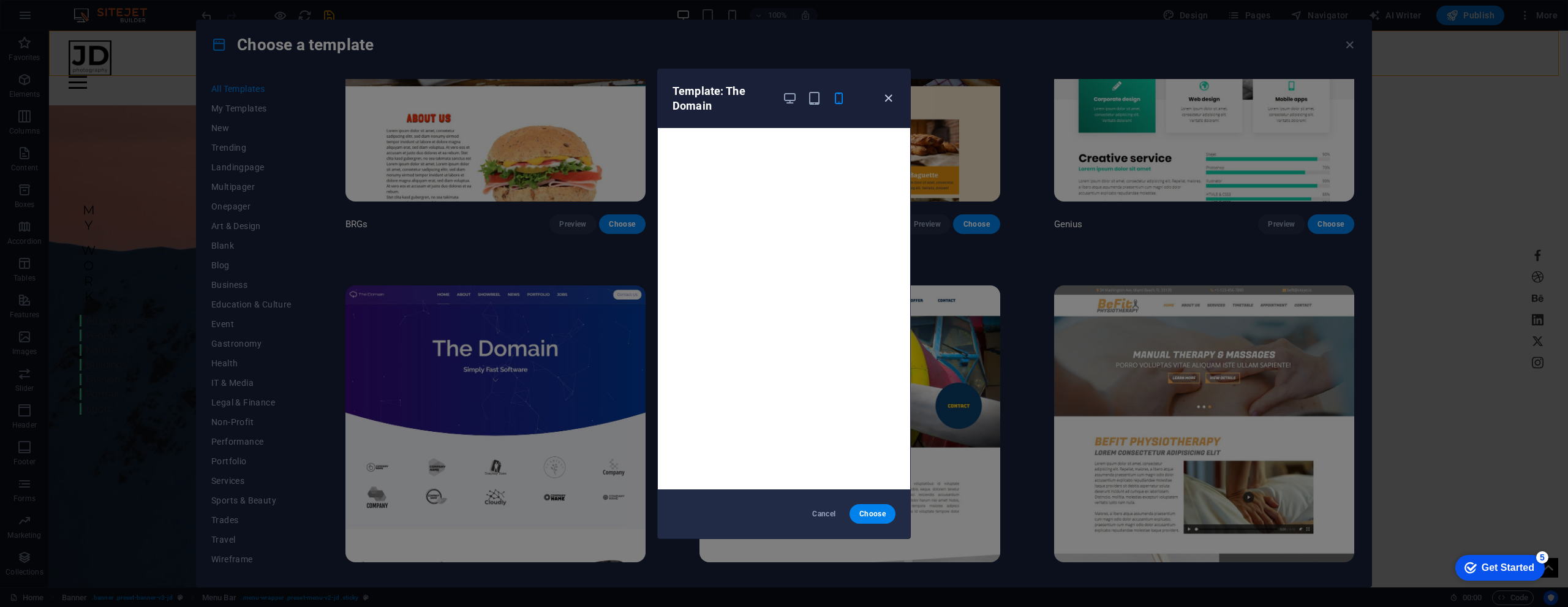
click at [890, 97] on icon "button" at bounding box center [888, 98] width 14 height 14
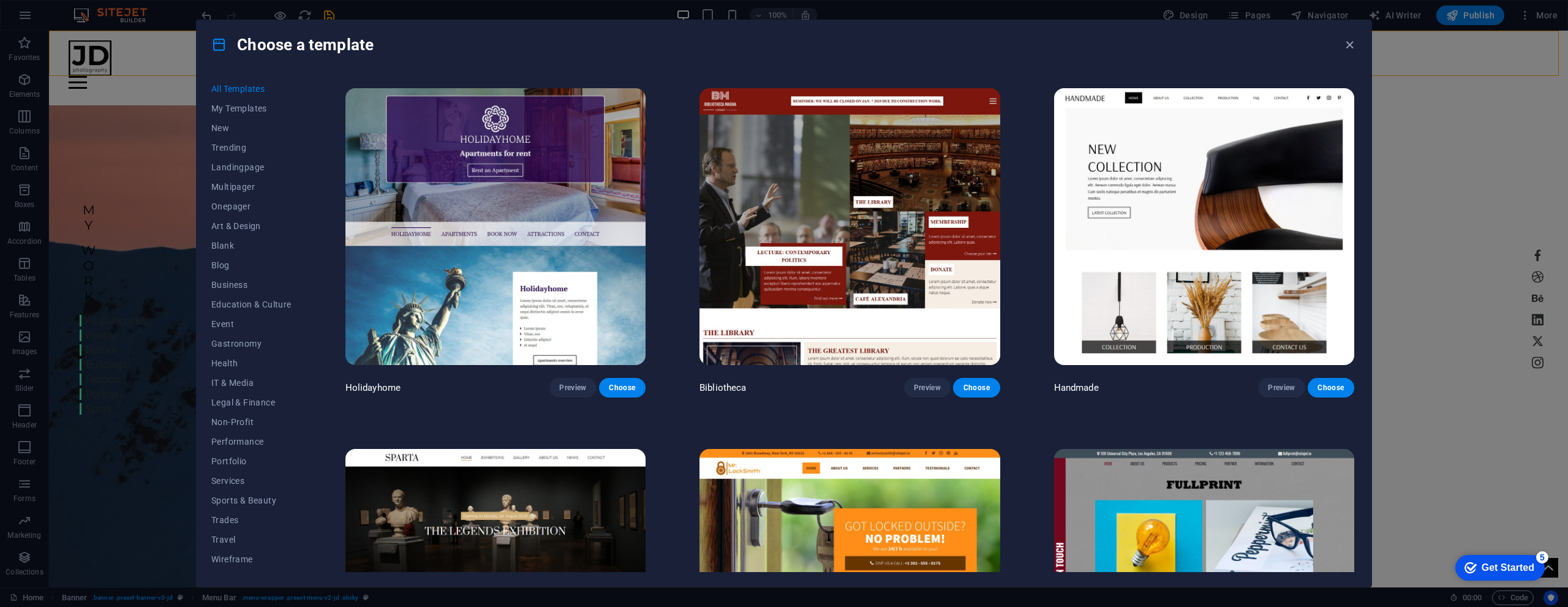
scroll to position [9613, 0]
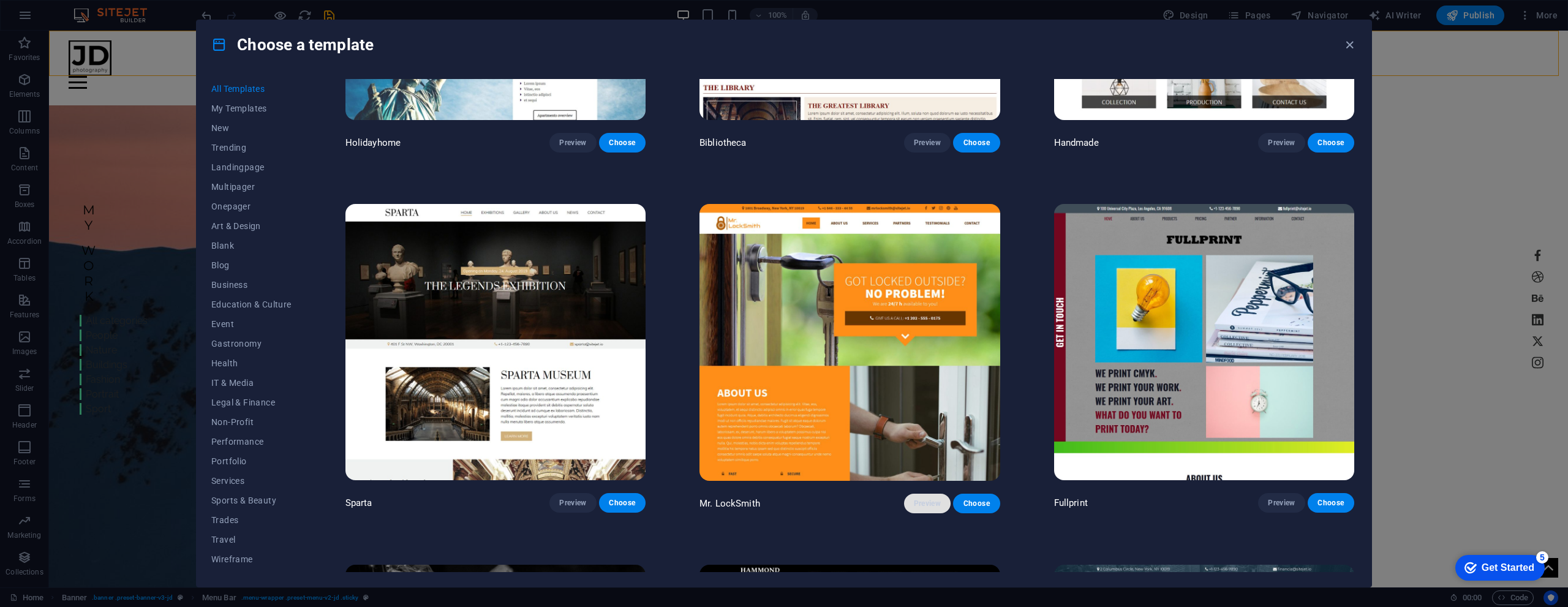
click at [935, 498] on span "Preview" at bounding box center [927, 503] width 27 height 10
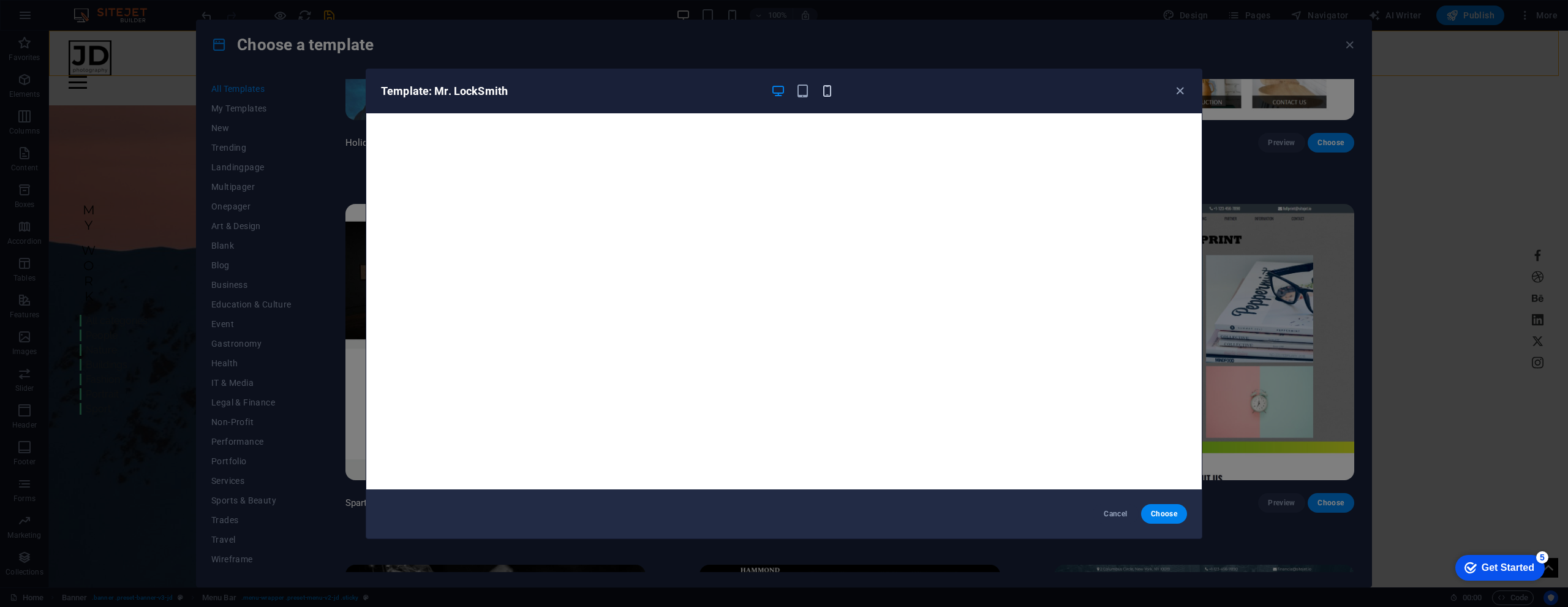
click at [828, 95] on icon "button" at bounding box center [827, 90] width 14 height 14
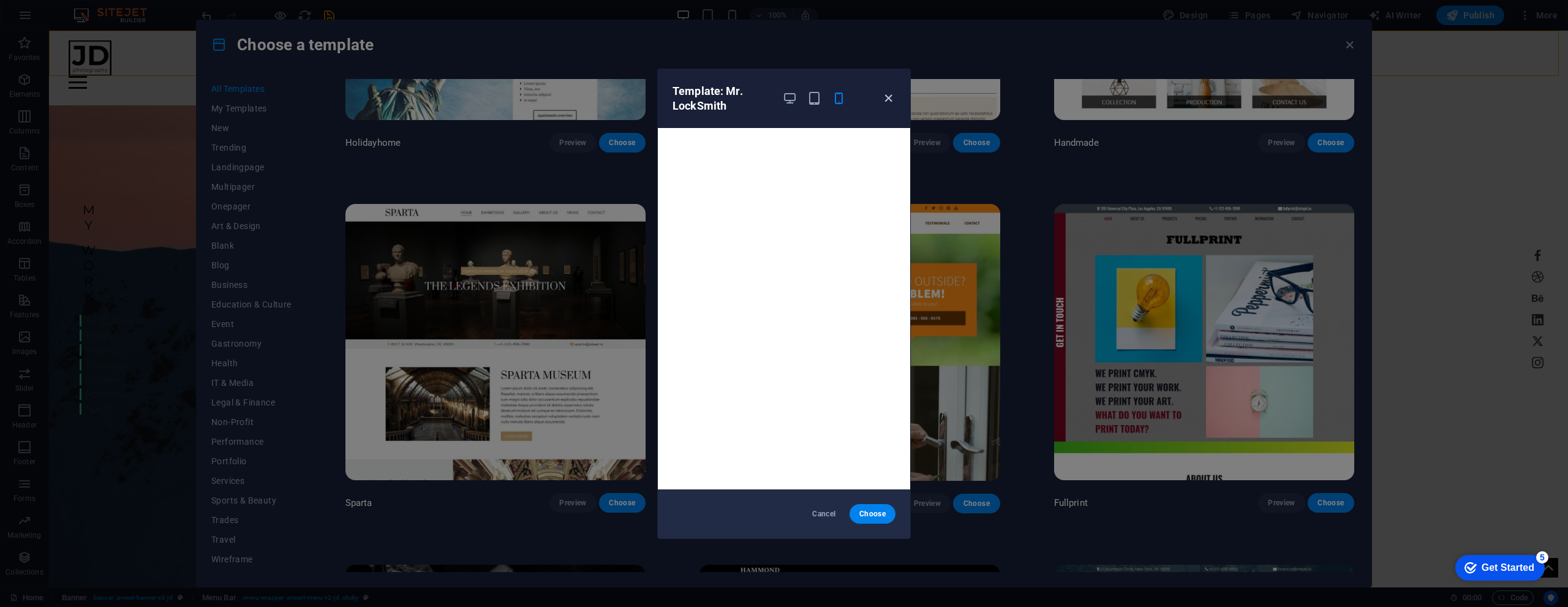
click at [890, 100] on icon "button" at bounding box center [888, 98] width 14 height 14
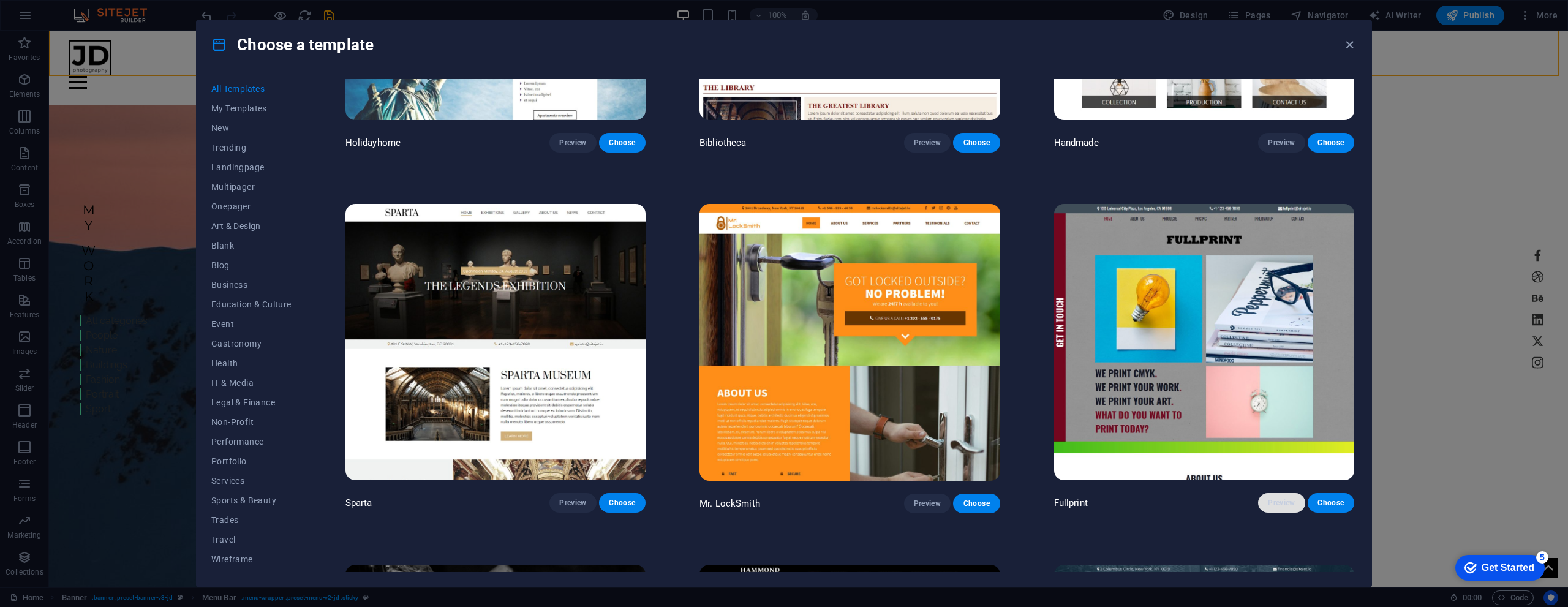
click at [1278, 498] on span "Preview" at bounding box center [1281, 503] width 27 height 10
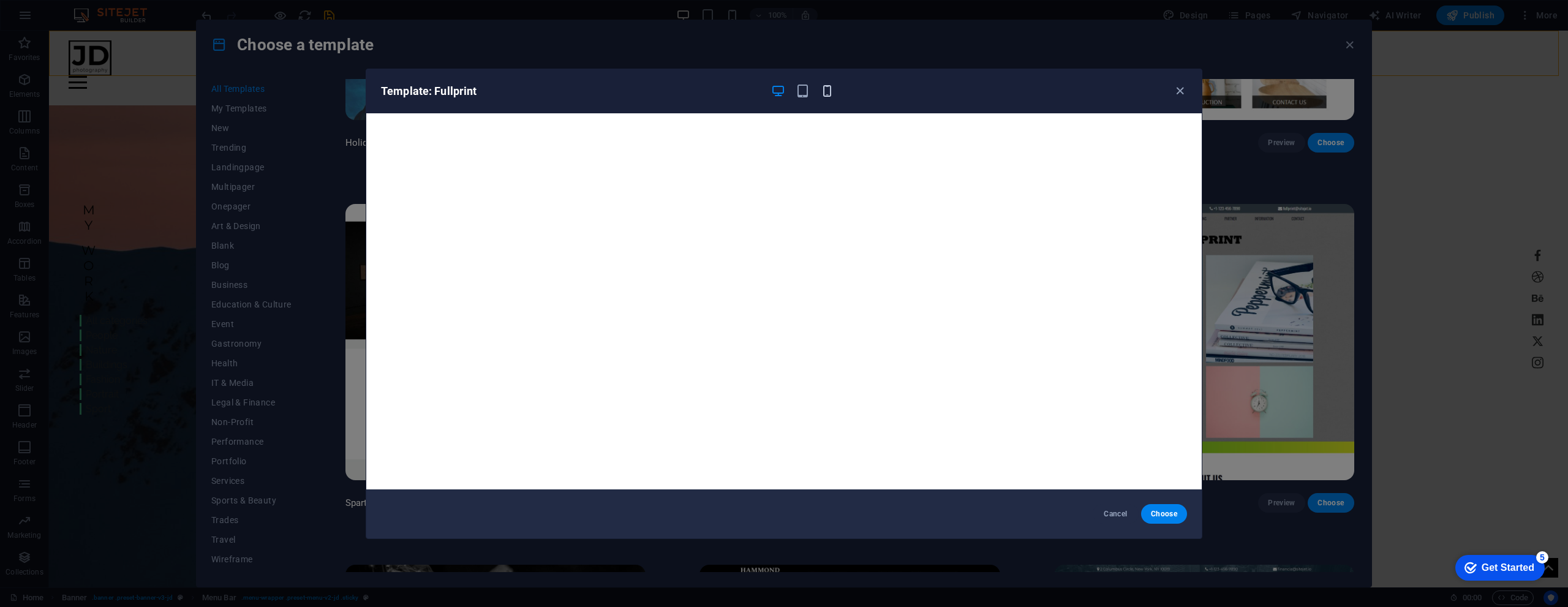
click at [828, 95] on icon "button" at bounding box center [827, 90] width 14 height 14
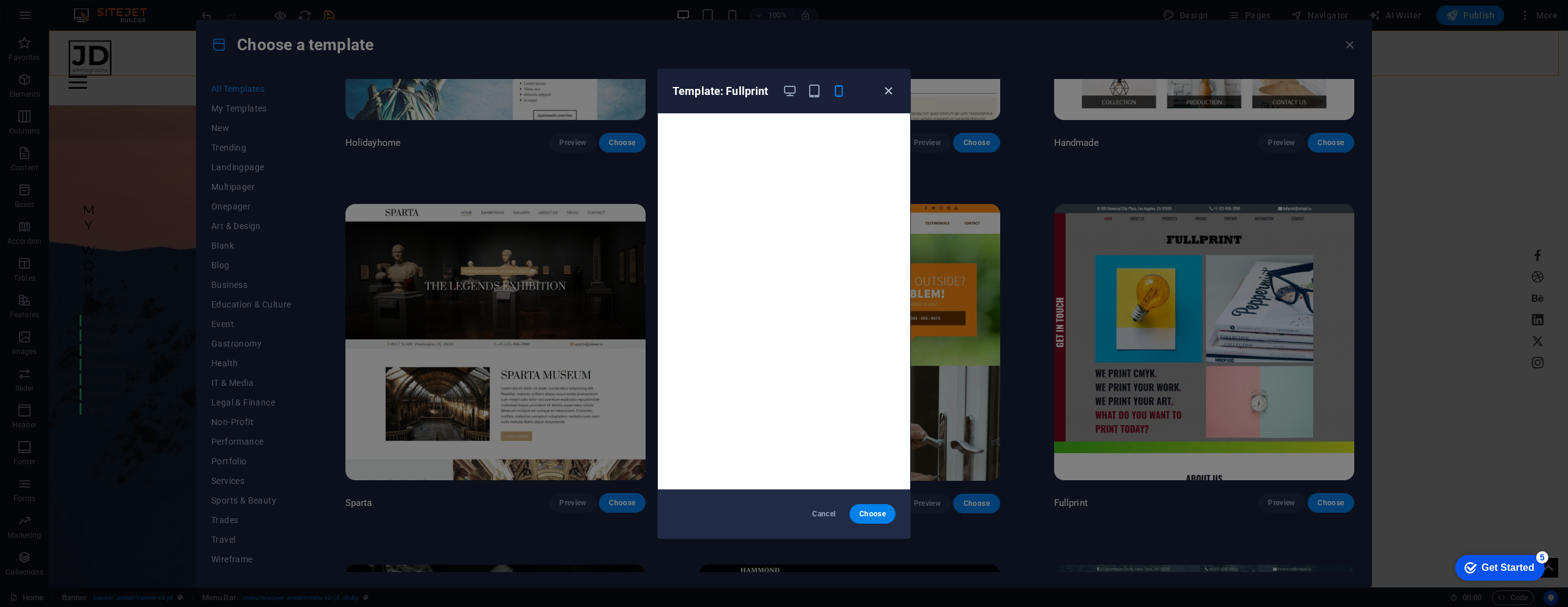
click at [893, 85] on icon "button" at bounding box center [888, 90] width 14 height 14
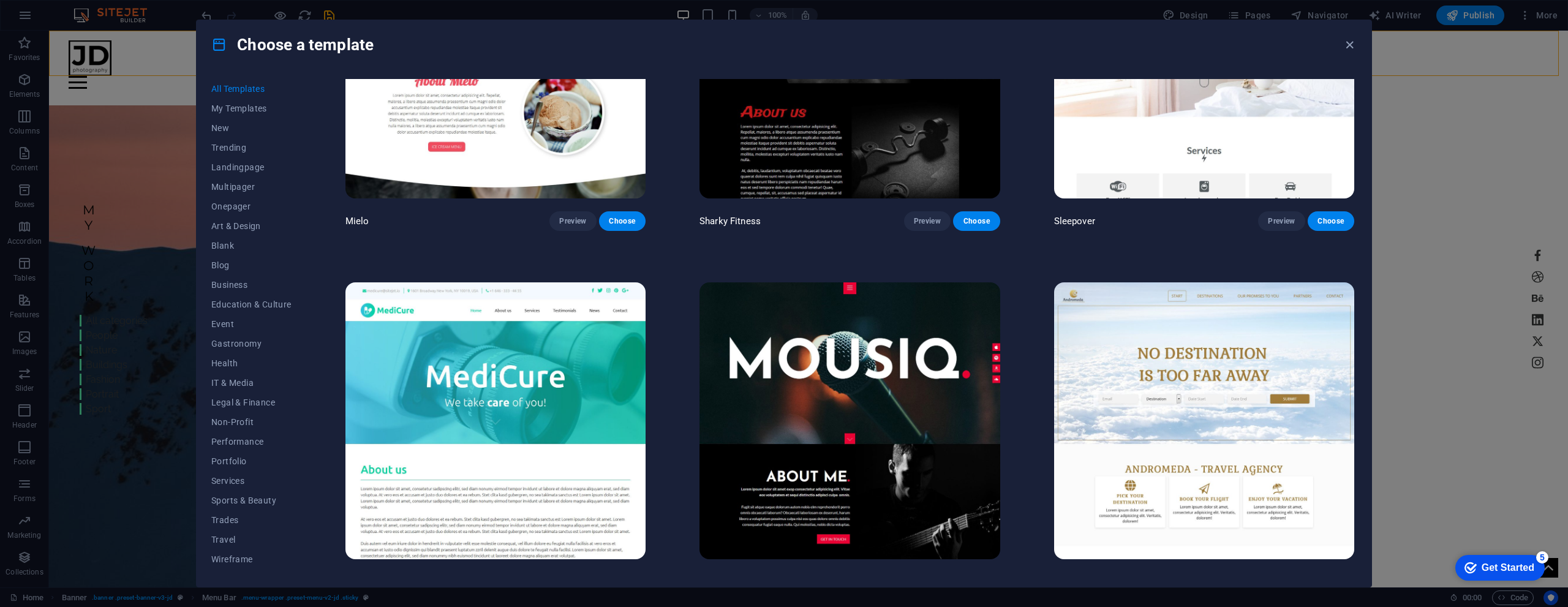
scroll to position [11511, 0]
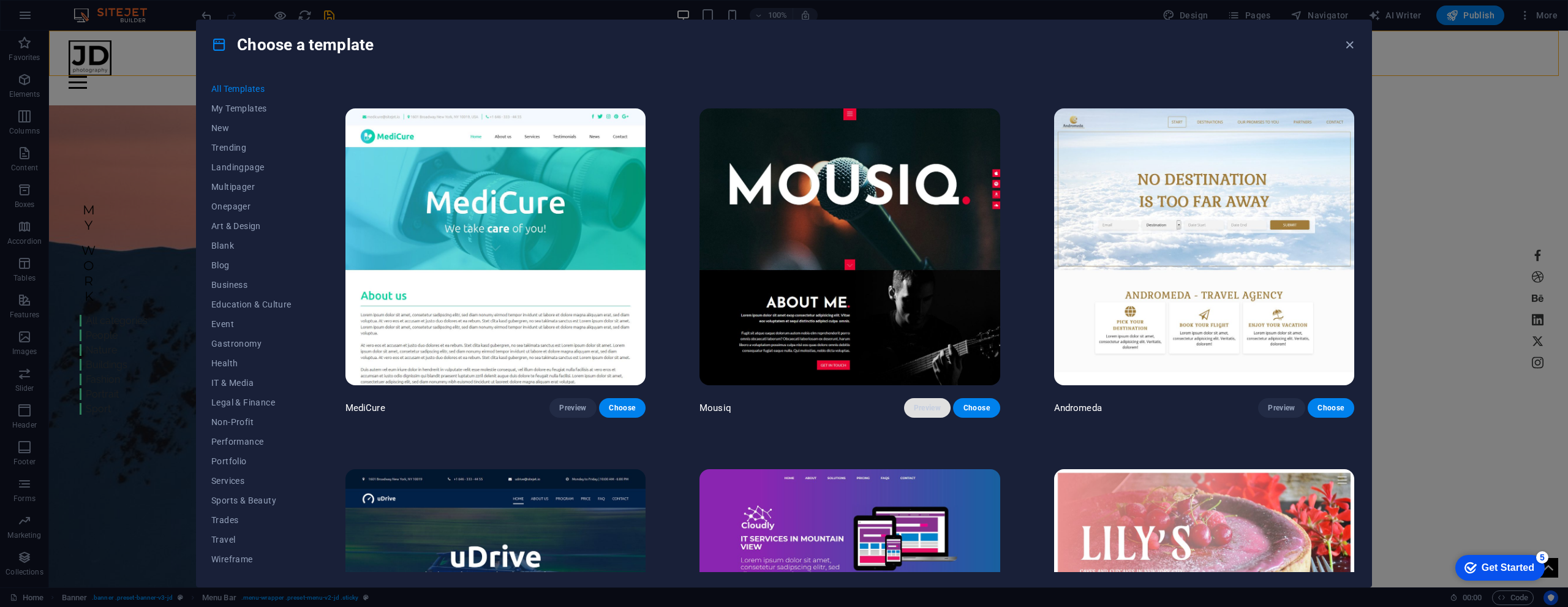
click at [928, 403] on span "Preview" at bounding box center [927, 408] width 27 height 10
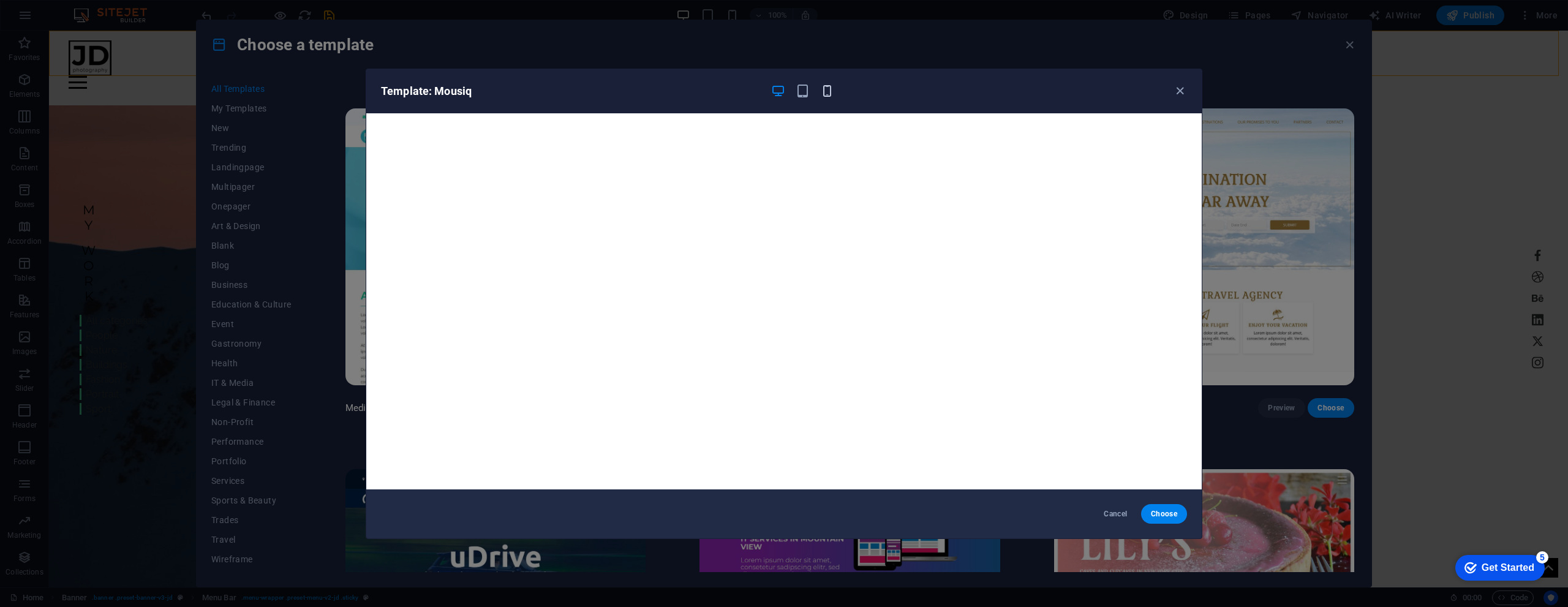
click at [826, 95] on icon "button" at bounding box center [827, 90] width 14 height 14
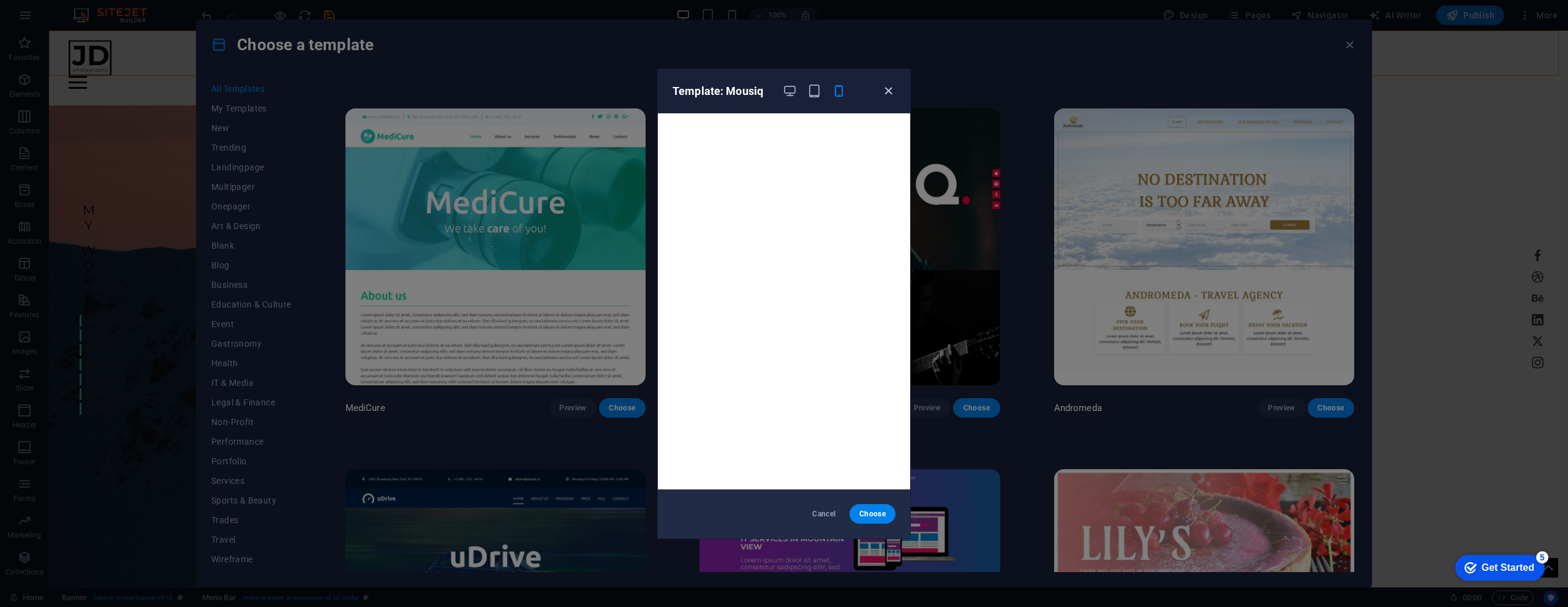
click at [887, 94] on icon "button" at bounding box center [888, 90] width 14 height 14
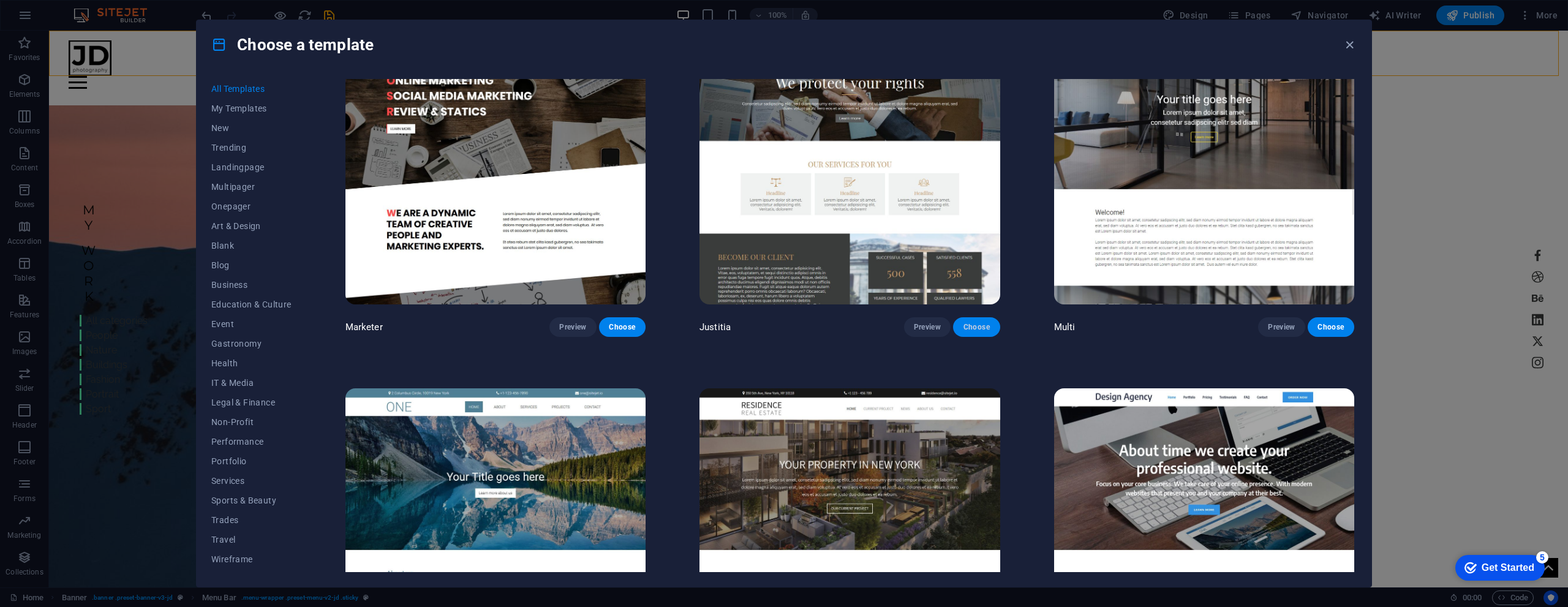
scroll to position [14450, 0]
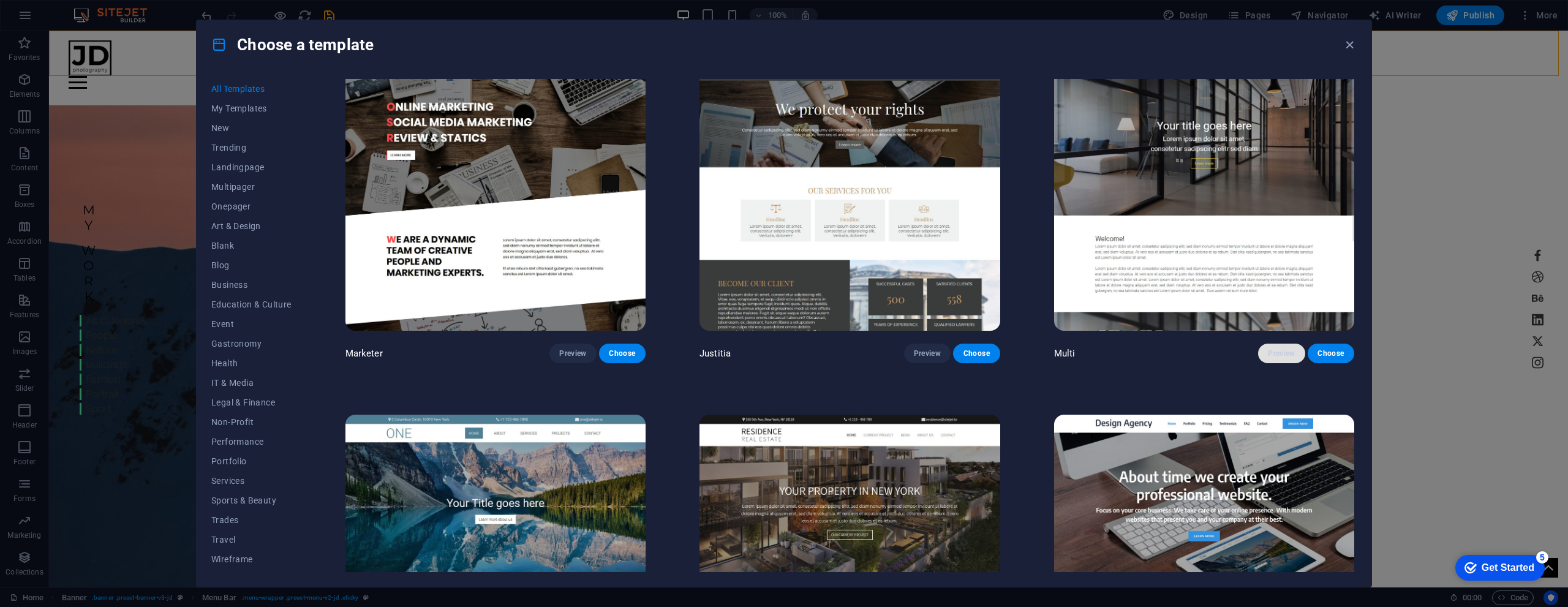
click at [1271, 348] on span "Preview" at bounding box center [1281, 353] width 27 height 10
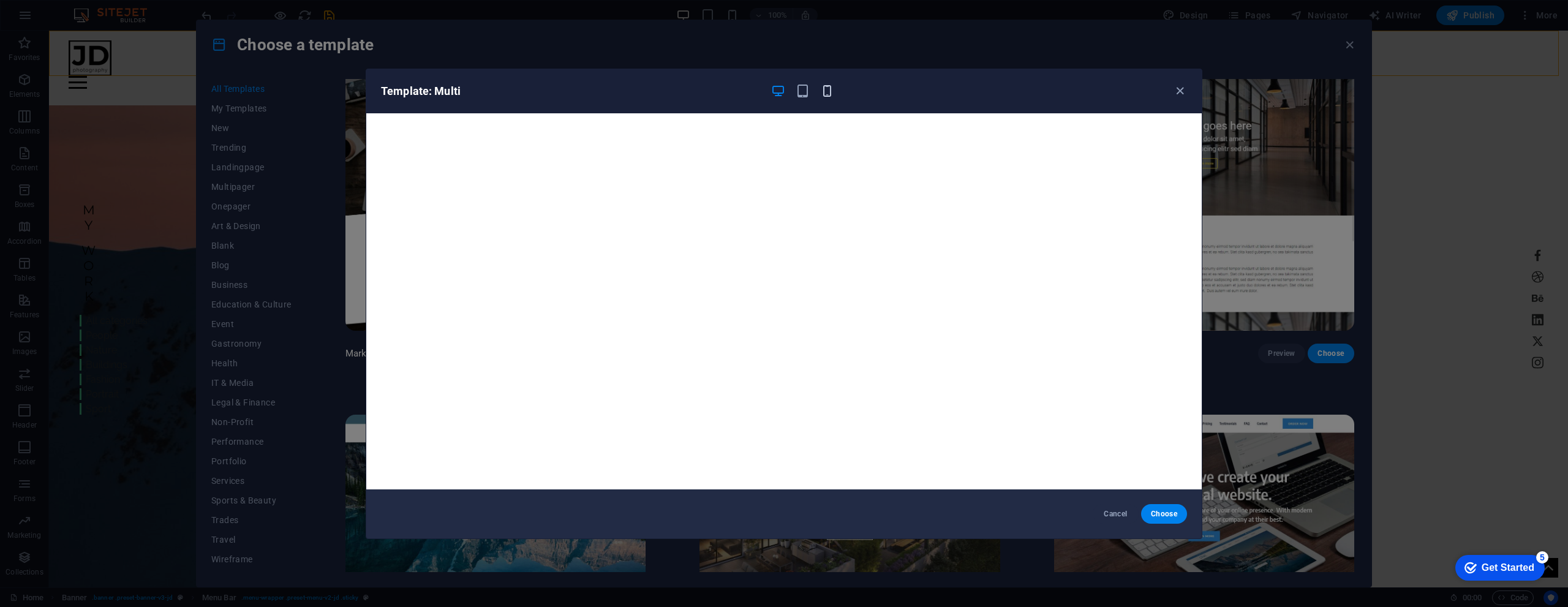
click at [824, 93] on icon "button" at bounding box center [827, 90] width 14 height 14
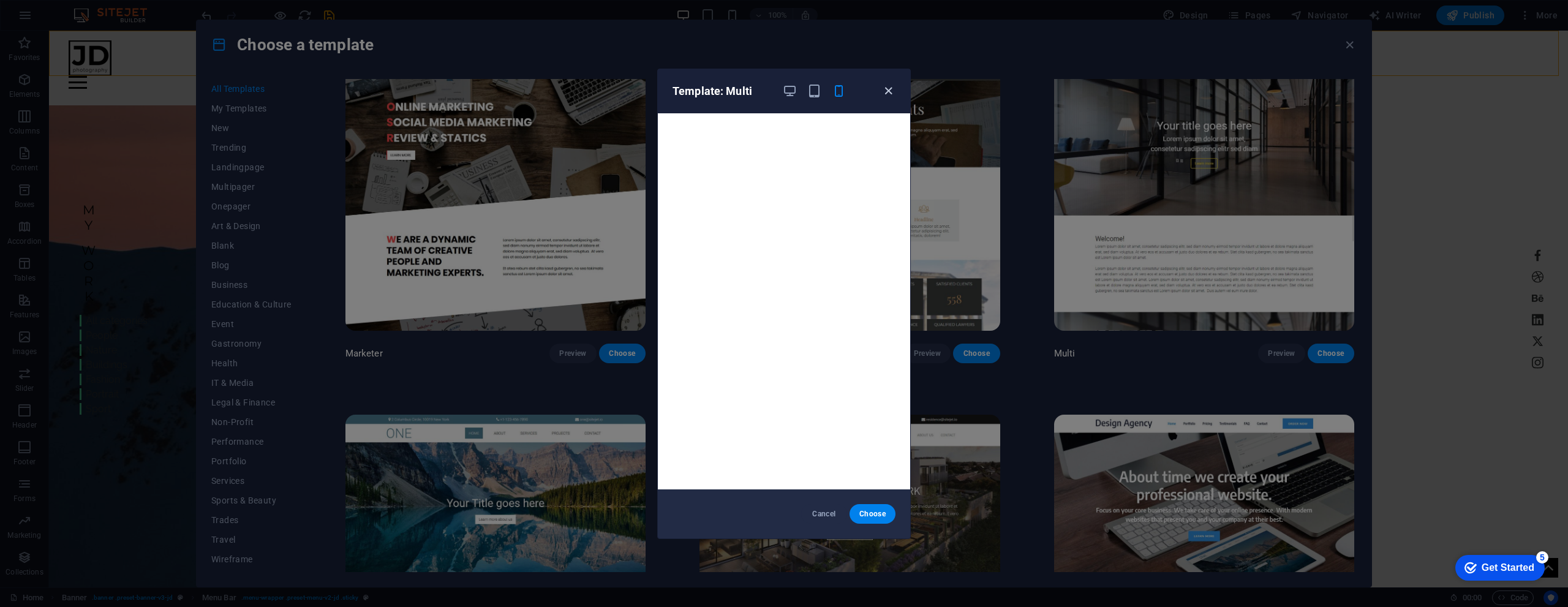
click at [885, 90] on icon "button" at bounding box center [888, 90] width 14 height 14
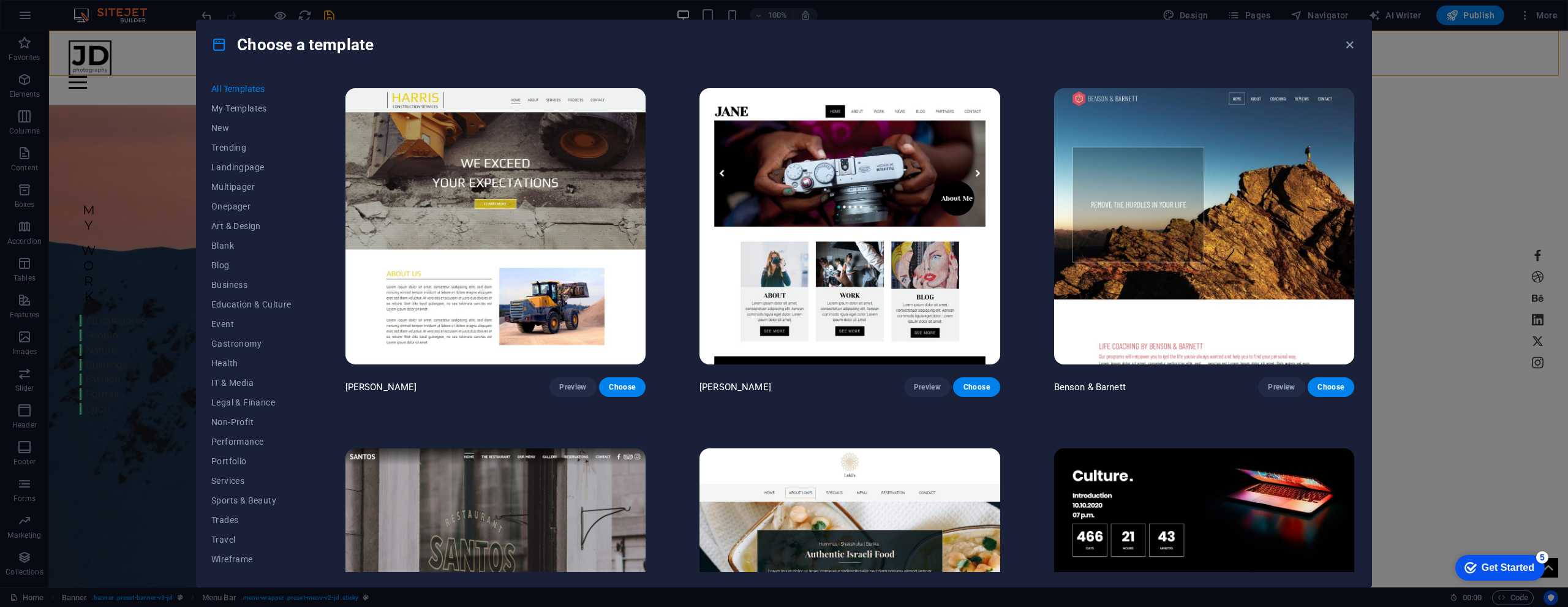
scroll to position [16104, 0]
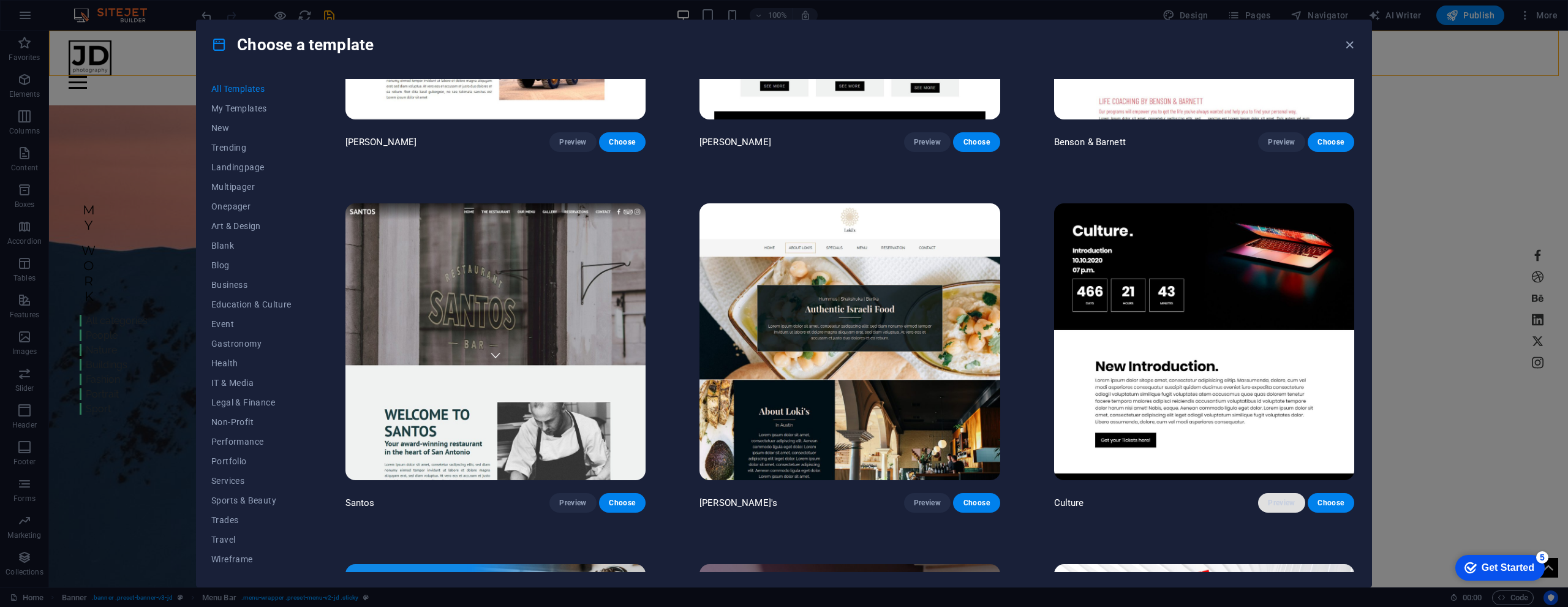
click at [1278, 498] on span "Preview" at bounding box center [1281, 503] width 27 height 10
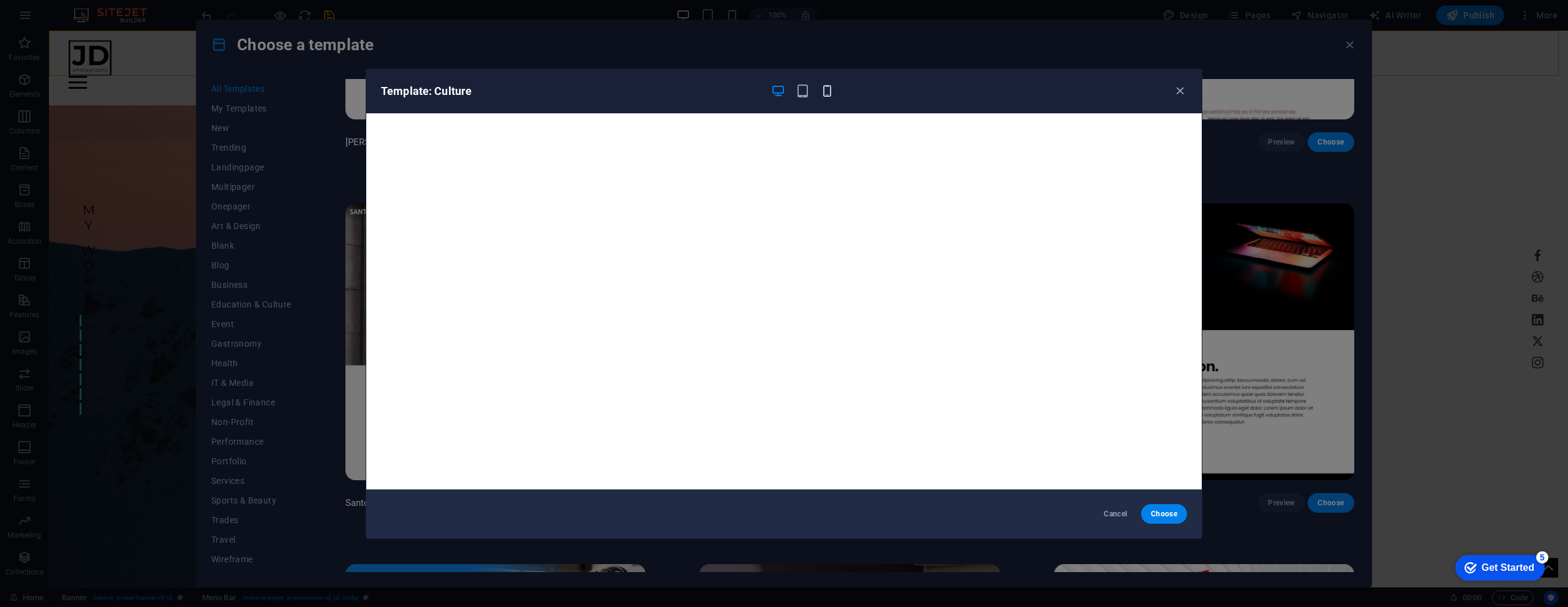
click at [830, 90] on icon "button" at bounding box center [827, 90] width 14 height 14
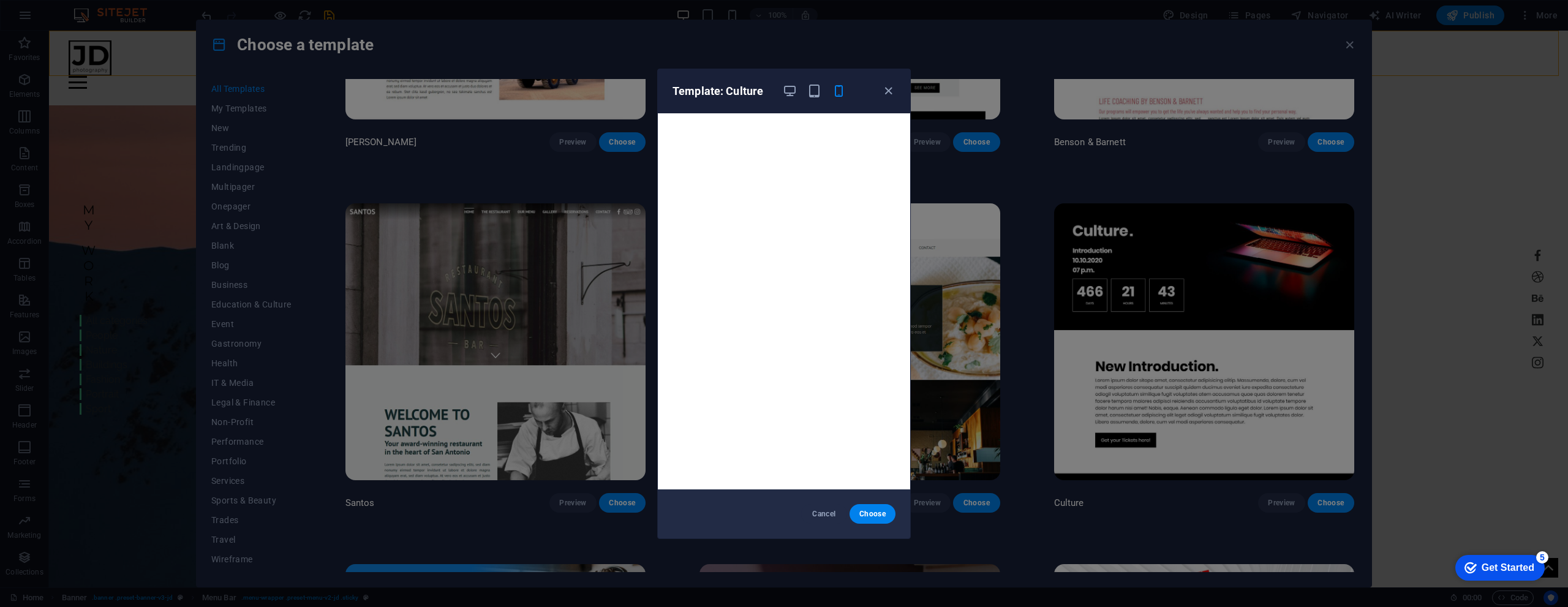
click at [1035, 271] on div "Template: Culture Cancel Choose" at bounding box center [784, 303] width 1568 height 607
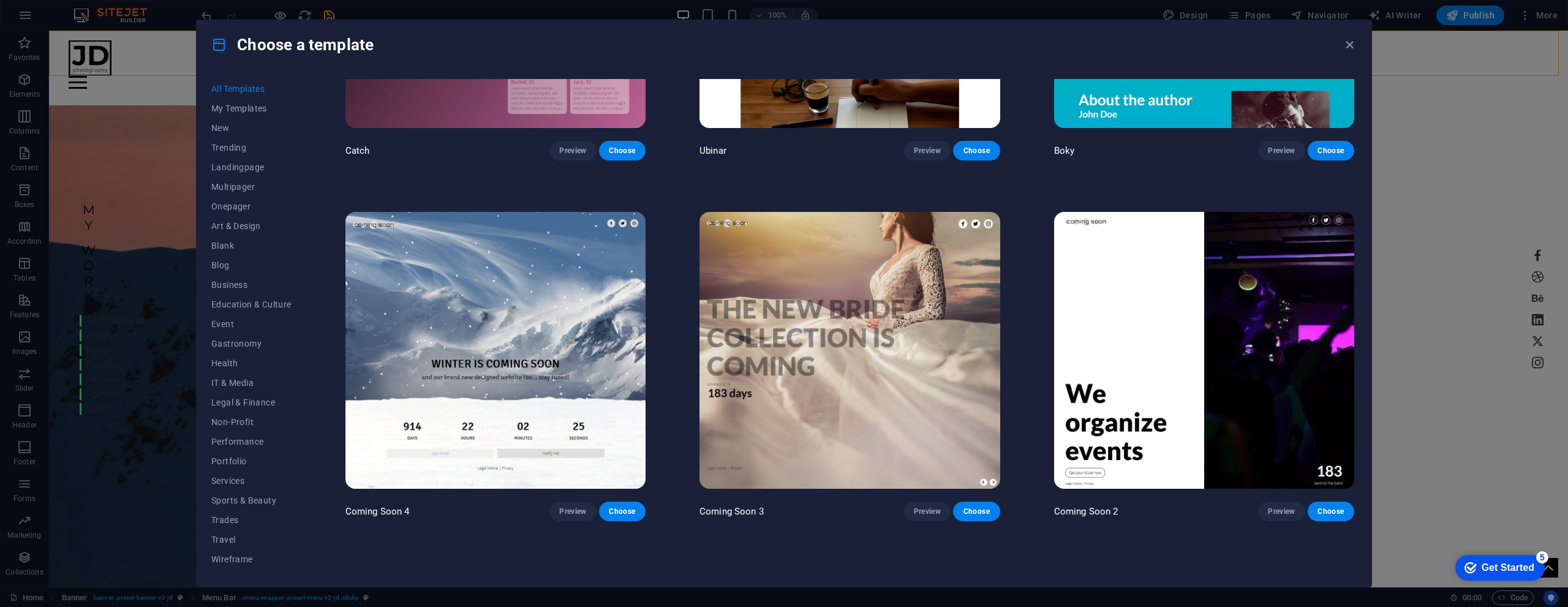
scroll to position [18981, 0]
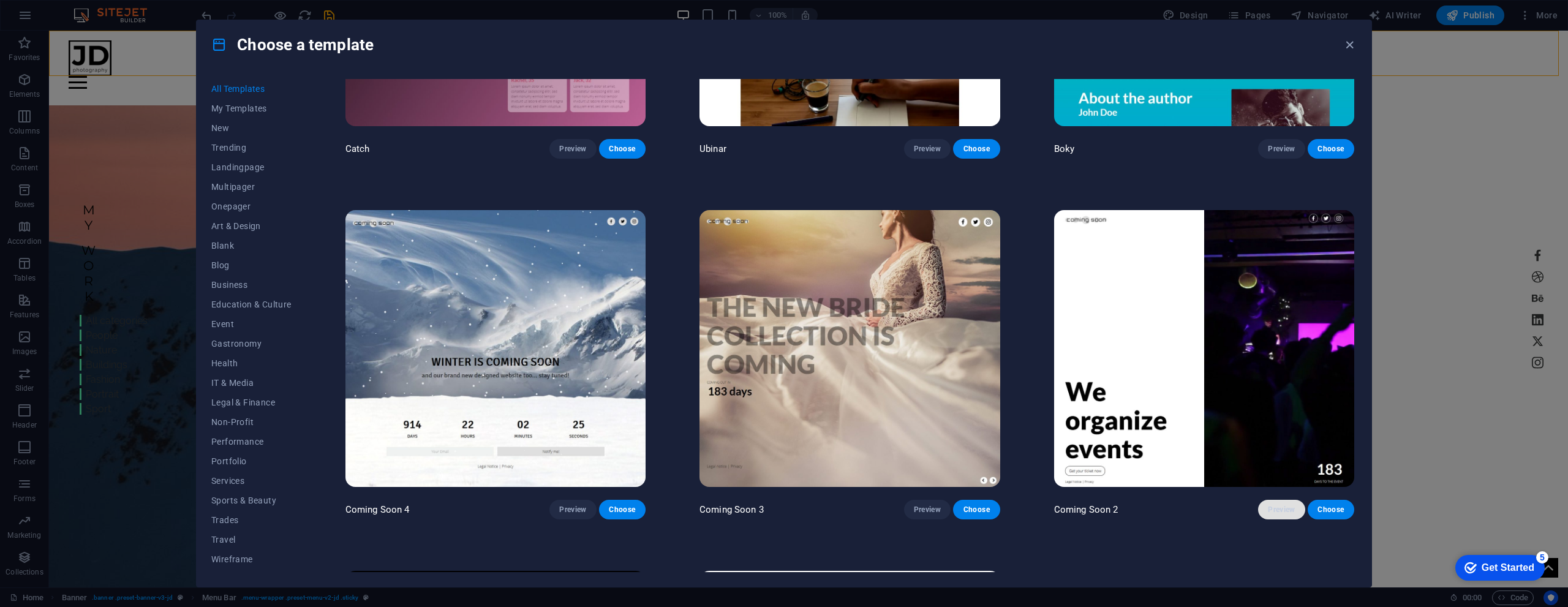
click at [1272, 500] on button "Preview" at bounding box center [1282, 509] width 47 height 19
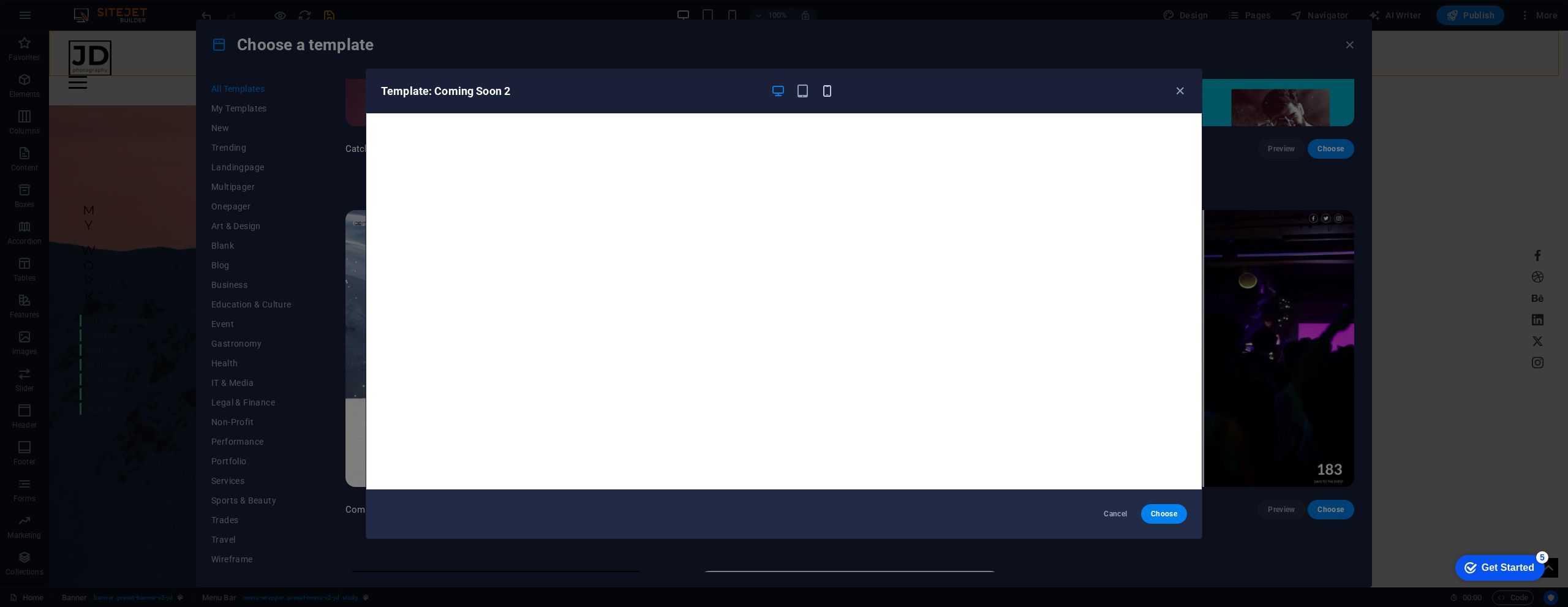
click at [828, 90] on icon "button" at bounding box center [827, 90] width 14 height 14
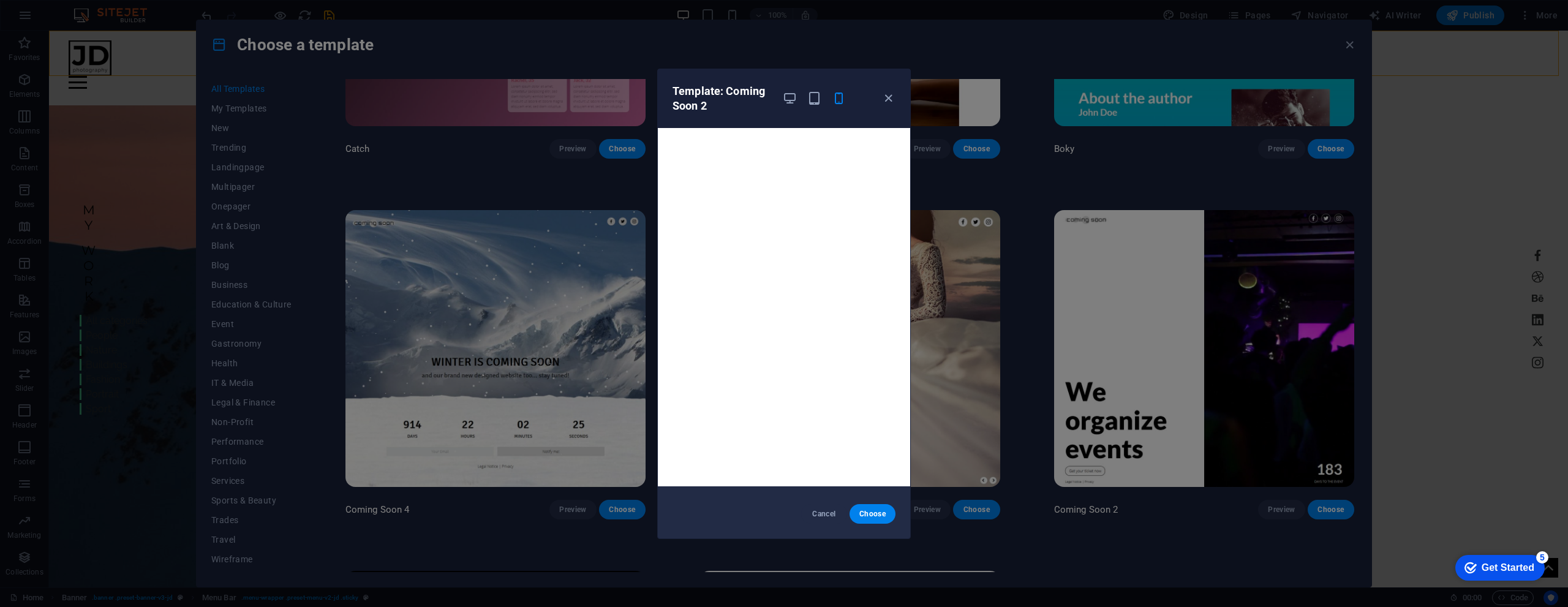
scroll to position [0, 0]
click at [891, 96] on icon "button" at bounding box center [888, 98] width 14 height 14
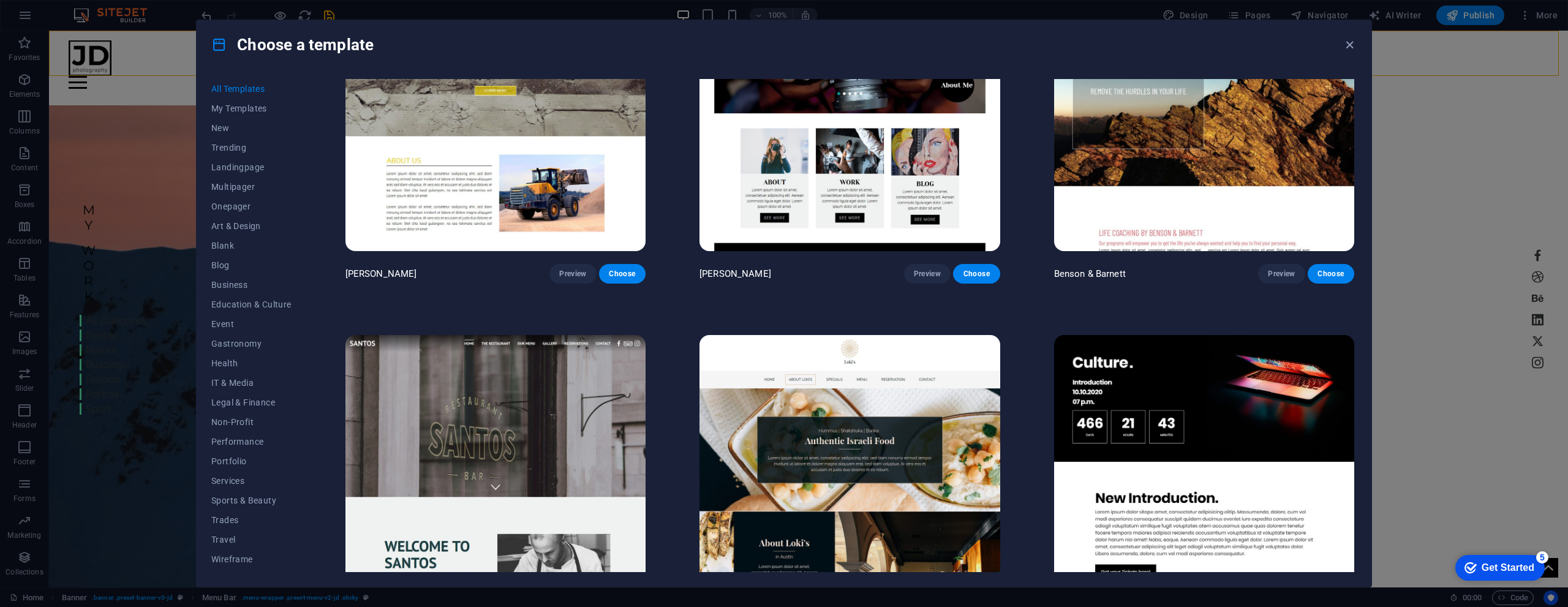
scroll to position [15846, 0]
